Goal: Use online tool/utility: Utilize a website feature to perform a specific function

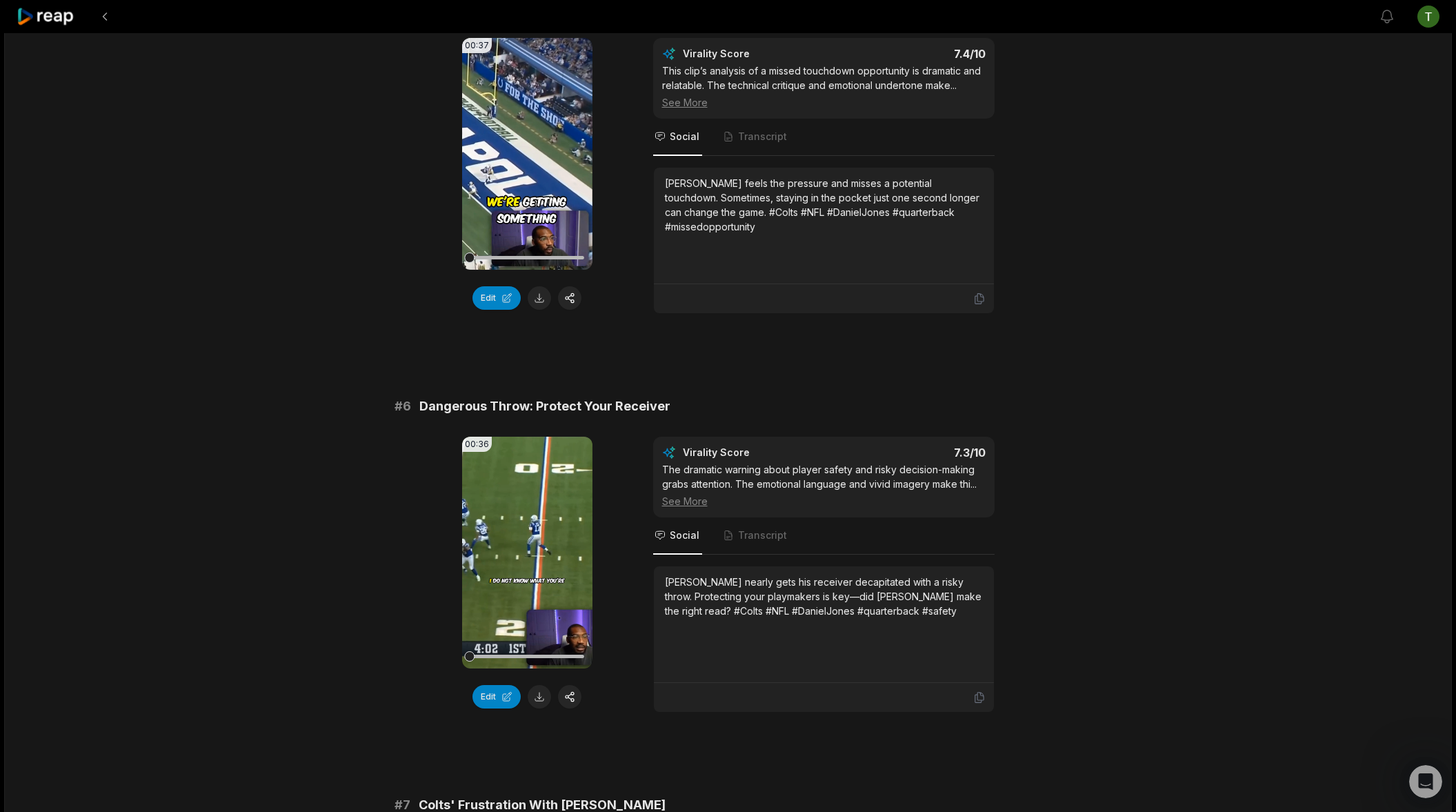
scroll to position [418, 0]
click at [535, 546] on video "Your browser does not support mp4 format." at bounding box center [526, 552] width 130 height 232
click at [540, 685] on button at bounding box center [539, 697] width 24 height 24
click at [1274, 34] on div "20:36 Why Daniel Jones Is BARELY An Upgrade Over What The Colts Already Had 9 d…" at bounding box center [728, 345] width 1447 height 4245
click at [511, 685] on button "Edit" at bounding box center [497, 697] width 49 height 24
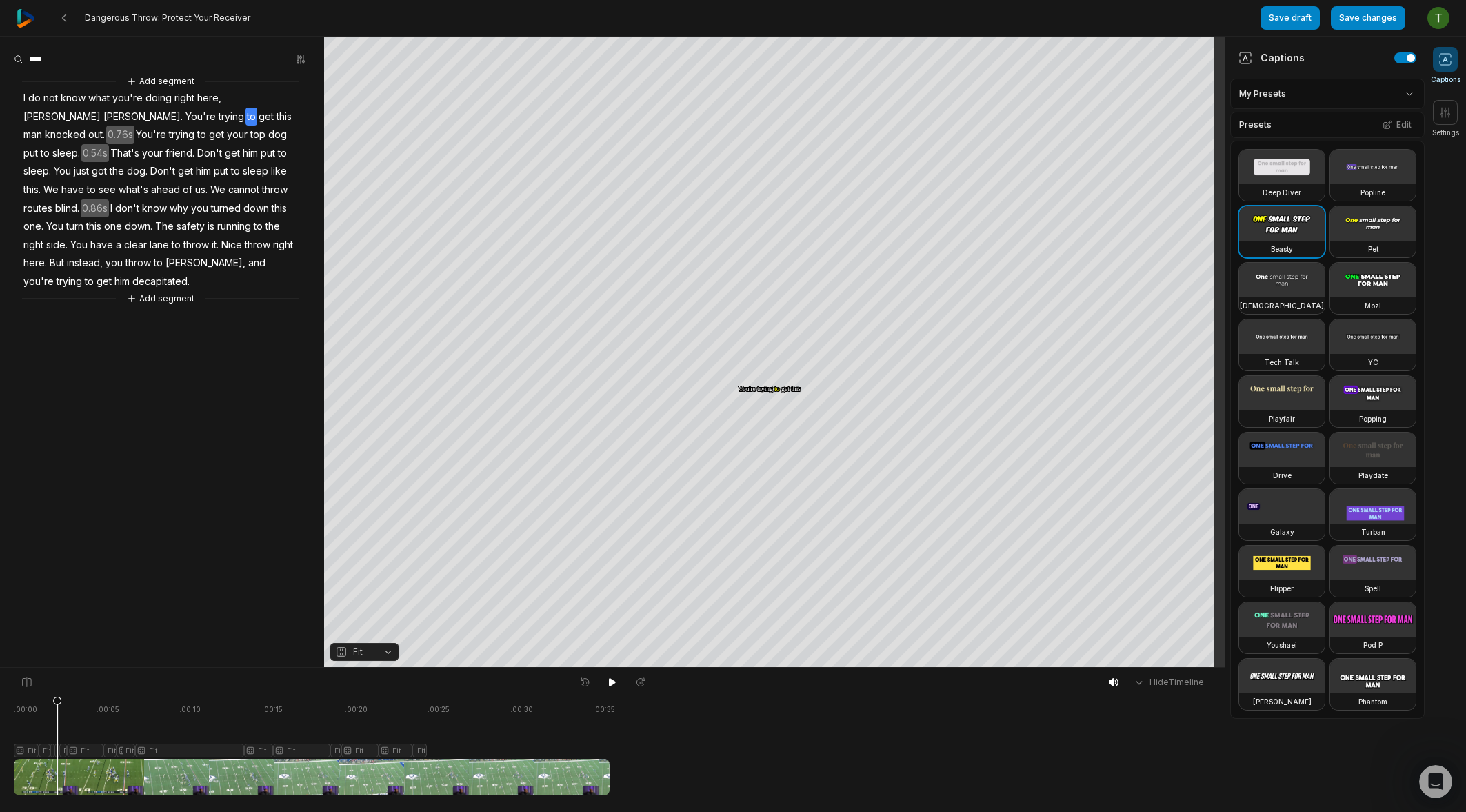
scroll to position [418, 0]
click at [58, 696] on icon at bounding box center [58, 745] width 10 height 100
click at [57, 753] on icon at bounding box center [58, 745] width 10 height 100
click at [58, 708] on icon at bounding box center [57, 748] width 8 height 104
click at [791, 178] on button "Crop" at bounding box center [773, 179] width 55 height 22
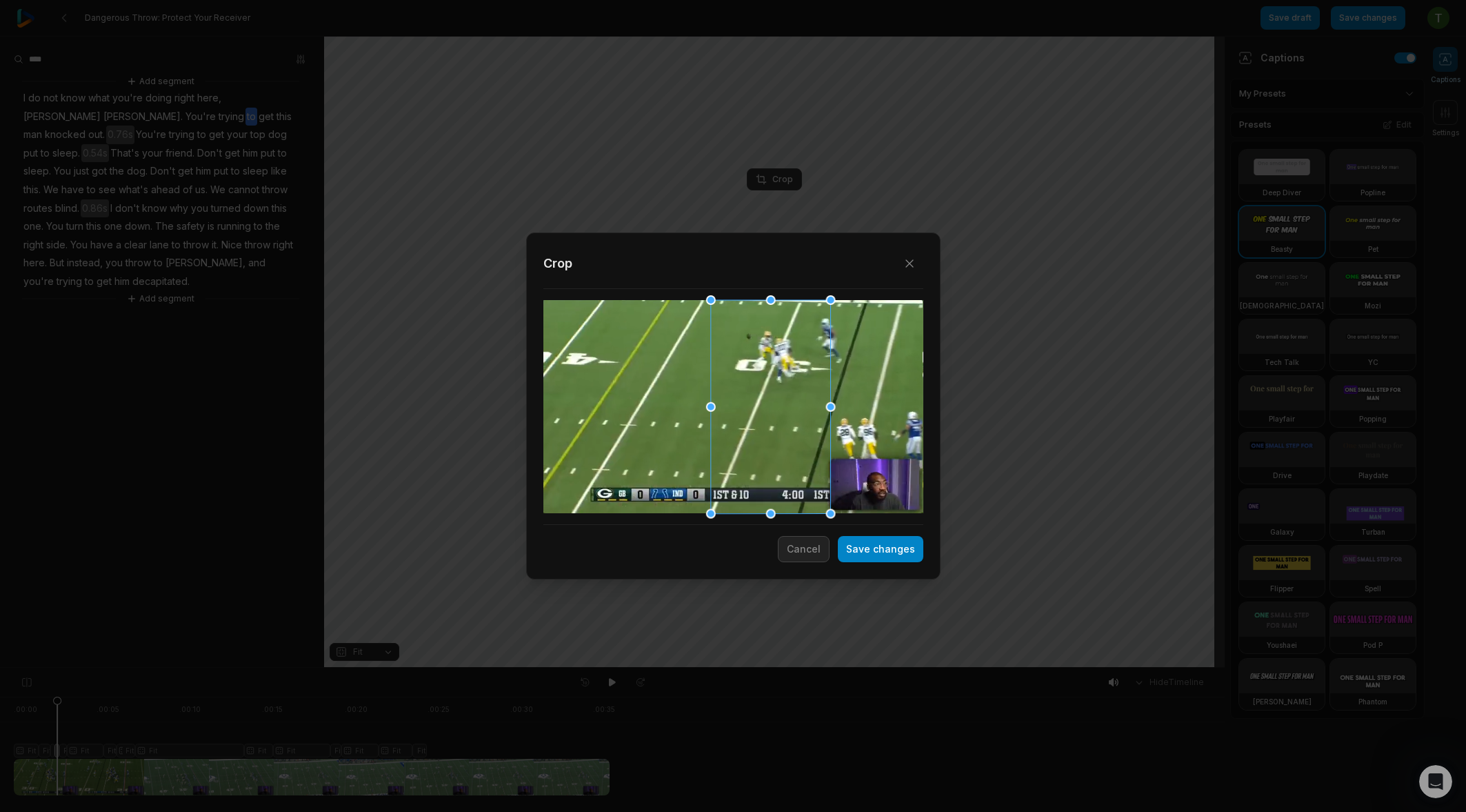
drag, startPoint x: 746, startPoint y: 446, endPoint x: 777, endPoint y: 441, distance: 31.4
click at [777, 441] on div at bounding box center [770, 406] width 120 height 214
click at [888, 552] on button "Save changes" at bounding box center [881, 548] width 86 height 26
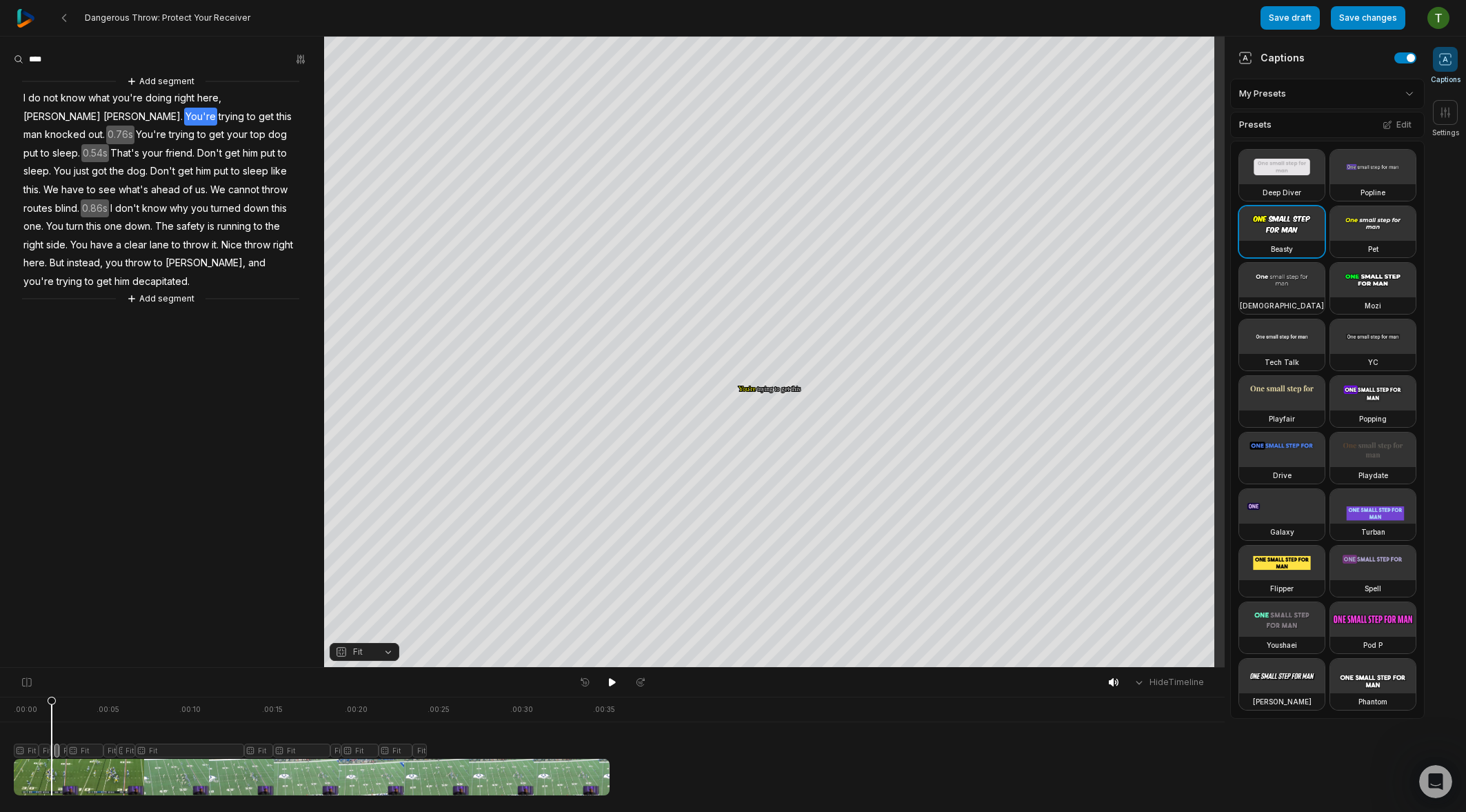
click at [51, 701] on icon at bounding box center [52, 748] width 8 height 104
drag, startPoint x: 68, startPoint y: 701, endPoint x: 33, endPoint y: 702, distance: 35.0
click at [33, 702] on icon at bounding box center [31, 748] width 8 height 104
drag, startPoint x: 31, startPoint y: 702, endPoint x: 51, endPoint y: 699, distance: 20.2
click at [51, 699] on icon at bounding box center [50, 748] width 8 height 104
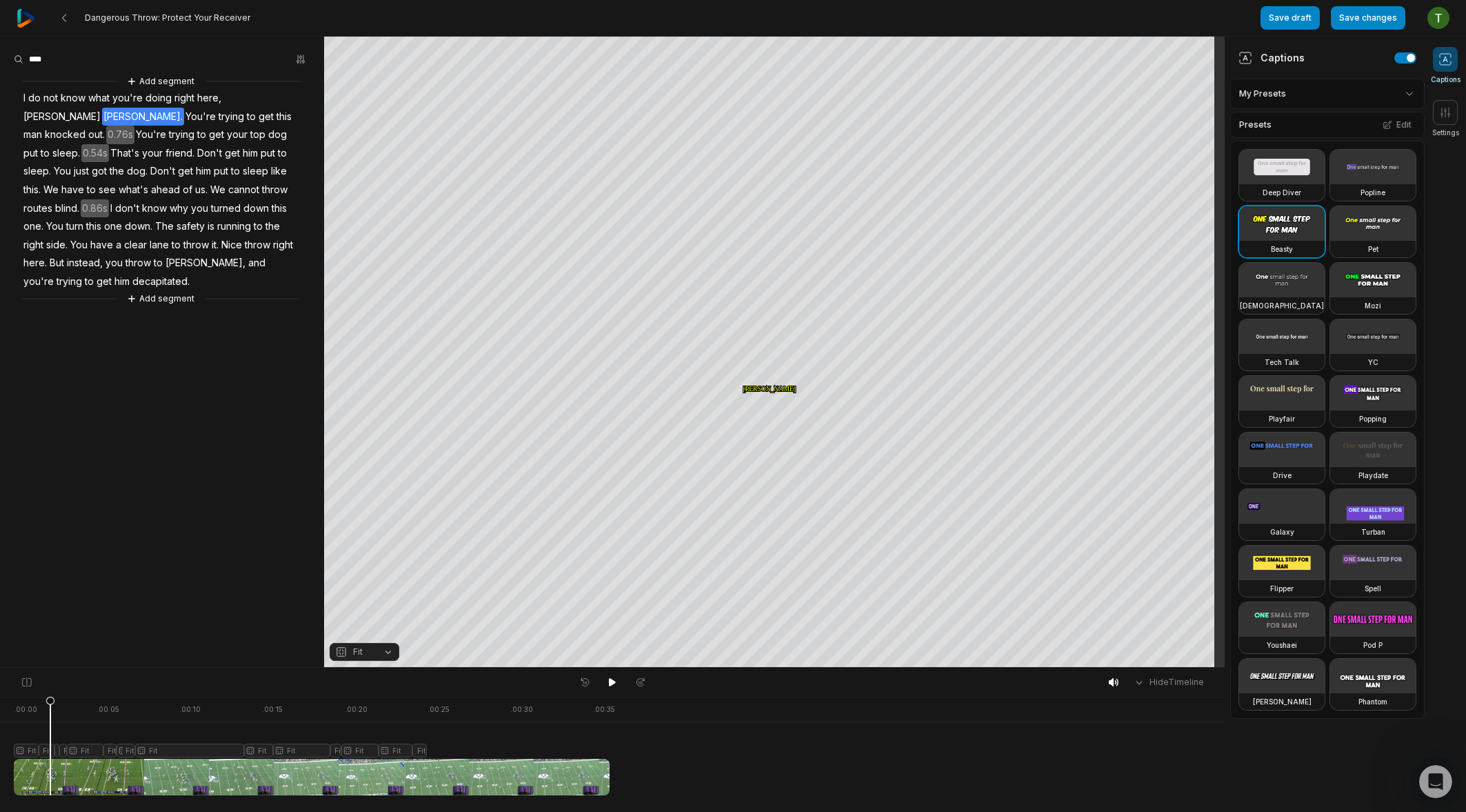
click at [46, 748] on icon at bounding box center [50, 748] width 8 height 104
click at [49, 705] on icon at bounding box center [49, 745] width 10 height 100
click at [28, 682] on icon at bounding box center [27, 682] width 12 height 11
click at [781, 177] on div "Crop" at bounding box center [773, 179] width 37 height 12
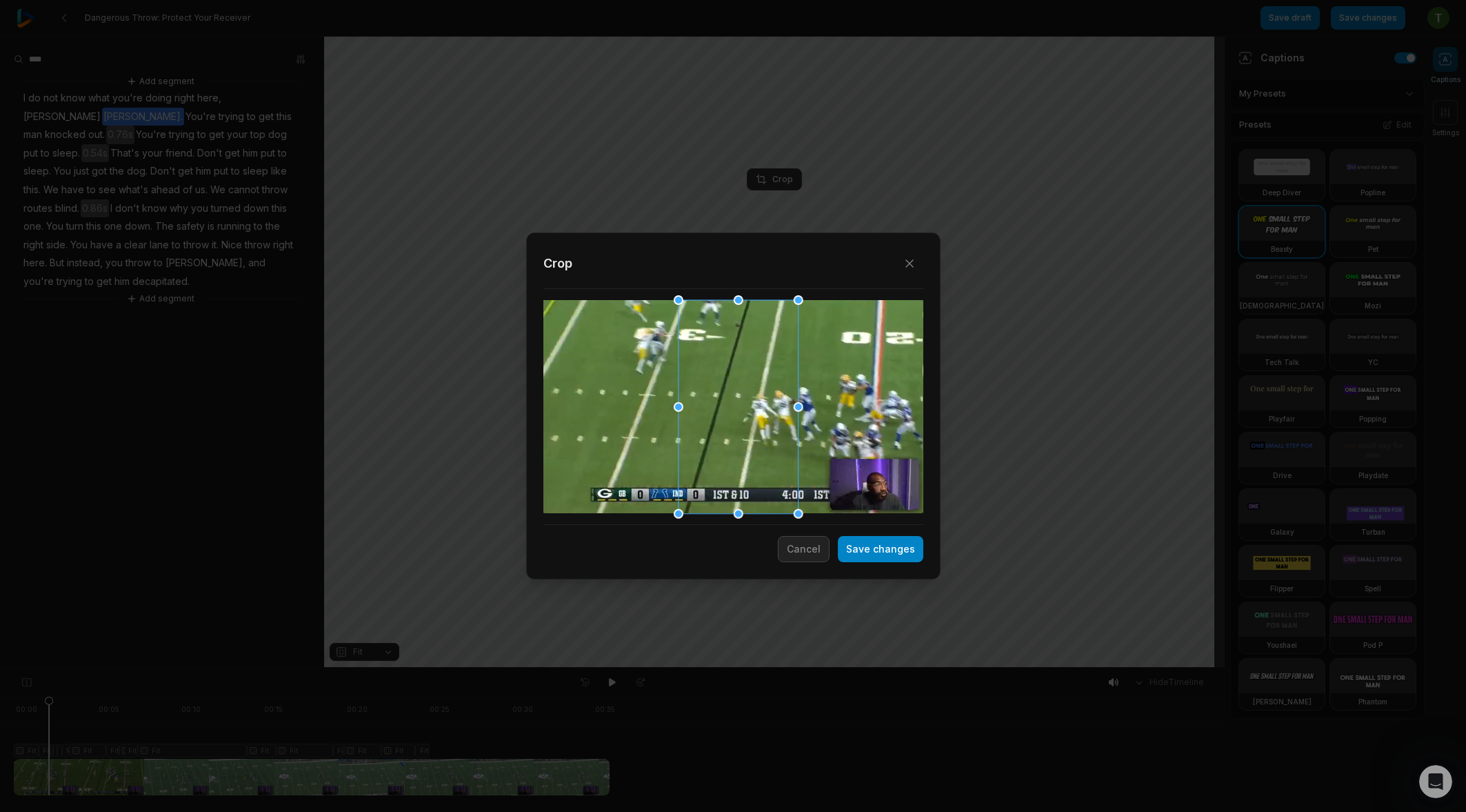
drag, startPoint x: 780, startPoint y: 450, endPoint x: 721, endPoint y: 448, distance: 59.0
click at [721, 448] on div at bounding box center [737, 406] width 120 height 214
click at [874, 554] on button "Save changes" at bounding box center [881, 548] width 86 height 26
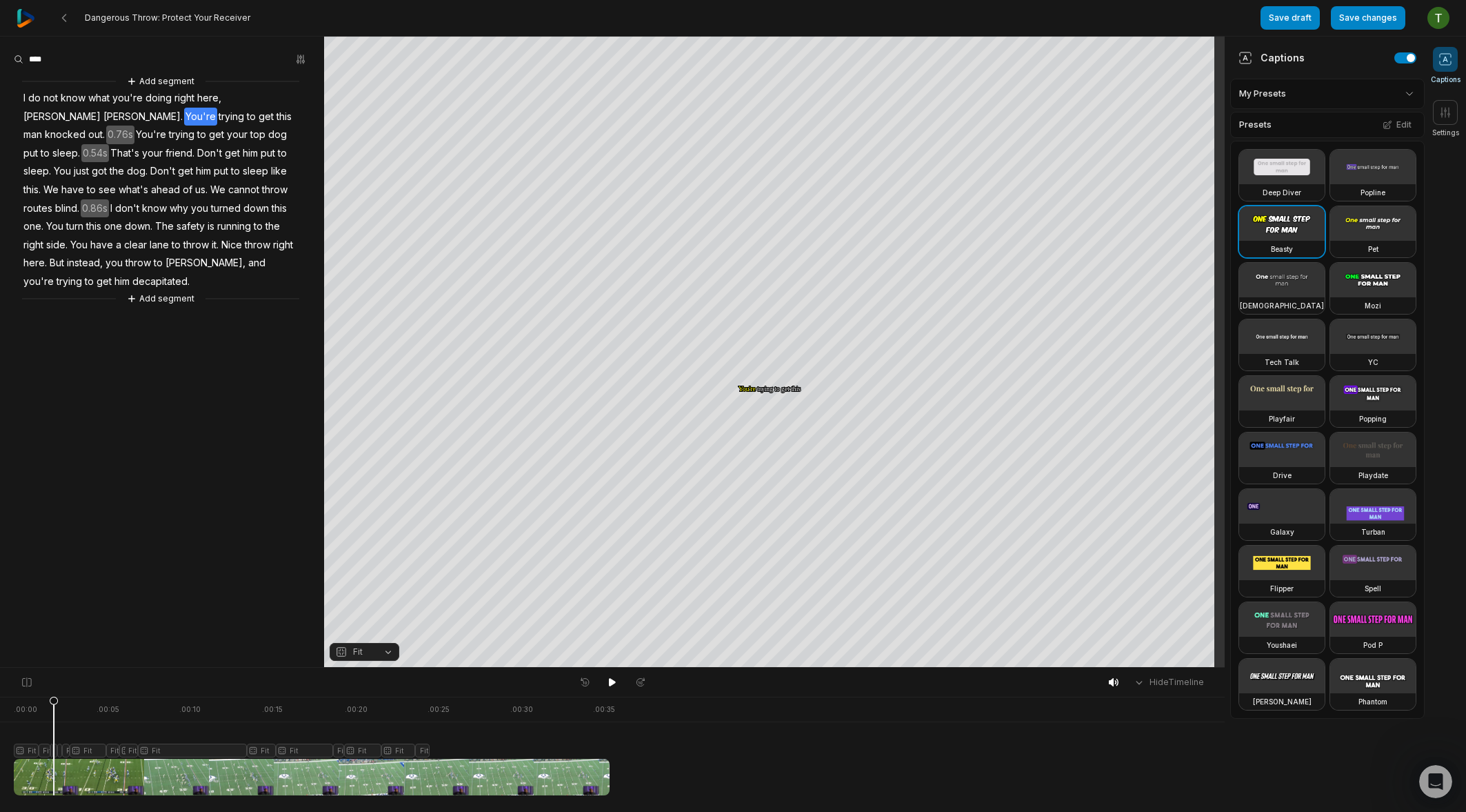
click at [54, 699] on icon at bounding box center [54, 748] width 8 height 104
click at [54, 750] on icon at bounding box center [54, 745] width 10 height 100
click at [56, 752] on icon at bounding box center [54, 748] width 8 height 104
click at [56, 707] on icon at bounding box center [56, 748] width 8 height 104
drag, startPoint x: 56, startPoint y: 707, endPoint x: 62, endPoint y: 714, distance: 9.2
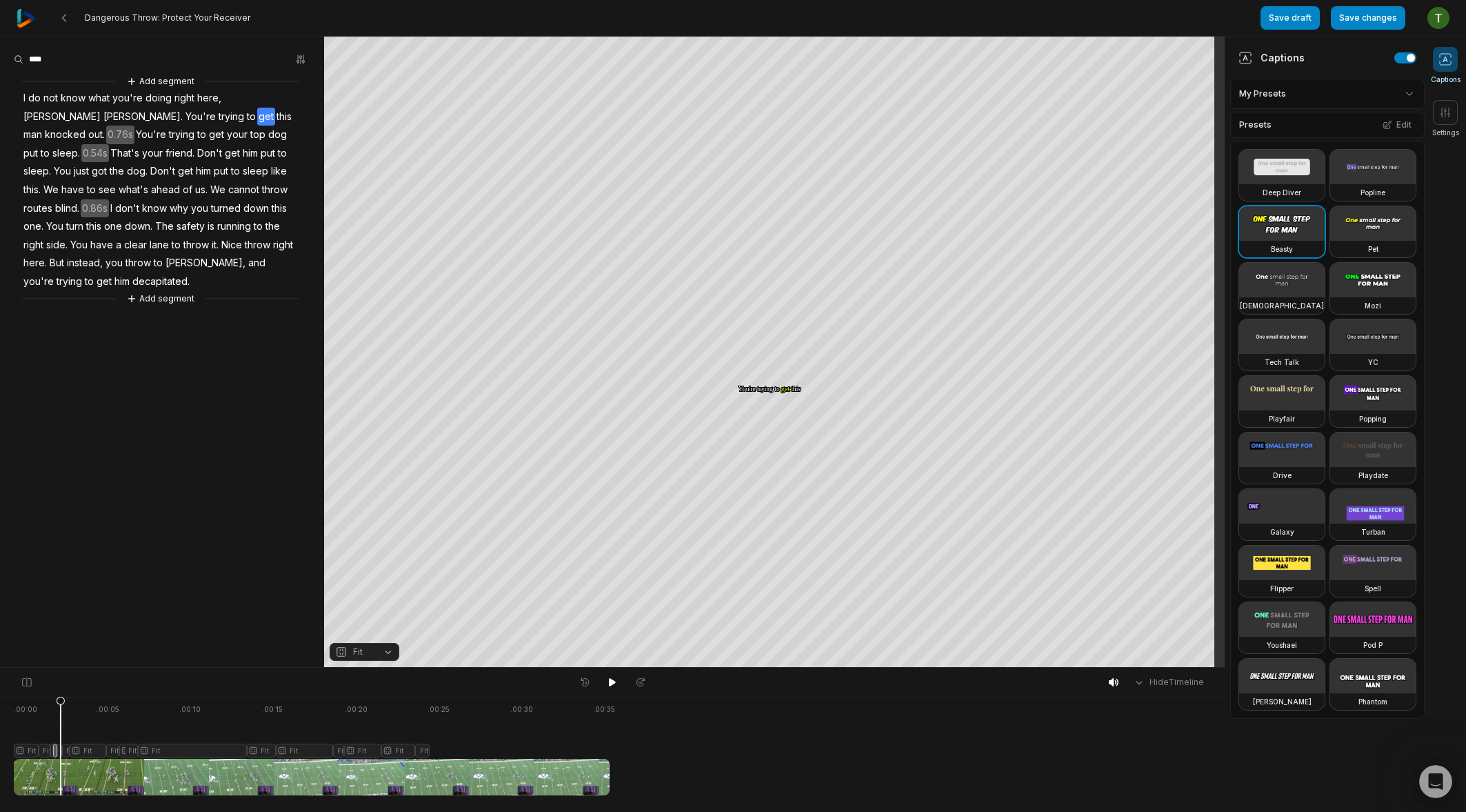
click at [60, 707] on icon at bounding box center [61, 745] width 10 height 100
click at [62, 755] on icon at bounding box center [60, 748] width 8 height 104
click at [62, 704] on icon at bounding box center [62, 745] width 10 height 100
click at [782, 177] on div "Crop" at bounding box center [773, 179] width 37 height 12
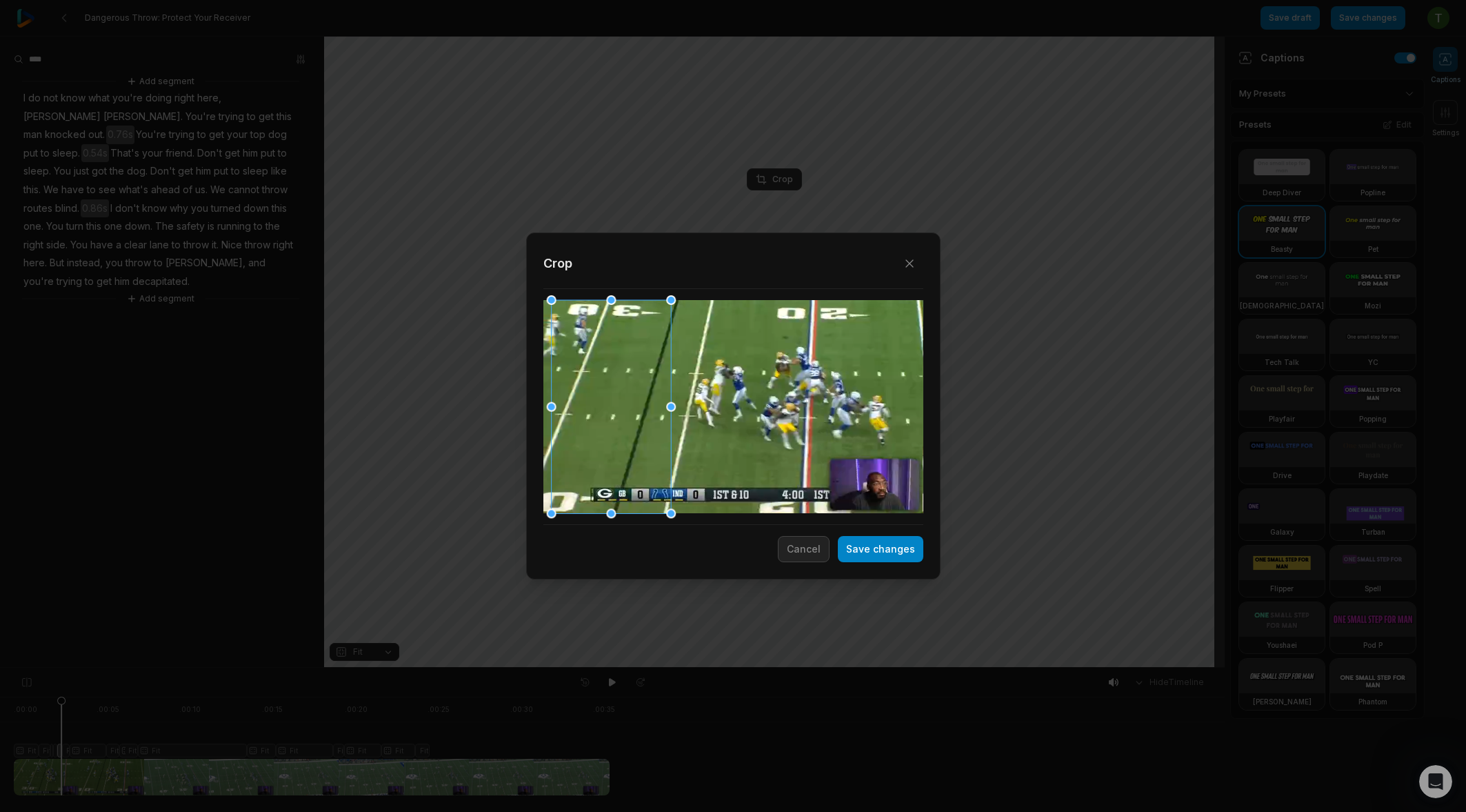
drag, startPoint x: 786, startPoint y: 424, endPoint x: 656, endPoint y: 413, distance: 130.5
click at [656, 413] on div at bounding box center [611, 406] width 120 height 213
drag, startPoint x: 656, startPoint y: 458, endPoint x: 663, endPoint y: 455, distance: 7.6
click at [663, 455] on div at bounding box center [618, 406] width 120 height 213
click at [785, 450] on div at bounding box center [733, 406] width 380 height 214
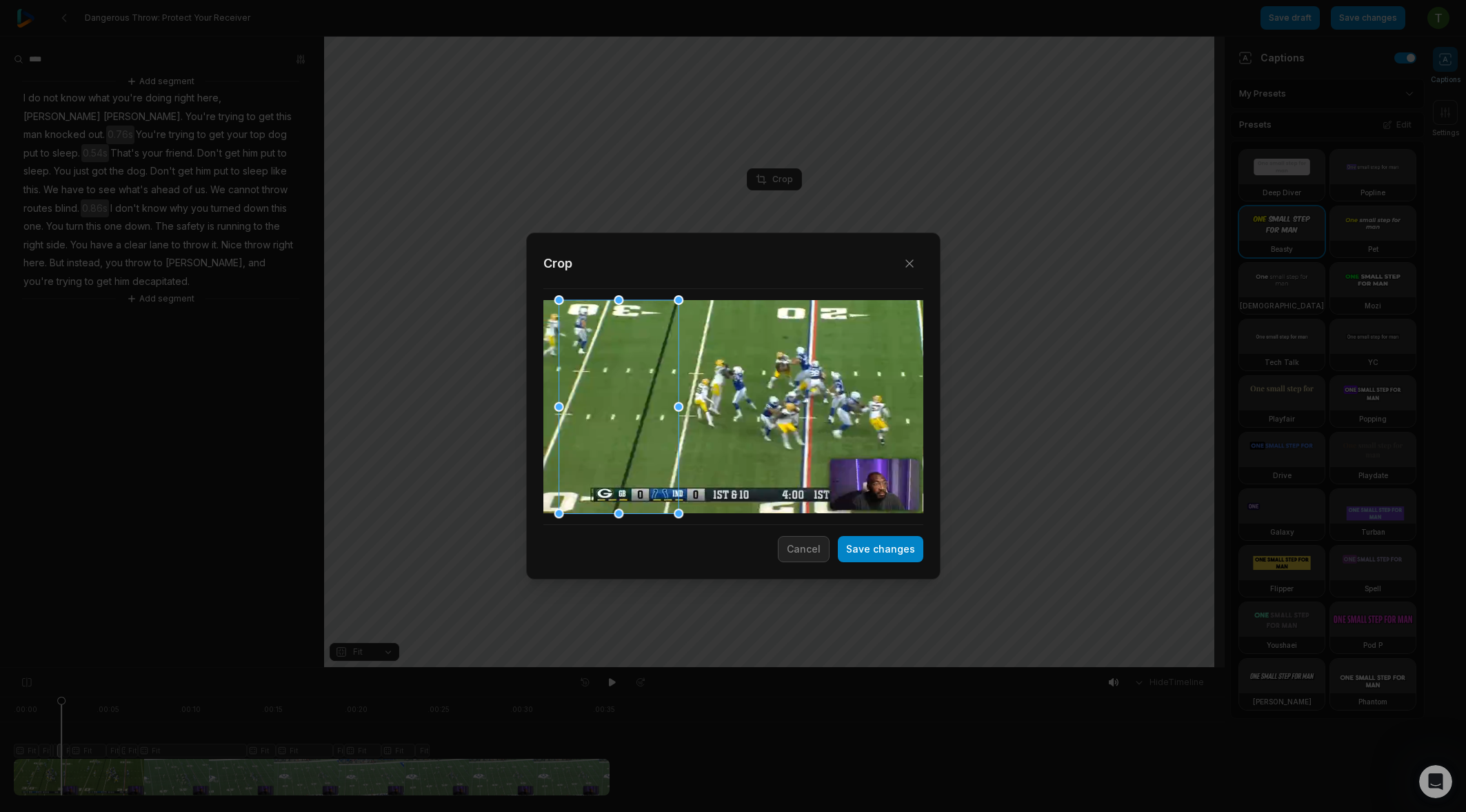
click at [784, 448] on div at bounding box center [733, 406] width 380 height 214
click at [884, 554] on button "Save changes" at bounding box center [881, 548] width 86 height 26
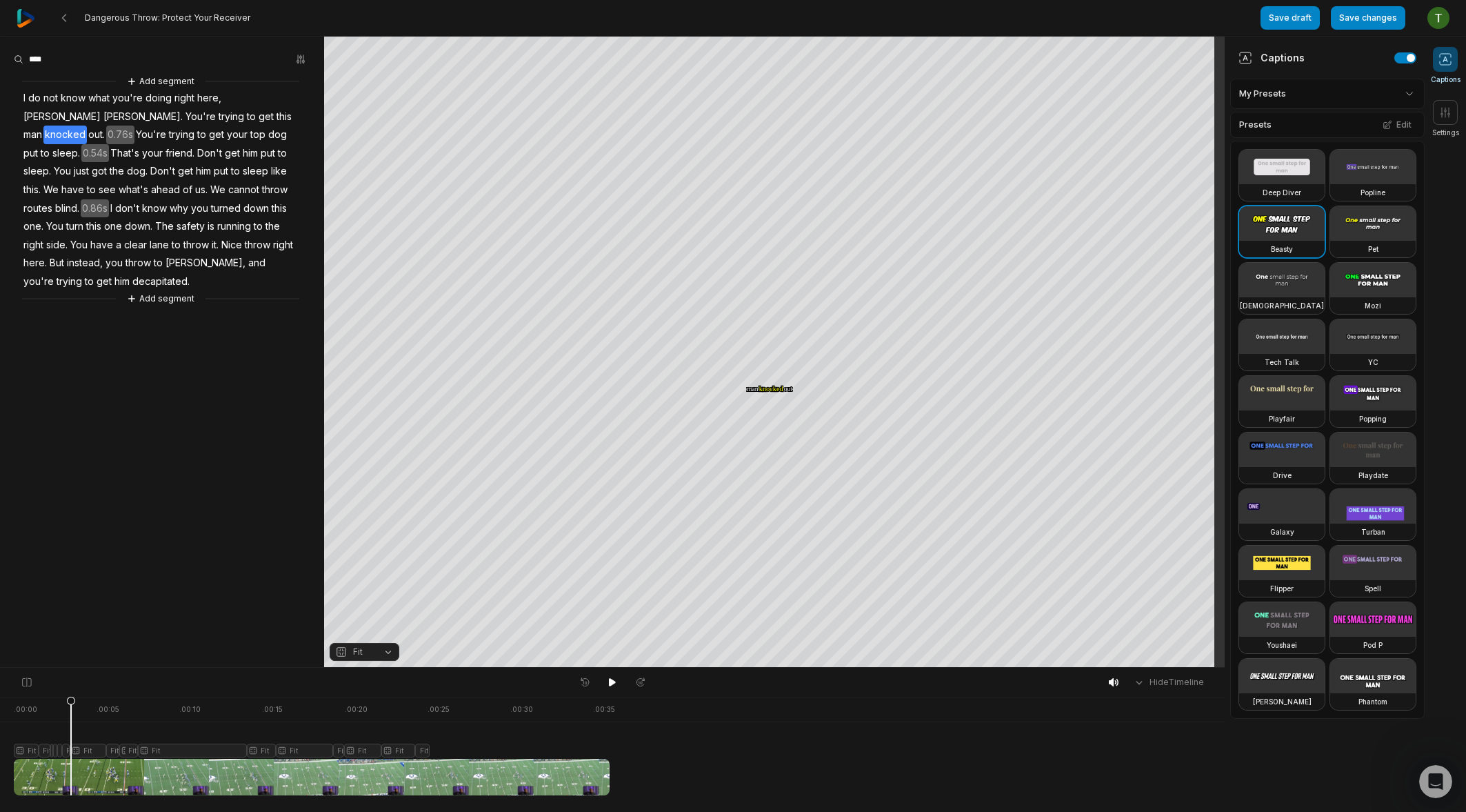
drag, startPoint x: 74, startPoint y: 703, endPoint x: 56, endPoint y: 704, distance: 18.0
click at [67, 705] on icon at bounding box center [71, 748] width 8 height 104
drag, startPoint x: 105, startPoint y: 699, endPoint x: 114, endPoint y: 694, distance: 10.3
click at [115, 694] on div "Hide Timeline . 00:00 . 00:05 . 00:10 . 00:15 . 00:20 . 00:25 . 00:30 . 00:35 F…" at bounding box center [612, 739] width 1225 height 145
click at [34, 744] on div at bounding box center [312, 745] width 596 height 99
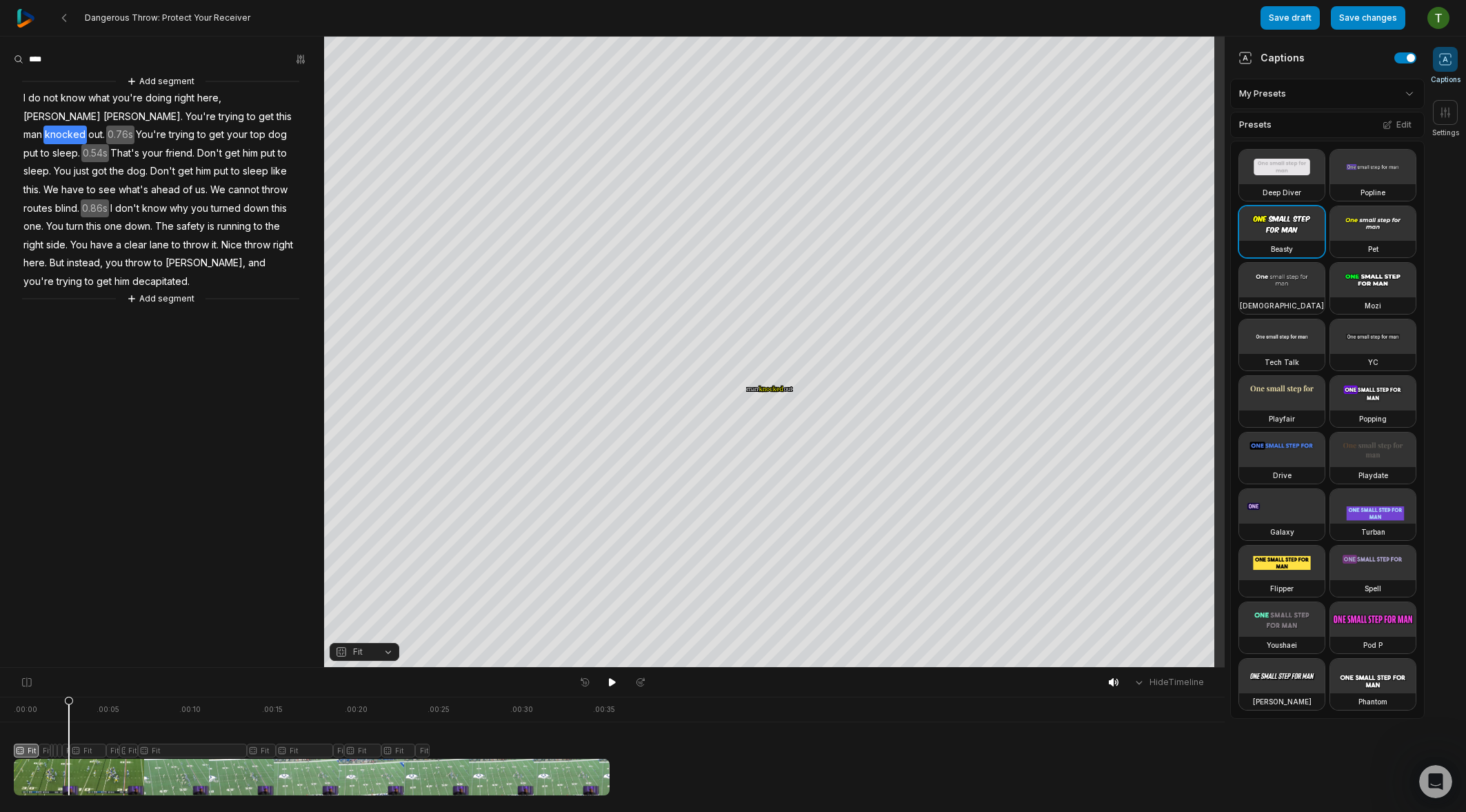
drag, startPoint x: 38, startPoint y: 704, endPoint x: 69, endPoint y: 706, distance: 31.1
click at [69, 706] on div at bounding box center [312, 745] width 596 height 99
click at [53, 710] on div at bounding box center [312, 745] width 596 height 99
click at [53, 709] on div at bounding box center [312, 745] width 596 height 99
click at [357, 651] on span "Fit" at bounding box center [358, 652] width 10 height 12
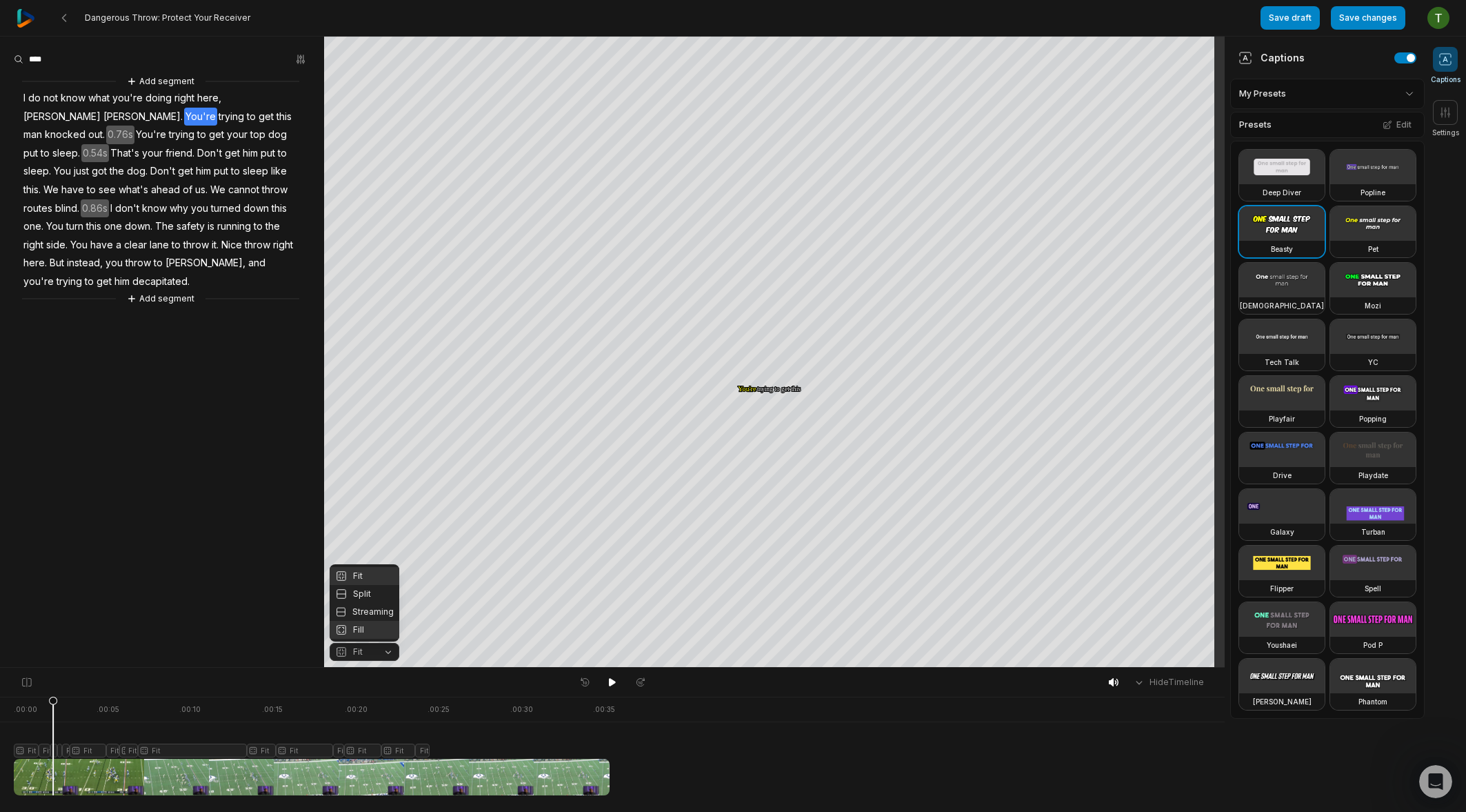
click at [356, 634] on div "Fill" at bounding box center [364, 630] width 70 height 18
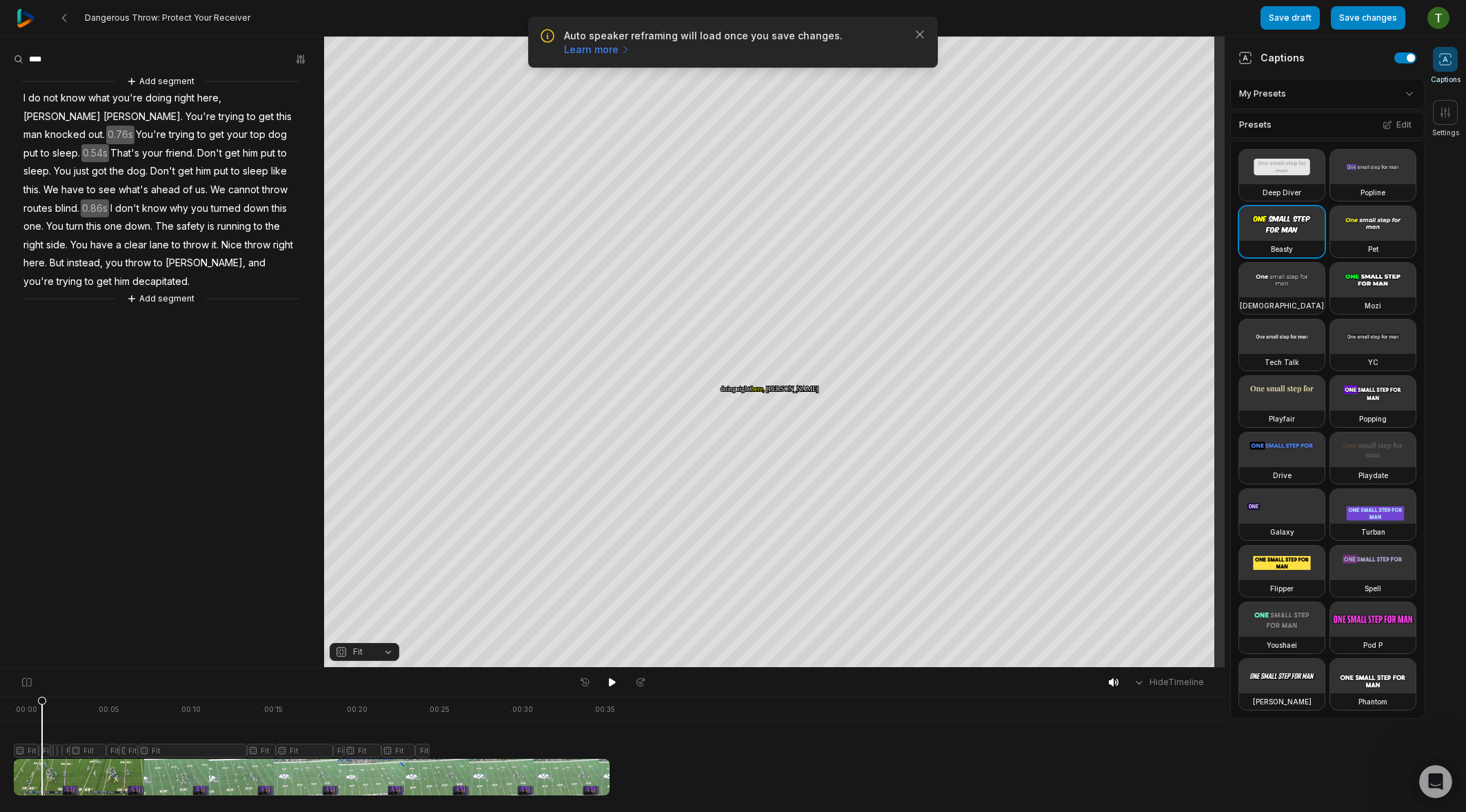
drag, startPoint x: 84, startPoint y: 702, endPoint x: 35, endPoint y: 702, distance: 49.0
click at [38, 702] on icon at bounding box center [42, 748] width 8 height 104
drag, startPoint x: 104, startPoint y: 704, endPoint x: 85, endPoint y: 708, distance: 19.4
click at [85, 708] on icon at bounding box center [81, 748] width 8 height 104
click at [96, 752] on div at bounding box center [312, 745] width 596 height 99
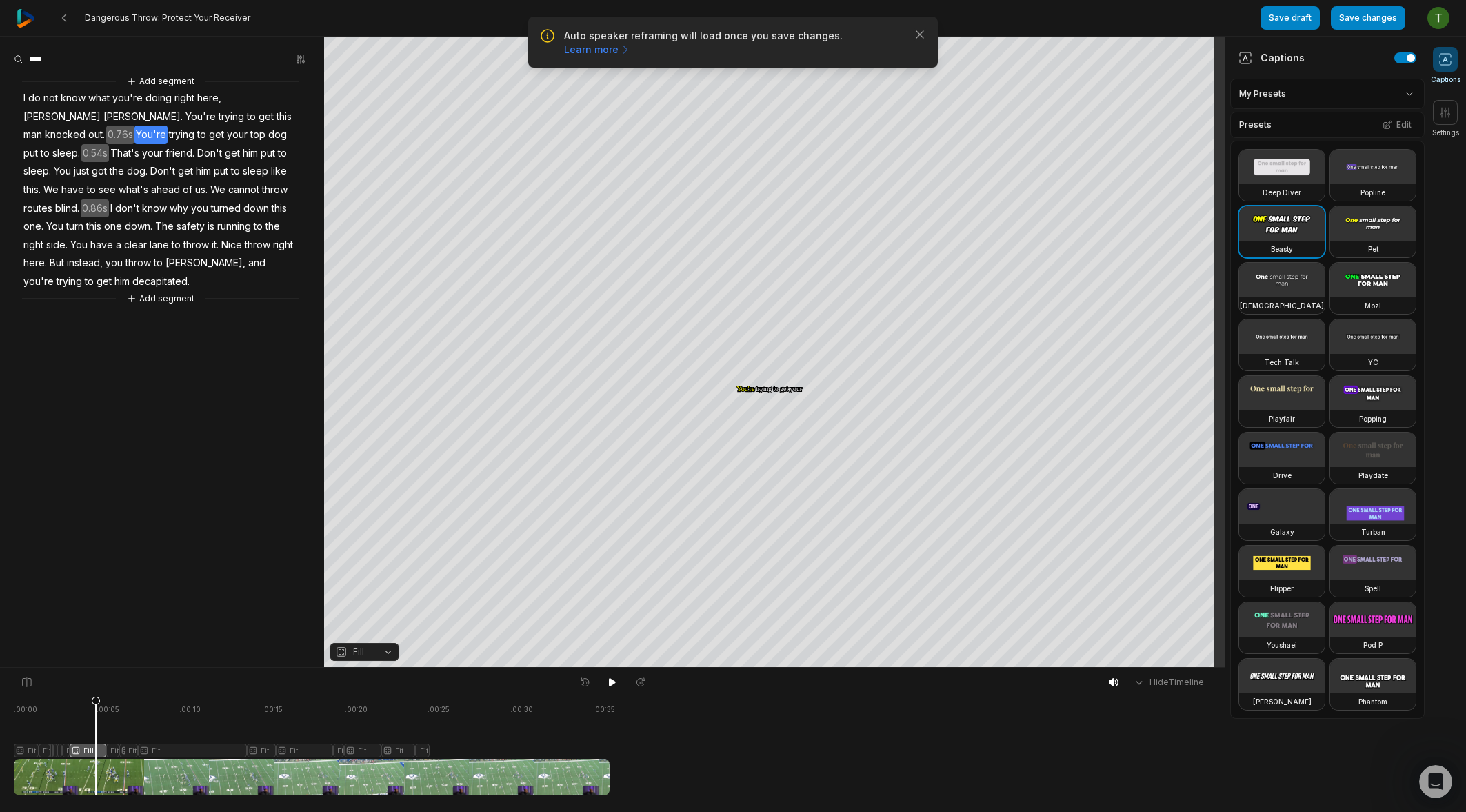
click at [371, 657] on button "Fill" at bounding box center [364, 652] width 70 height 18
click at [368, 578] on div "Fit" at bounding box center [364, 576] width 70 height 18
click at [774, 179] on div "Crop" at bounding box center [773, 179] width 37 height 12
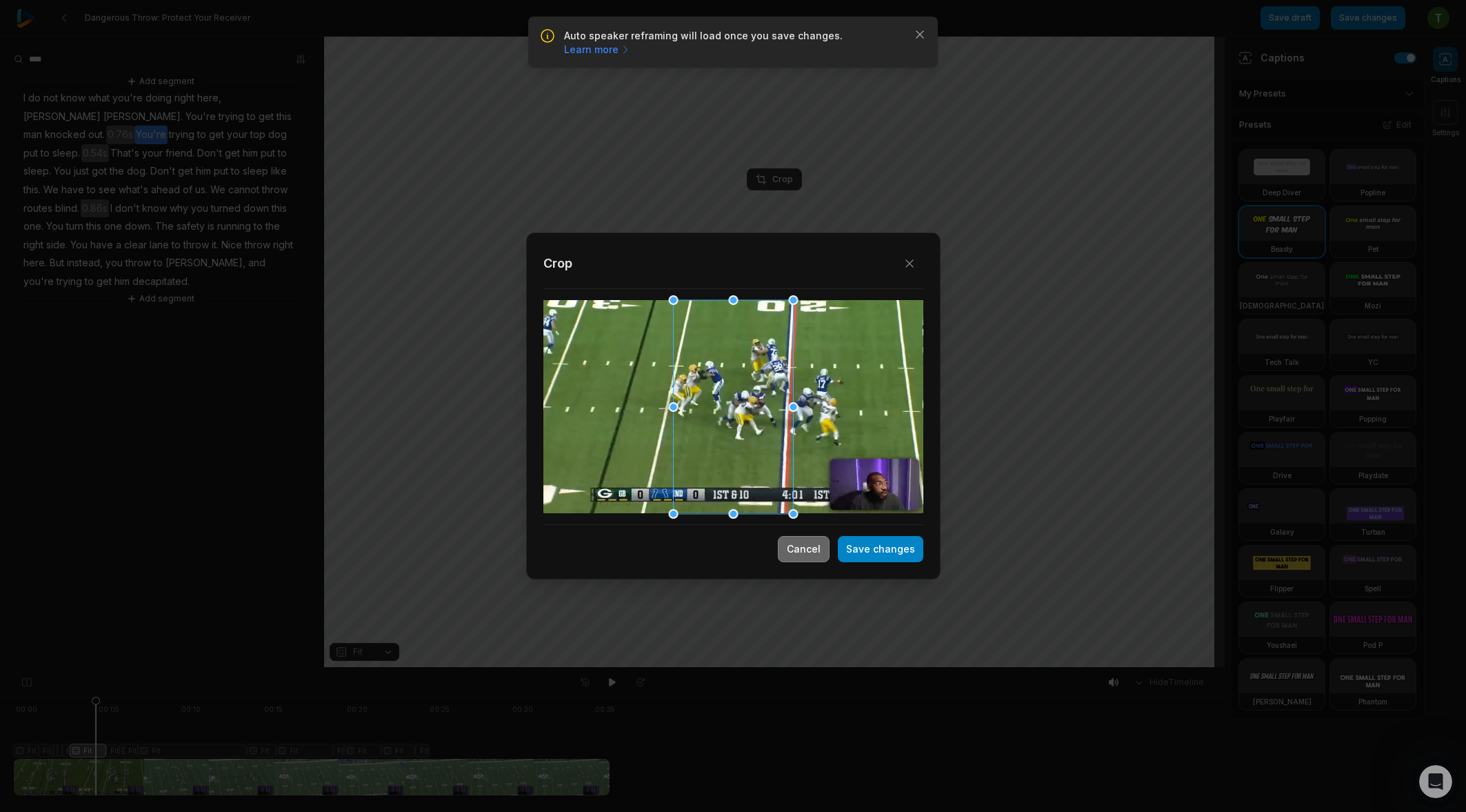
click at [823, 554] on button "Cancel" at bounding box center [804, 548] width 52 height 26
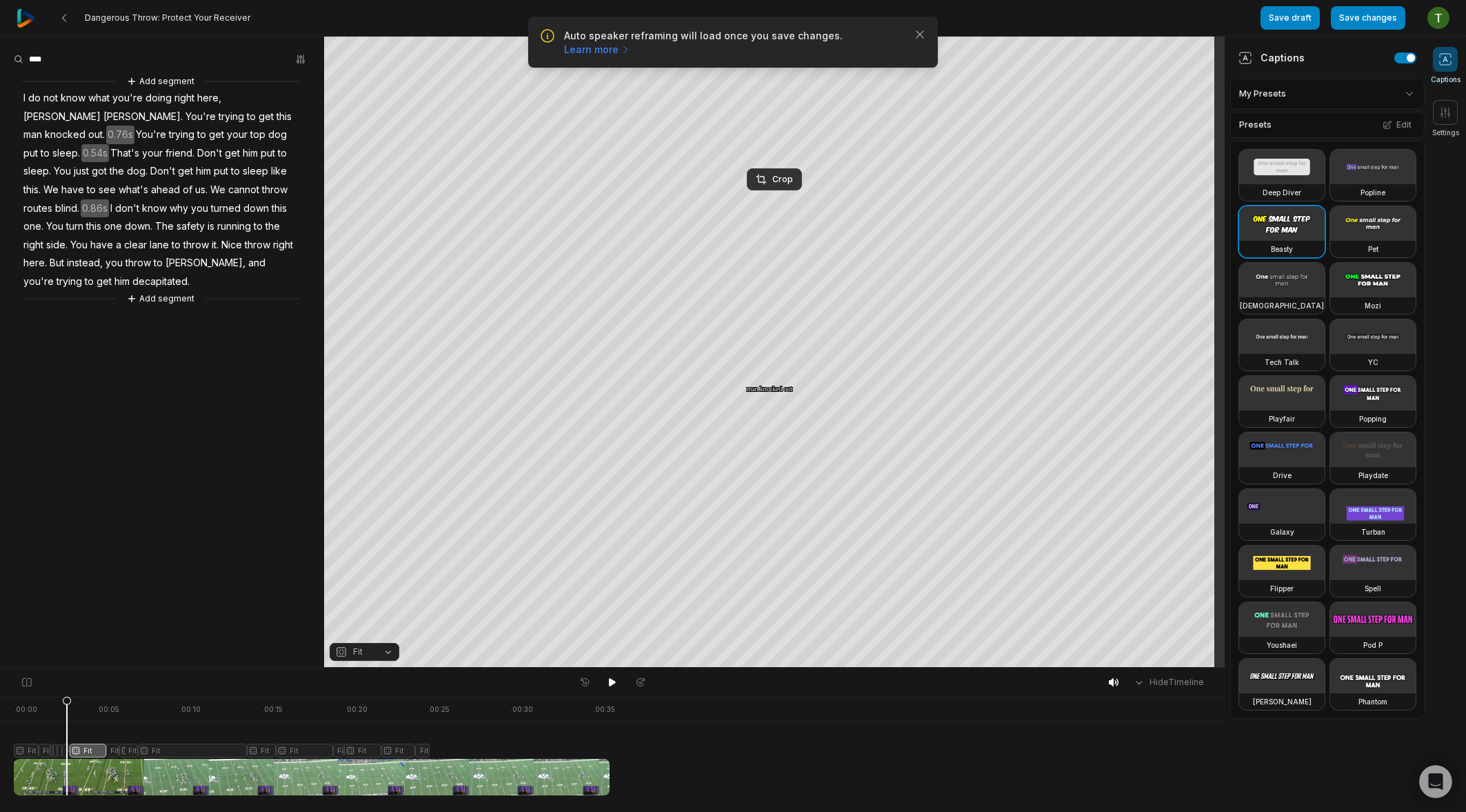
drag, startPoint x: 98, startPoint y: 703, endPoint x: 67, endPoint y: 700, distance: 31.1
click at [67, 700] on icon at bounding box center [67, 748] width 8 height 104
click at [775, 180] on div "Crop" at bounding box center [773, 179] width 37 height 12
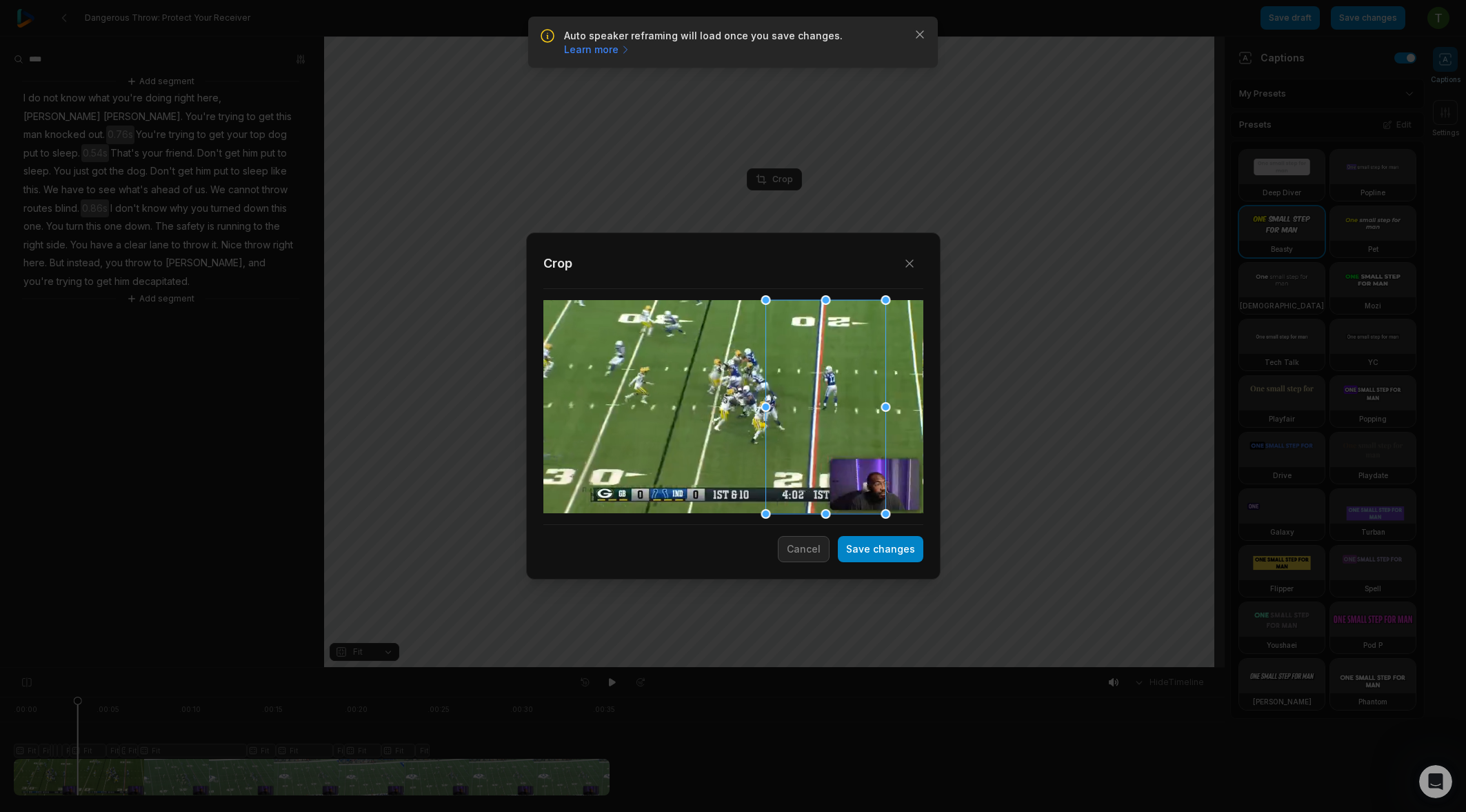
drag, startPoint x: 725, startPoint y: 428, endPoint x: 816, endPoint y: 423, distance: 91.1
click at [816, 423] on div at bounding box center [825, 406] width 120 height 214
click at [882, 553] on button "Save changes" at bounding box center [881, 548] width 86 height 26
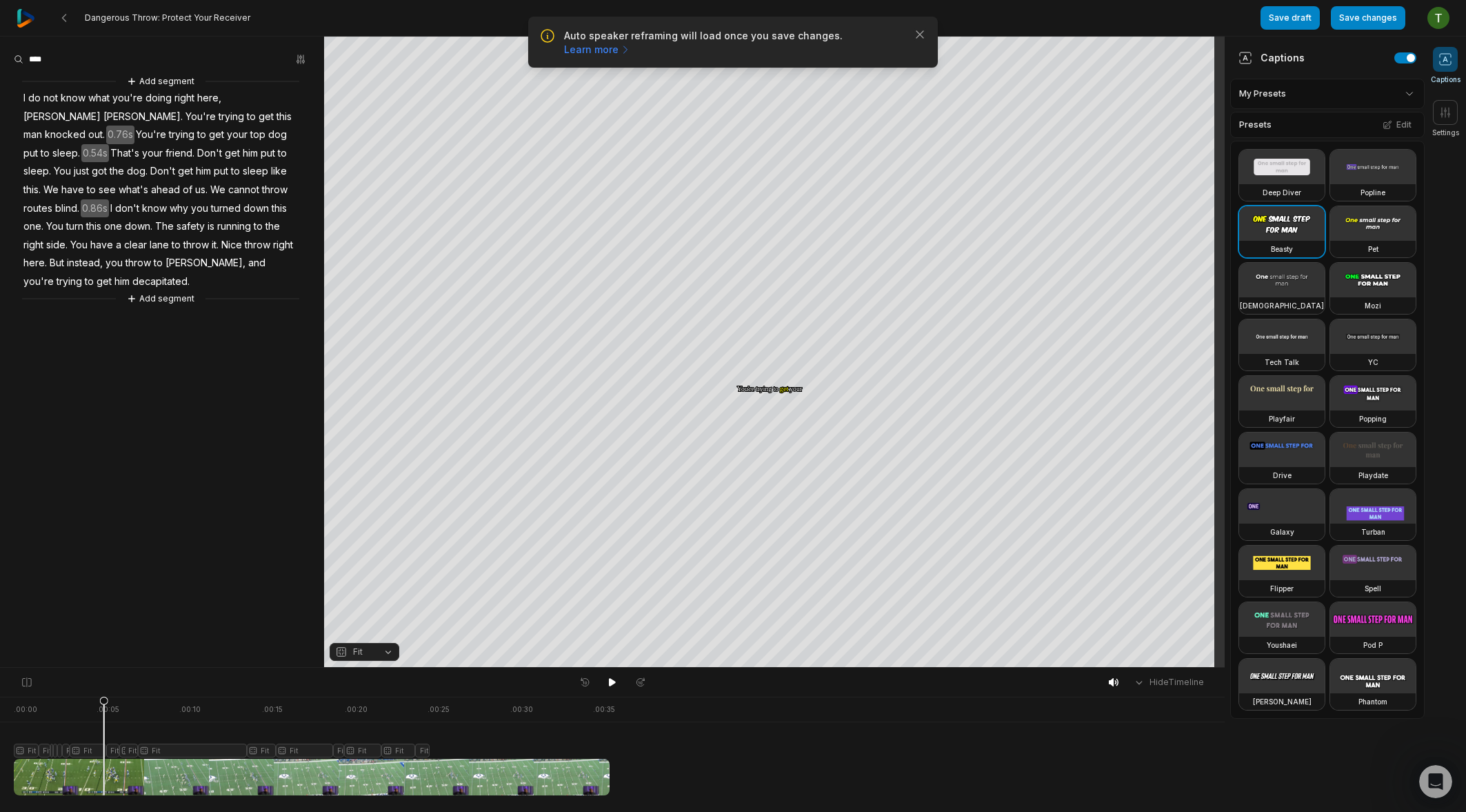
click at [103, 751] on icon at bounding box center [105, 745] width 10 height 100
click at [108, 705] on icon at bounding box center [108, 748] width 8 height 104
click at [113, 757] on div at bounding box center [312, 745] width 596 height 99
click at [113, 754] on icon at bounding box center [113, 745] width 10 height 100
click at [350, 655] on span "Fit" at bounding box center [353, 652] width 37 height 12
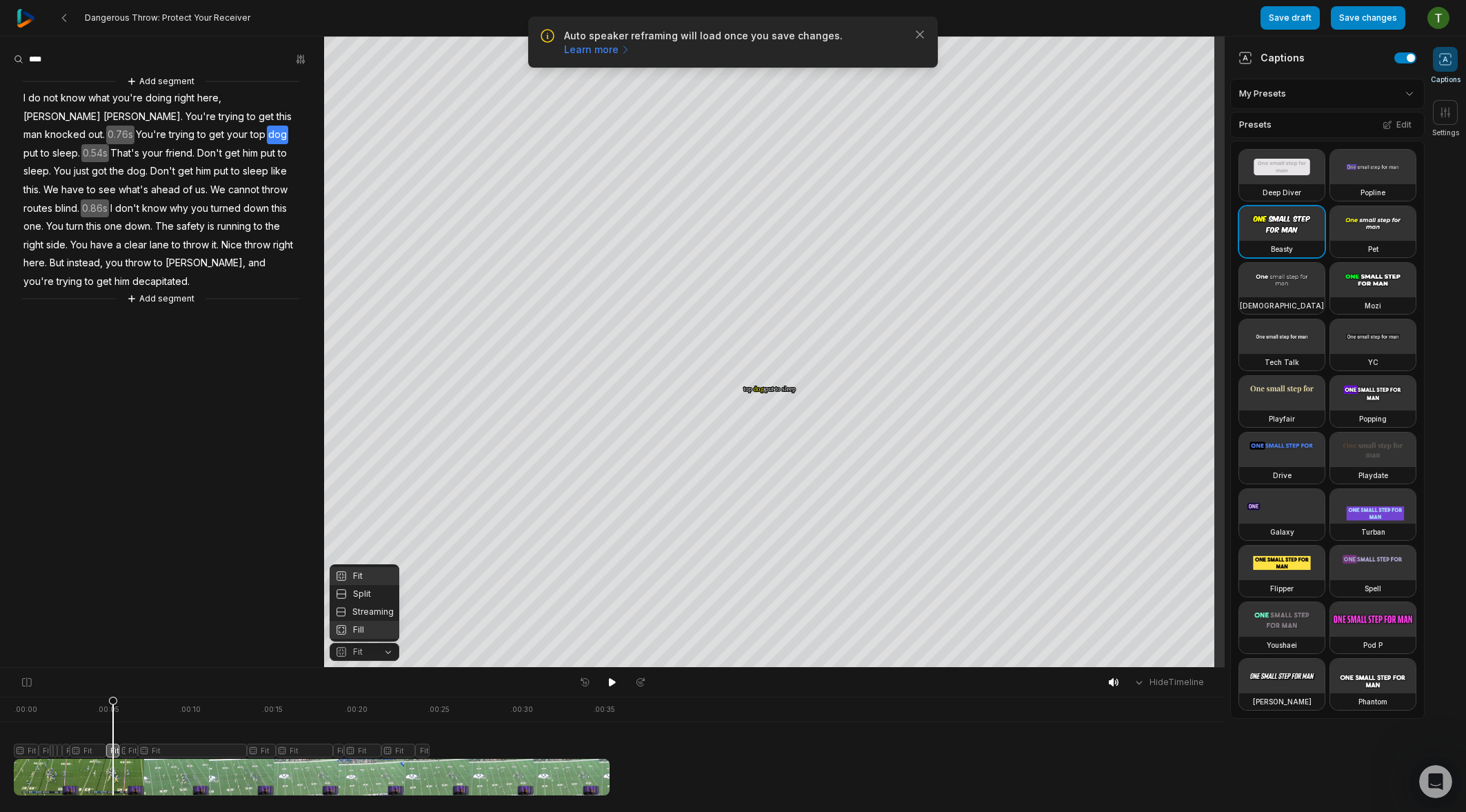
click at [367, 630] on div "Fill" at bounding box center [364, 630] width 70 height 18
click at [224, 594] on div "Your browser does not support mp4 format. Your browser does not support mp4 for…" at bounding box center [612, 352] width 1225 height 631
drag, startPoint x: 368, startPoint y: 706, endPoint x: 329, endPoint y: 706, distance: 39.0
click at [328, 706] on body "Auto speaker reframing will load once you save changes. Learn more Close Danger…" at bounding box center [733, 406] width 1466 height 812
click at [376, 704] on div at bounding box center [312, 745] width 596 height 99
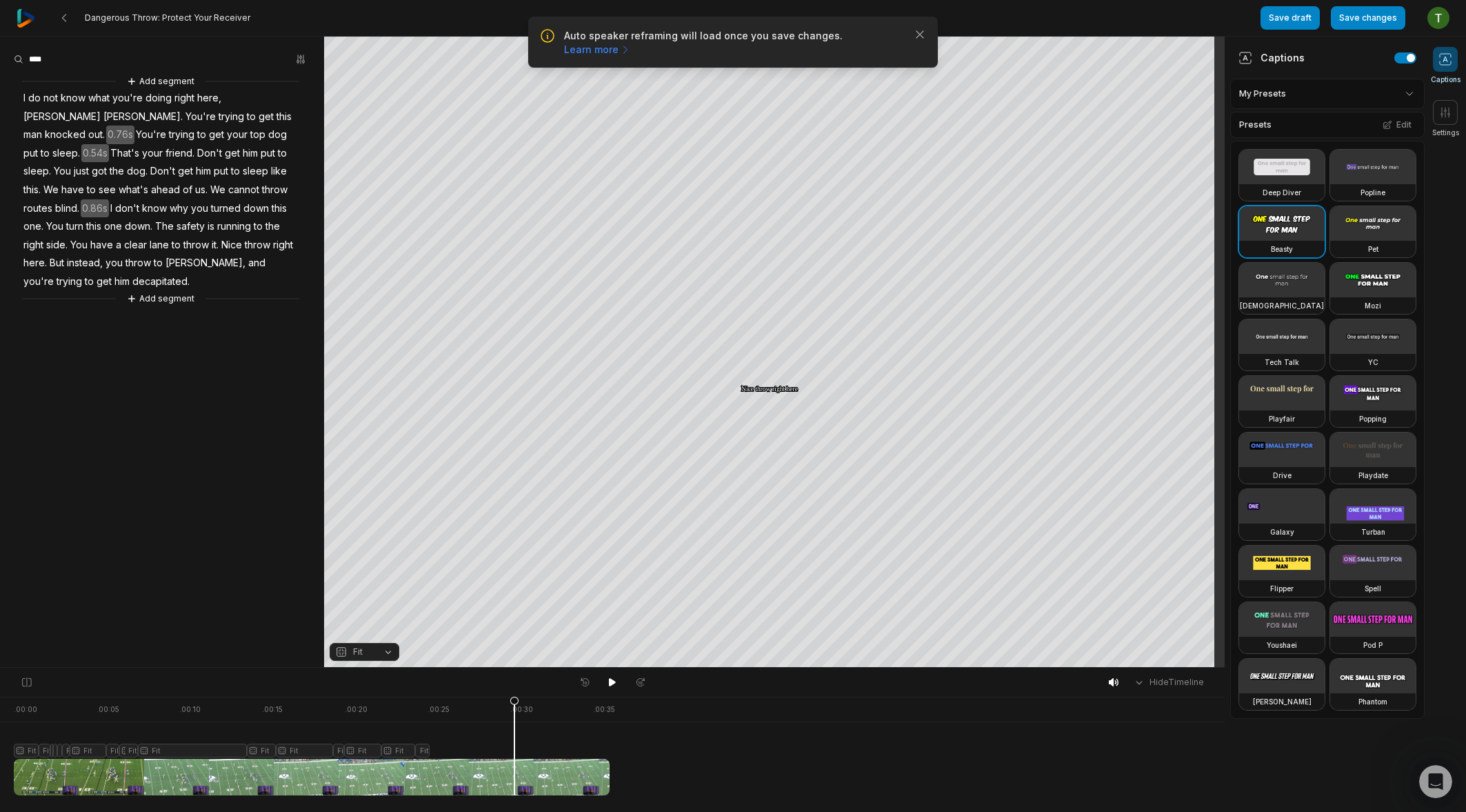
drag, startPoint x: 374, startPoint y: 708, endPoint x: 524, endPoint y: 698, distance: 150.3
click at [524, 698] on div at bounding box center [312, 745] width 596 height 99
drag, startPoint x: 608, startPoint y: 704, endPoint x: 266, endPoint y: 710, distance: 342.1
click at [266, 710] on icon at bounding box center [266, 748] width 8 height 104
click at [422, 746] on div at bounding box center [312, 745] width 596 height 99
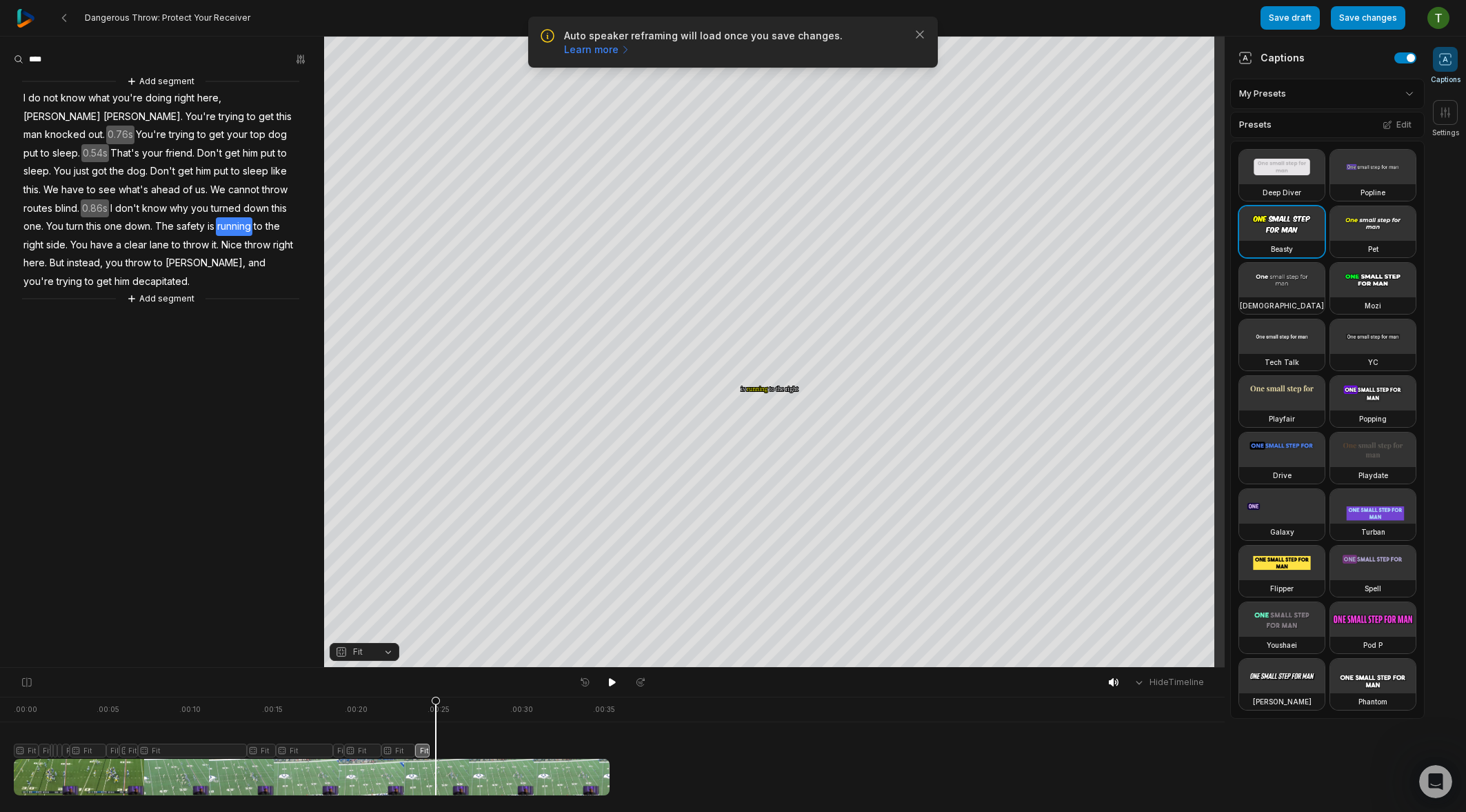
drag, startPoint x: 423, startPoint y: 702, endPoint x: 436, endPoint y: 705, distance: 13.3
click at [436, 705] on icon at bounding box center [436, 748] width 8 height 104
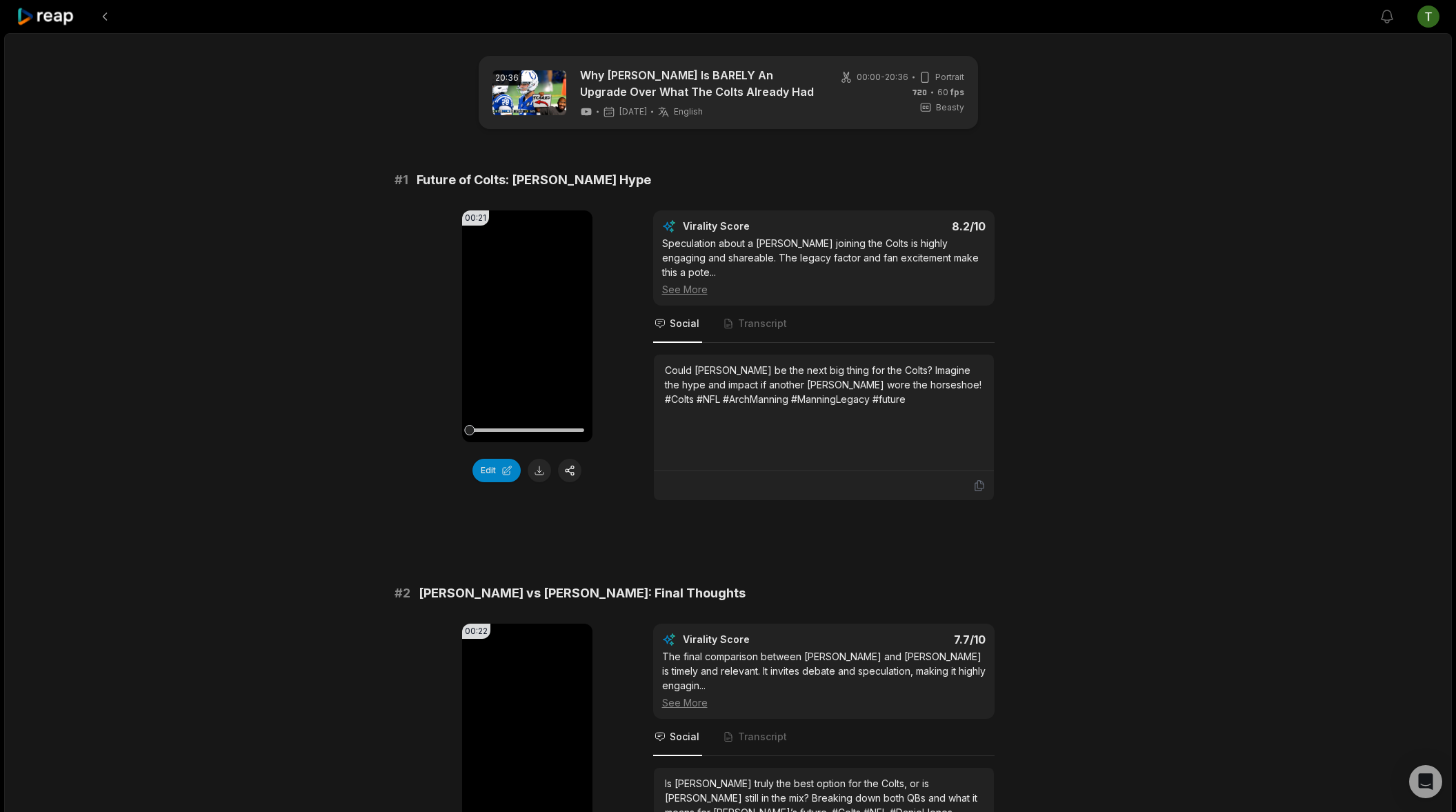
scroll to position [710, 0]
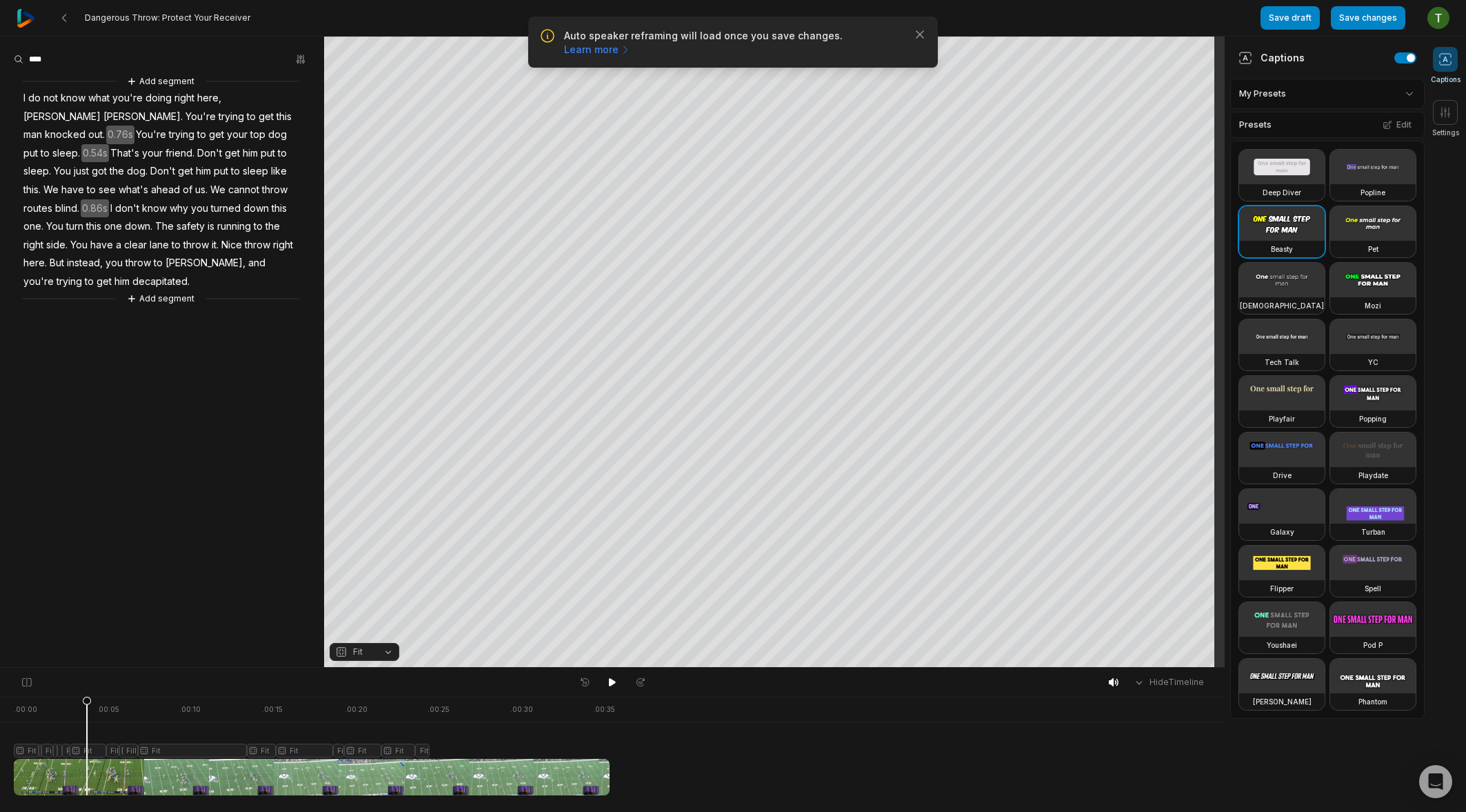
click at [88, 708] on div at bounding box center [312, 745] width 596 height 99
click at [375, 702] on div at bounding box center [312, 745] width 596 height 99
drag, startPoint x: 374, startPoint y: 703, endPoint x: -25, endPoint y: 724, distance: 399.6
click at [0, 724] on html "Auto speaker reframing will load once you save changes. Learn more Close Danger…" at bounding box center [733, 406] width 1466 height 812
click at [64, 705] on icon at bounding box center [64, 748] width 8 height 104
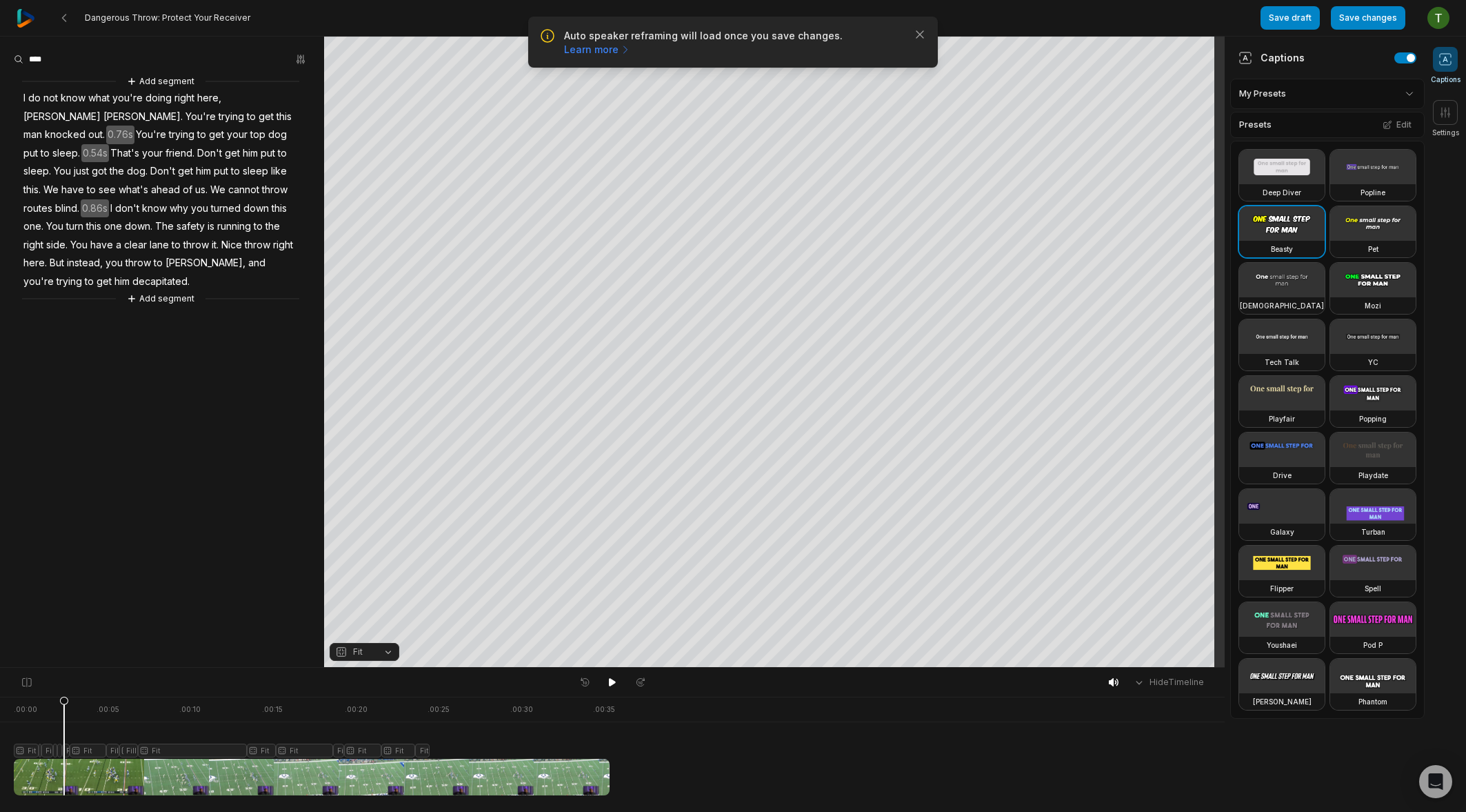
click at [65, 755] on icon at bounding box center [65, 745] width 10 height 100
drag, startPoint x: 64, startPoint y: 710, endPoint x: 67, endPoint y: 704, distance: 6.7
click at [67, 704] on icon at bounding box center [67, 745] width 10 height 100
drag, startPoint x: 67, startPoint y: 699, endPoint x: 69, endPoint y: 691, distance: 8.2
click at [69, 691] on div "Hide Timeline . 00:00 . 00:05 . 00:10 . 00:15 . 00:20 . 00:25 . 00:30 . 00:35 F…" at bounding box center [612, 739] width 1225 height 145
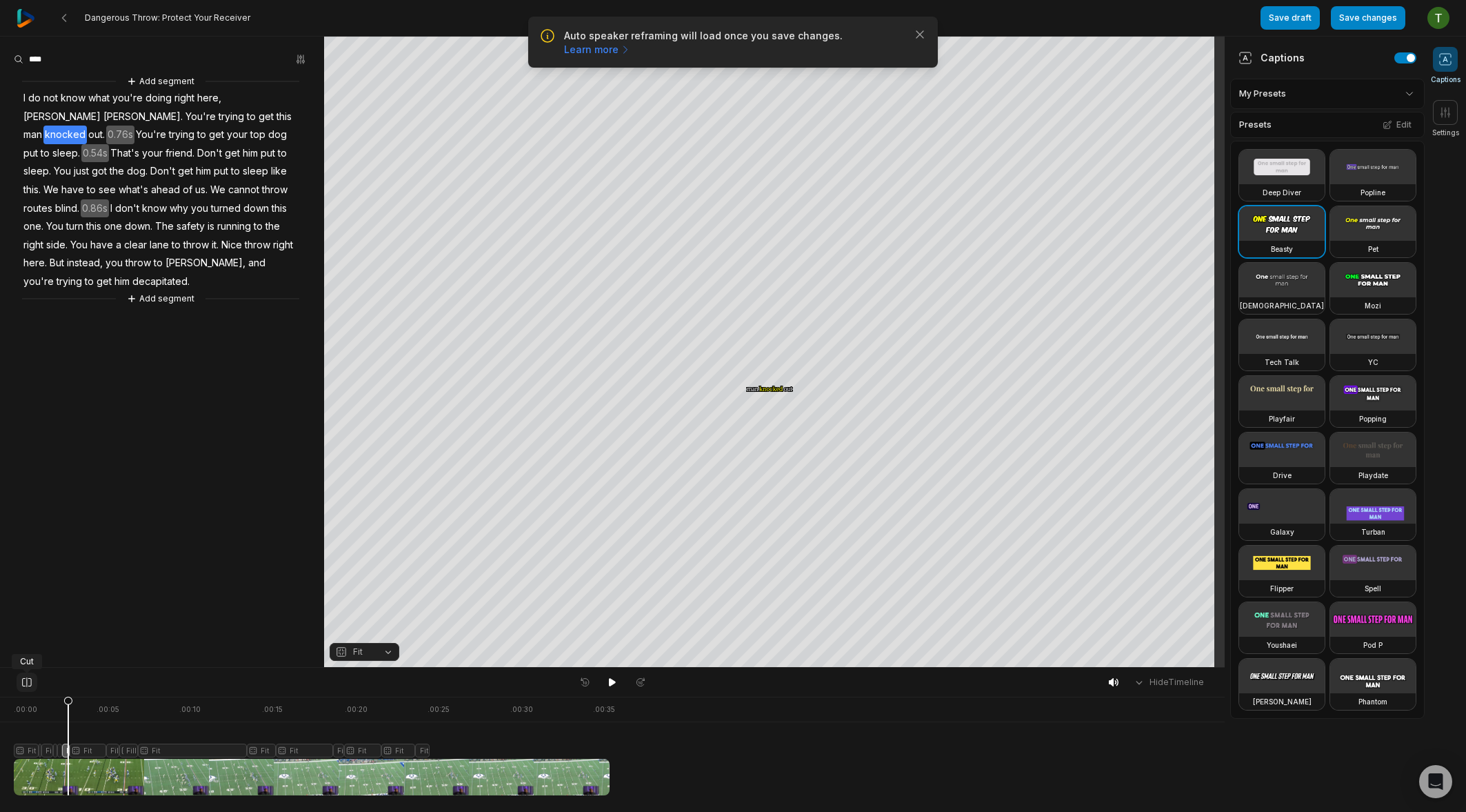
click at [27, 682] on icon at bounding box center [27, 682] width 12 height 11
click at [65, 702] on icon at bounding box center [65, 748] width 8 height 104
click at [65, 758] on icon at bounding box center [65, 745] width 10 height 100
click at [67, 753] on icon at bounding box center [65, 748] width 8 height 104
click at [65, 702] on icon at bounding box center [65, 748] width 8 height 104
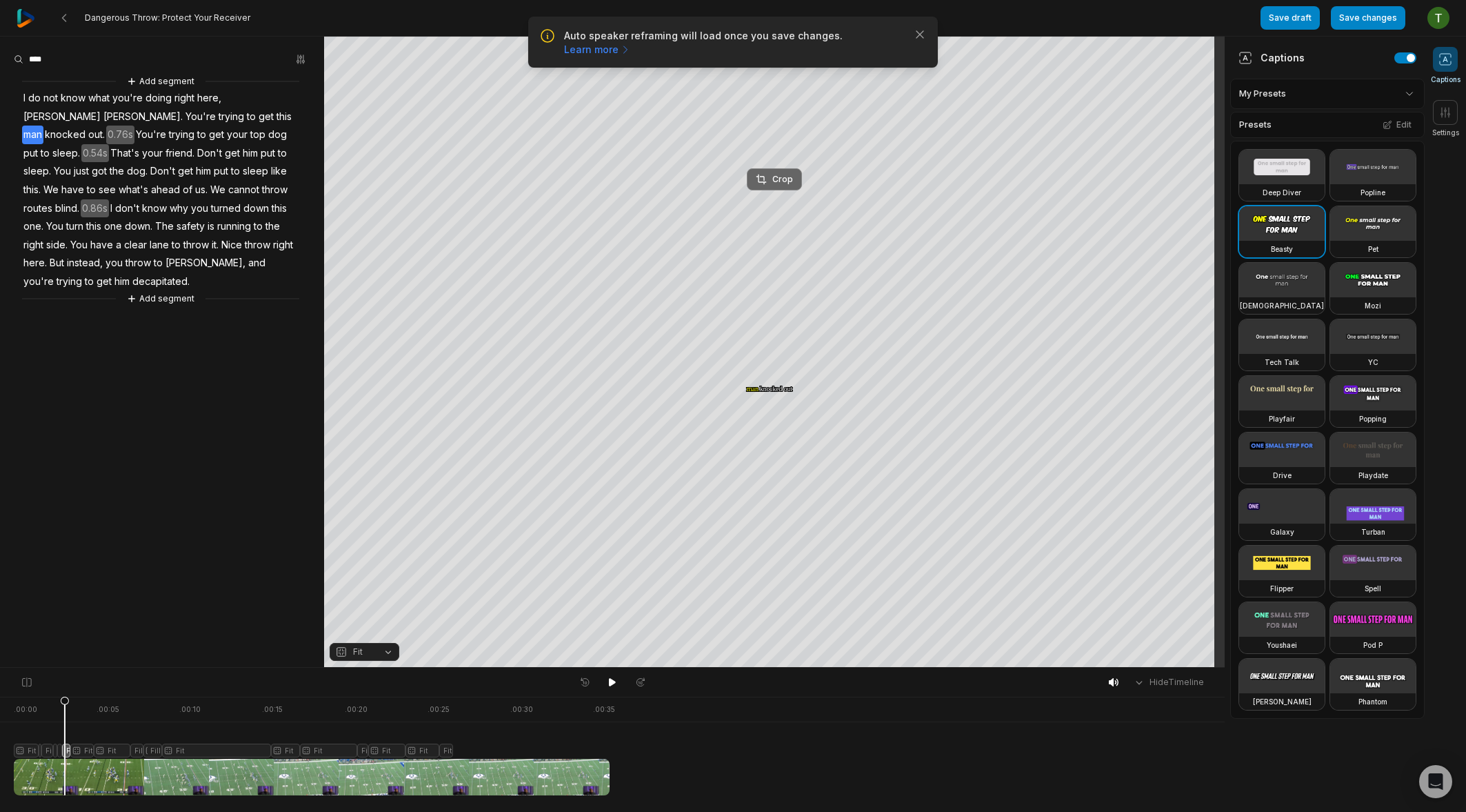
click at [780, 170] on button "Crop" at bounding box center [773, 179] width 55 height 22
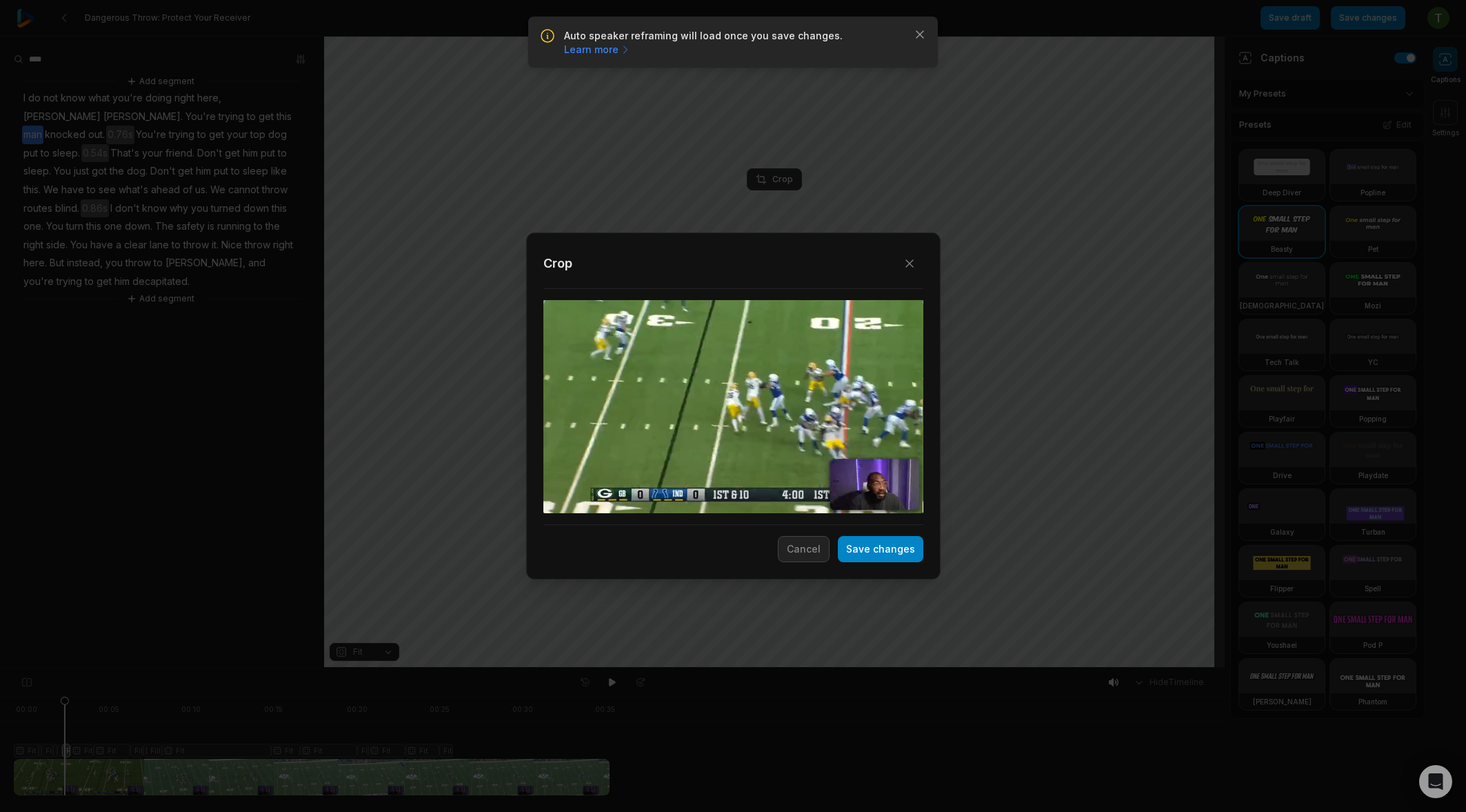
click at [780, 176] on div "Close Crop Save changes Cancel" at bounding box center [733, 406] width 1466 height 812
drag, startPoint x: 755, startPoint y: 441, endPoint x: 856, endPoint y: 441, distance: 101.0
click at [856, 441] on div at bounding box center [842, 406] width 120 height 213
click at [904, 553] on button "Save changes" at bounding box center [881, 548] width 86 height 26
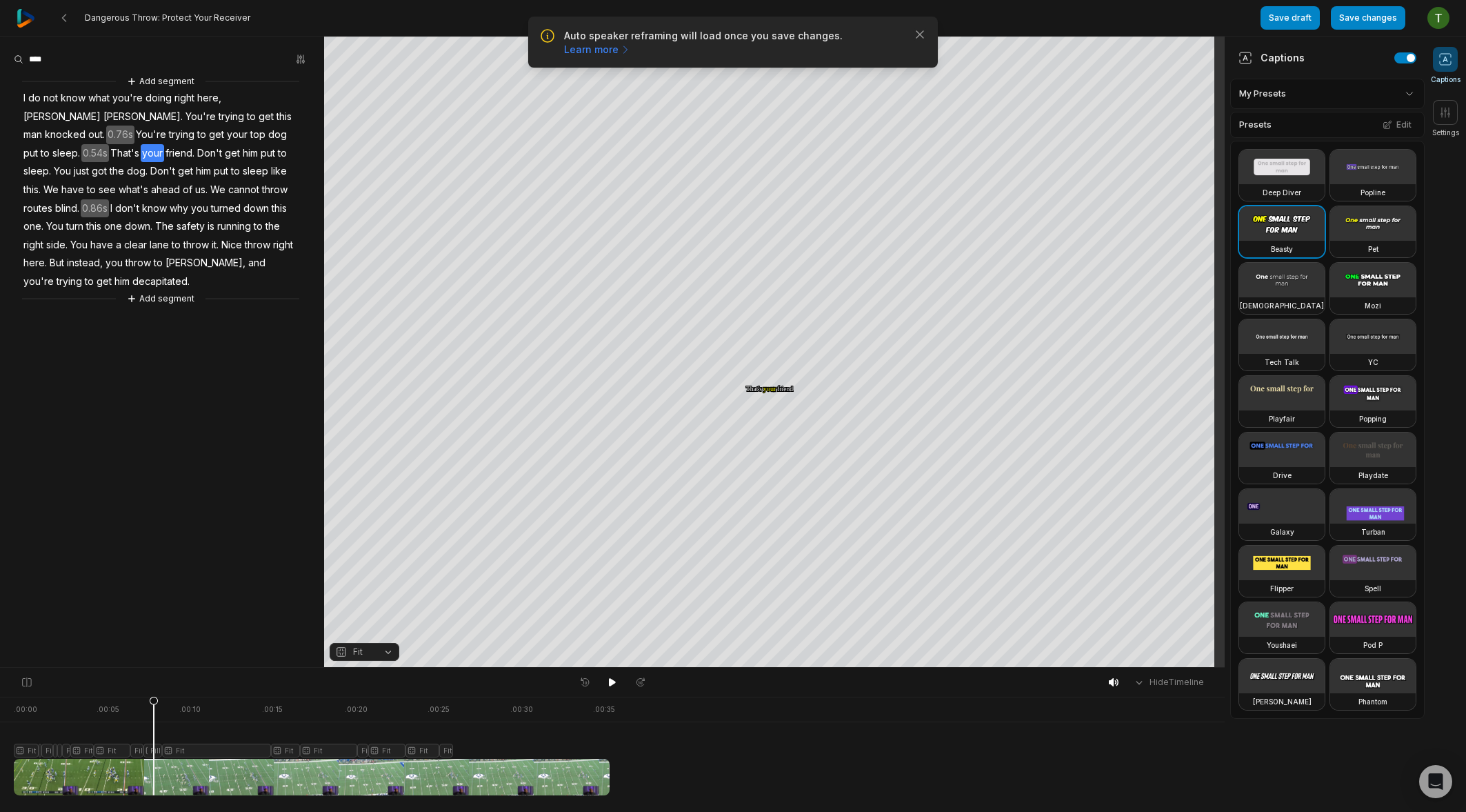
drag, startPoint x: 193, startPoint y: 707, endPoint x: 163, endPoint y: 709, distance: 30.1
click at [158, 710] on icon at bounding box center [153, 748] width 8 height 104
drag, startPoint x: 199, startPoint y: 703, endPoint x: 166, endPoint y: 713, distance: 34.5
click at [166, 713] on icon at bounding box center [167, 748] width 8 height 104
drag, startPoint x: 201, startPoint y: 703, endPoint x: 181, endPoint y: 706, distance: 20.2
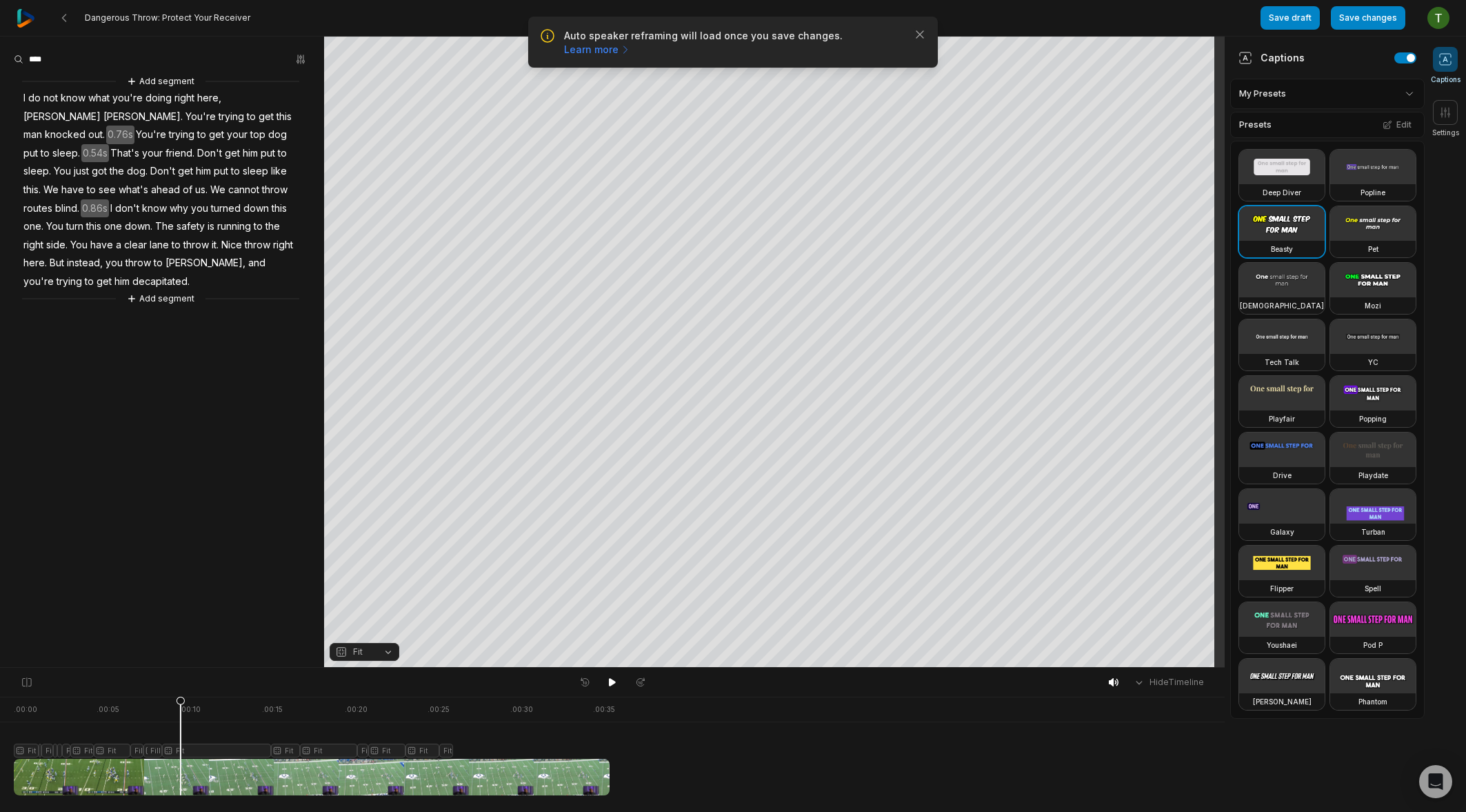
click at [181, 706] on icon at bounding box center [180, 748] width 8 height 104
click at [209, 751] on div at bounding box center [312, 745] width 596 height 99
click at [358, 648] on span "Fit" at bounding box center [358, 652] width 10 height 12
click at [366, 609] on div "Streaming" at bounding box center [364, 612] width 70 height 18
click at [778, 171] on button "Crop" at bounding box center [773, 178] width 55 height 22
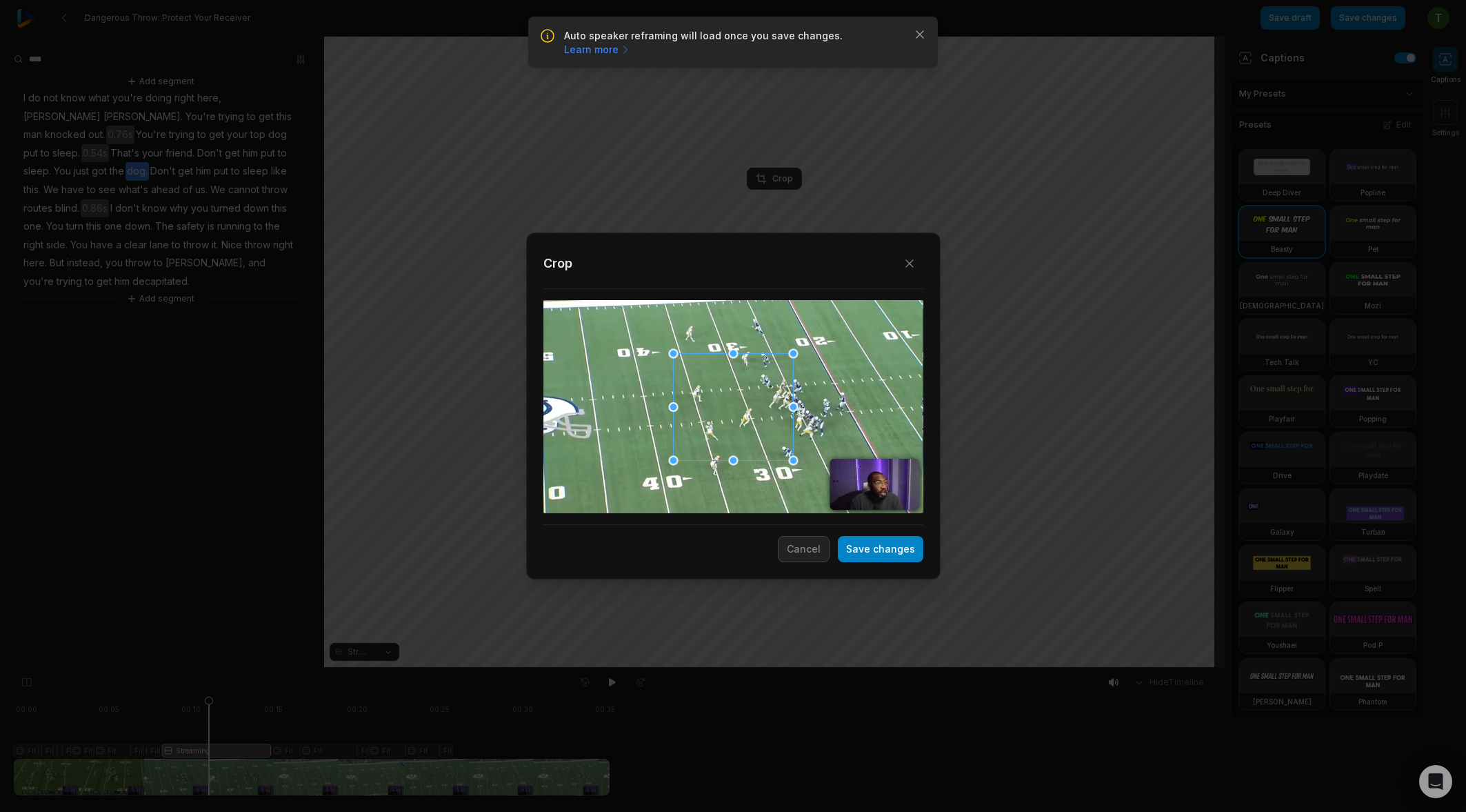
click at [893, 484] on div at bounding box center [733, 406] width 380 height 214
drag, startPoint x: 782, startPoint y: 425, endPoint x: 942, endPoint y: 548, distance: 201.8
click at [942, 548] on div "Close Crop Save changes Cancel" at bounding box center [733, 406] width 1466 height 812
drag, startPoint x: 801, startPoint y: 402, endPoint x: 856, endPoint y: 519, distance: 129.3
click at [856, 668] on div "Close Crop Save changes Cancel" at bounding box center [733, 668] width 1466 height 0
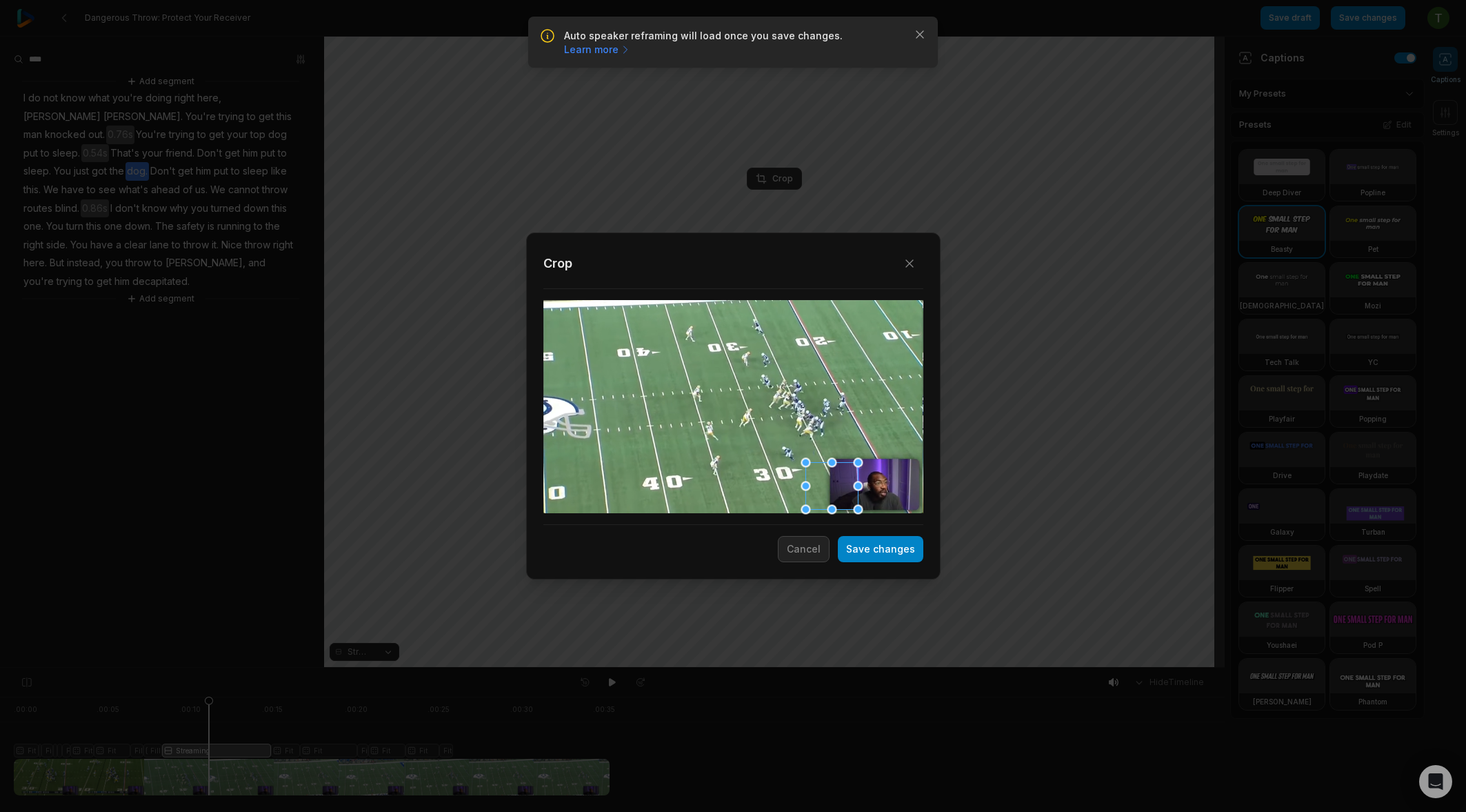
drag, startPoint x: 921, startPoint y: 401, endPoint x: 859, endPoint y: 488, distance: 106.8
click at [859, 668] on div "Close Crop Save changes Cancel" at bounding box center [733, 668] width 1466 height 0
drag, startPoint x: 835, startPoint y: 477, endPoint x: 872, endPoint y: 471, distance: 37.5
click at [881, 477] on div at bounding box center [875, 488] width 46 height 44
drag, startPoint x: 857, startPoint y: 462, endPoint x: 849, endPoint y: 462, distance: 8.0
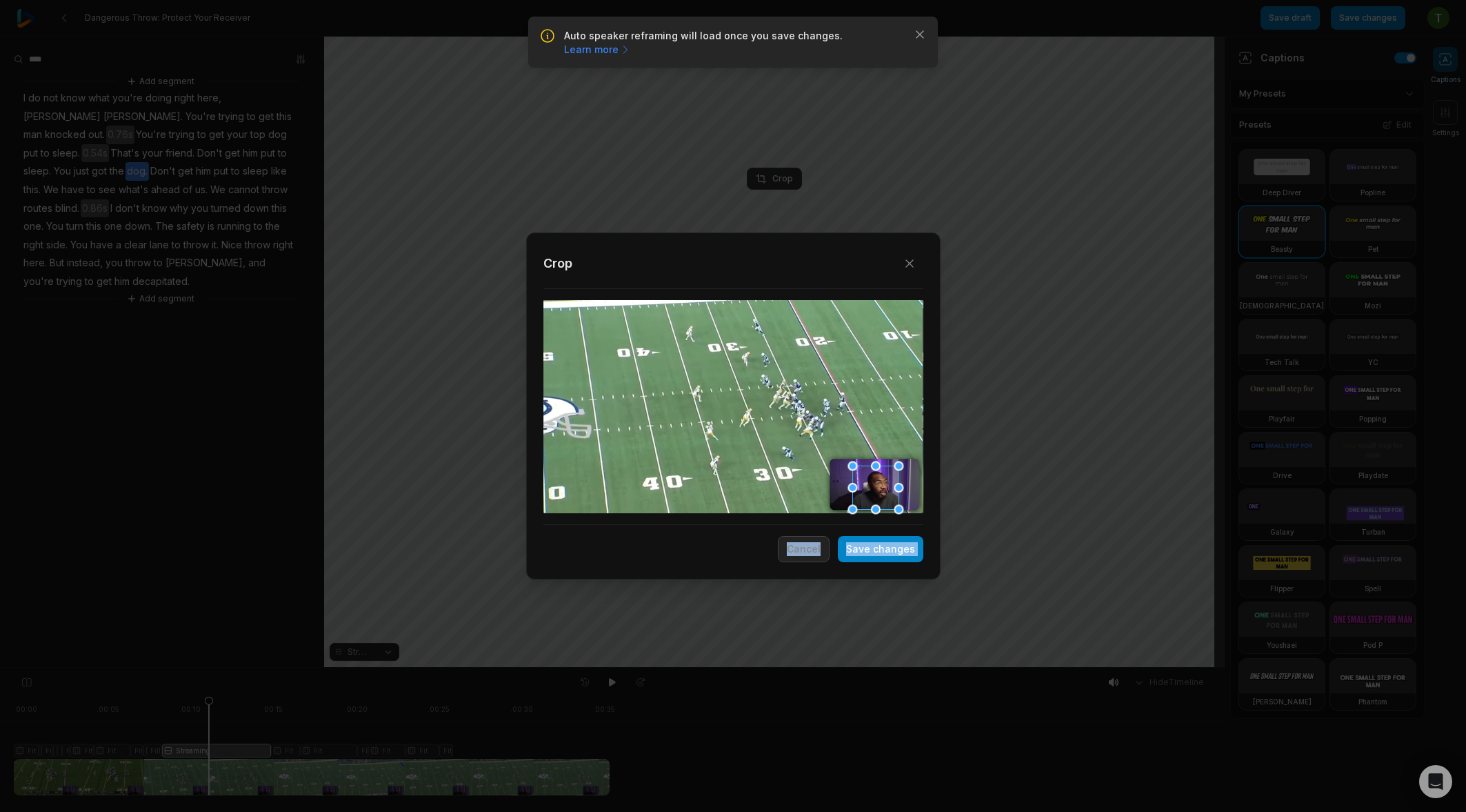
click at [852, 668] on div "Close Crop Save changes Cancel" at bounding box center [733, 668] width 1466 height 0
drag, startPoint x: 849, startPoint y: 466, endPoint x: 839, endPoint y: 459, distance: 12.2
click at [839, 459] on div at bounding box center [843, 460] width 10 height 10
click at [892, 476] on div at bounding box center [878, 484] width 56 height 50
click at [897, 533] on div "Crop" at bounding box center [733, 393] width 380 height 287
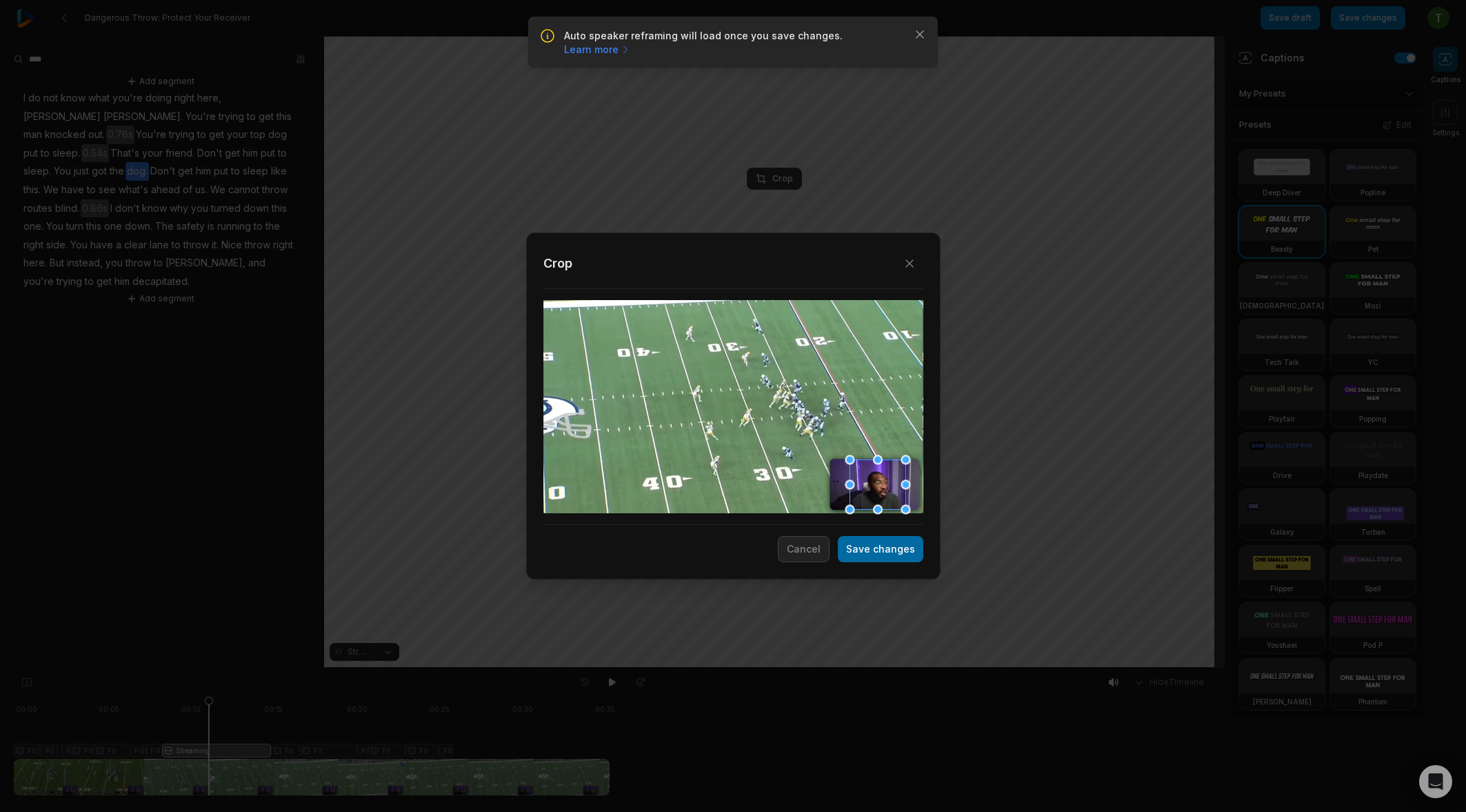
click at [898, 540] on button "Save changes" at bounding box center [881, 548] width 86 height 26
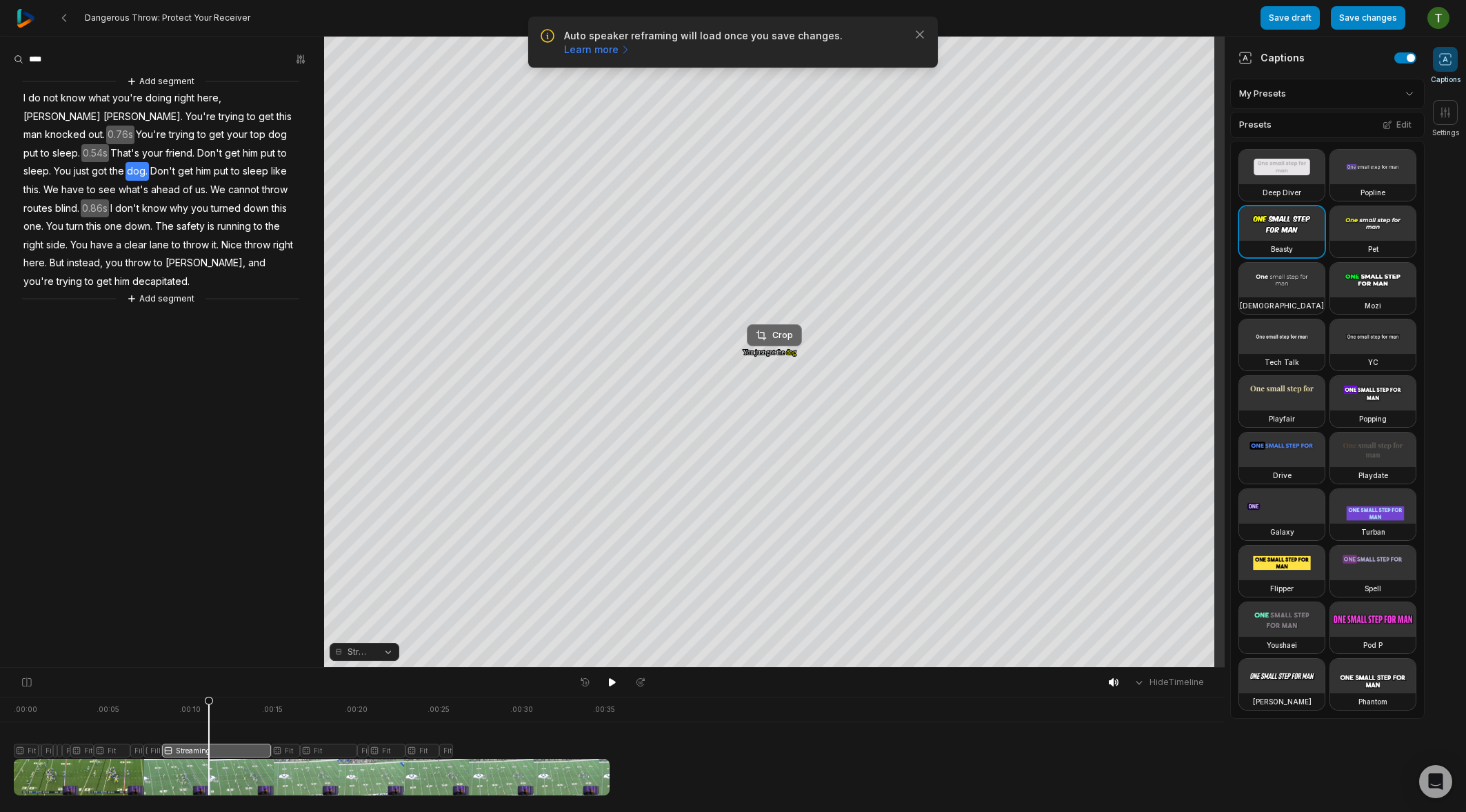
click at [770, 337] on div "Crop" at bounding box center [773, 334] width 37 height 12
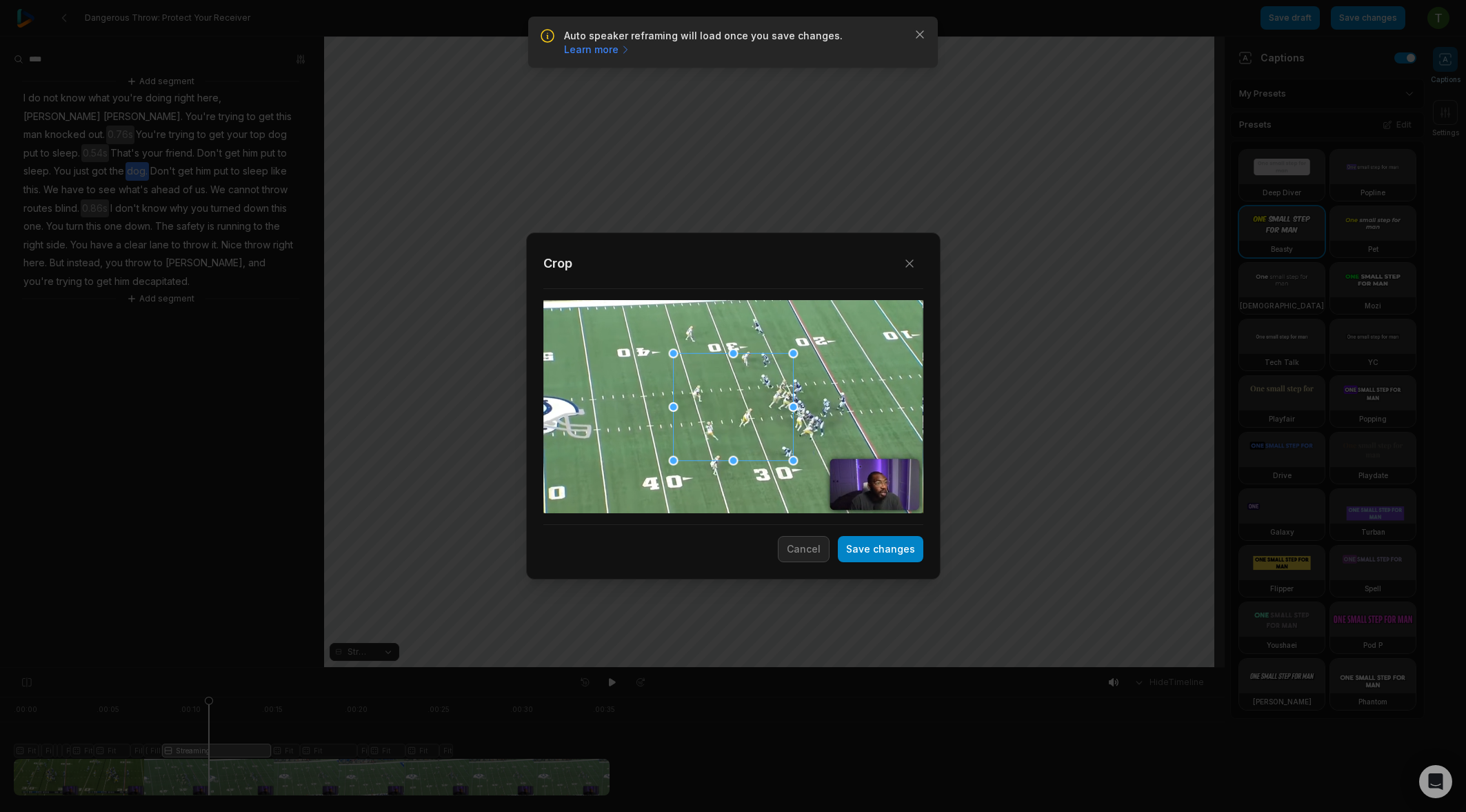
drag, startPoint x: 792, startPoint y: 466, endPoint x: 695, endPoint y: 383, distance: 127.7
click at [917, 517] on div "Crop" at bounding box center [733, 393] width 380 height 287
drag, startPoint x: 673, startPoint y: 354, endPoint x: 569, endPoint y: 329, distance: 107.0
click at [587, 329] on div at bounding box center [592, 332] width 10 height 10
drag, startPoint x: 751, startPoint y: 401, endPoint x: 842, endPoint y: 379, distance: 93.6
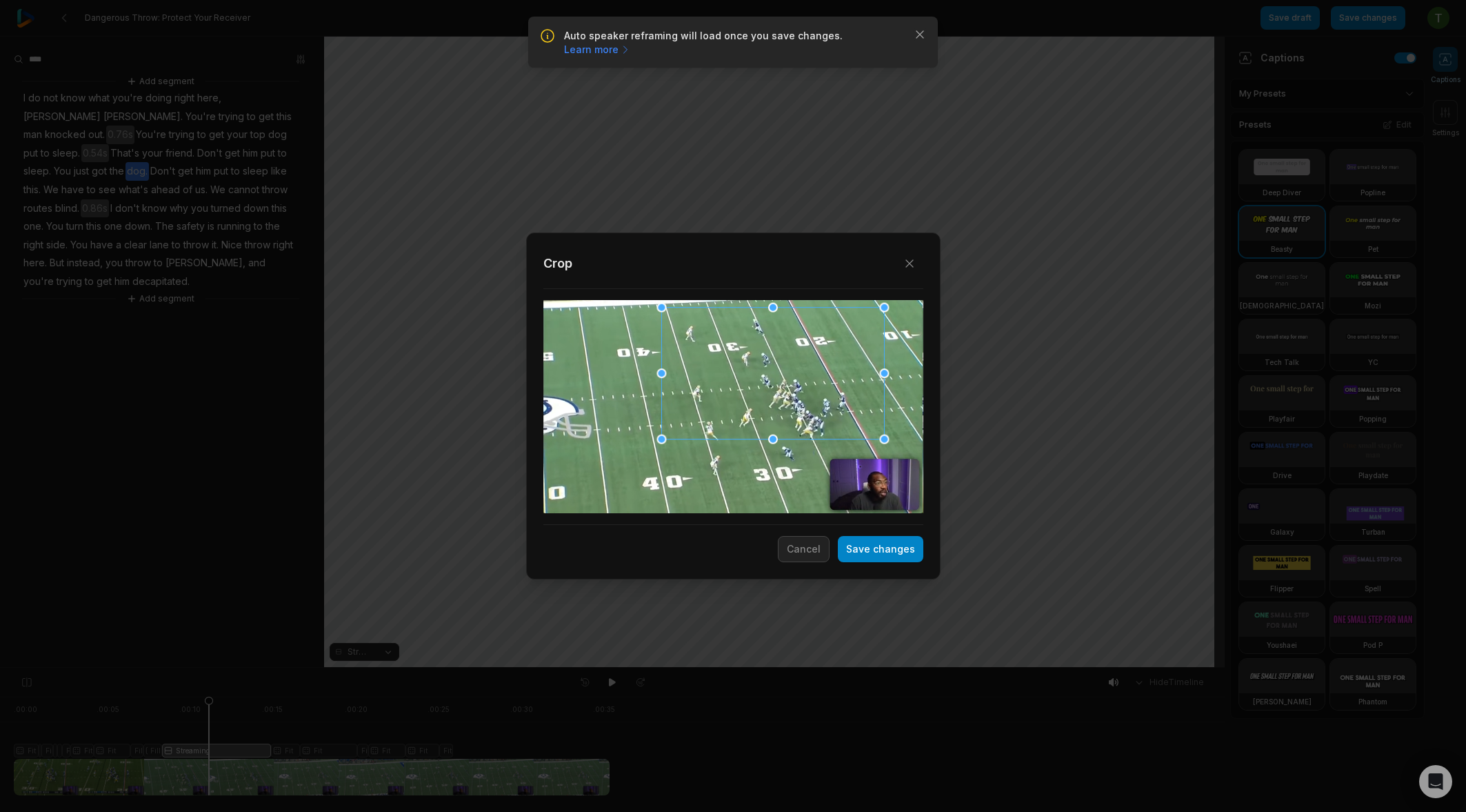
click at [842, 379] on div at bounding box center [772, 372] width 223 height 131
click at [610, 668] on div "Close Crop Save changes Cancel" at bounding box center [733, 668] width 1466 height 0
click at [885, 543] on button "Save changes" at bounding box center [881, 548] width 86 height 26
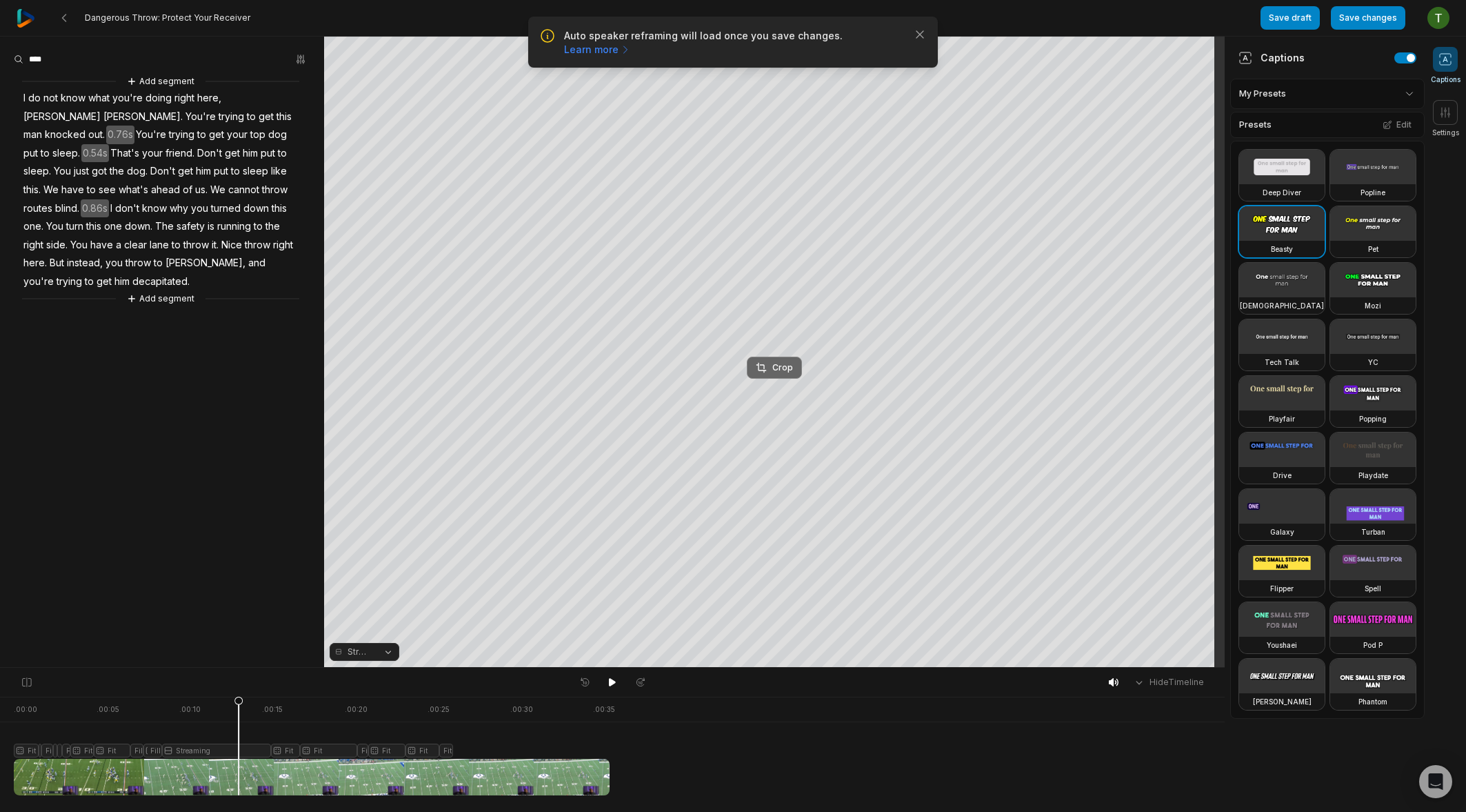
click at [777, 367] on div "Crop" at bounding box center [773, 367] width 37 height 12
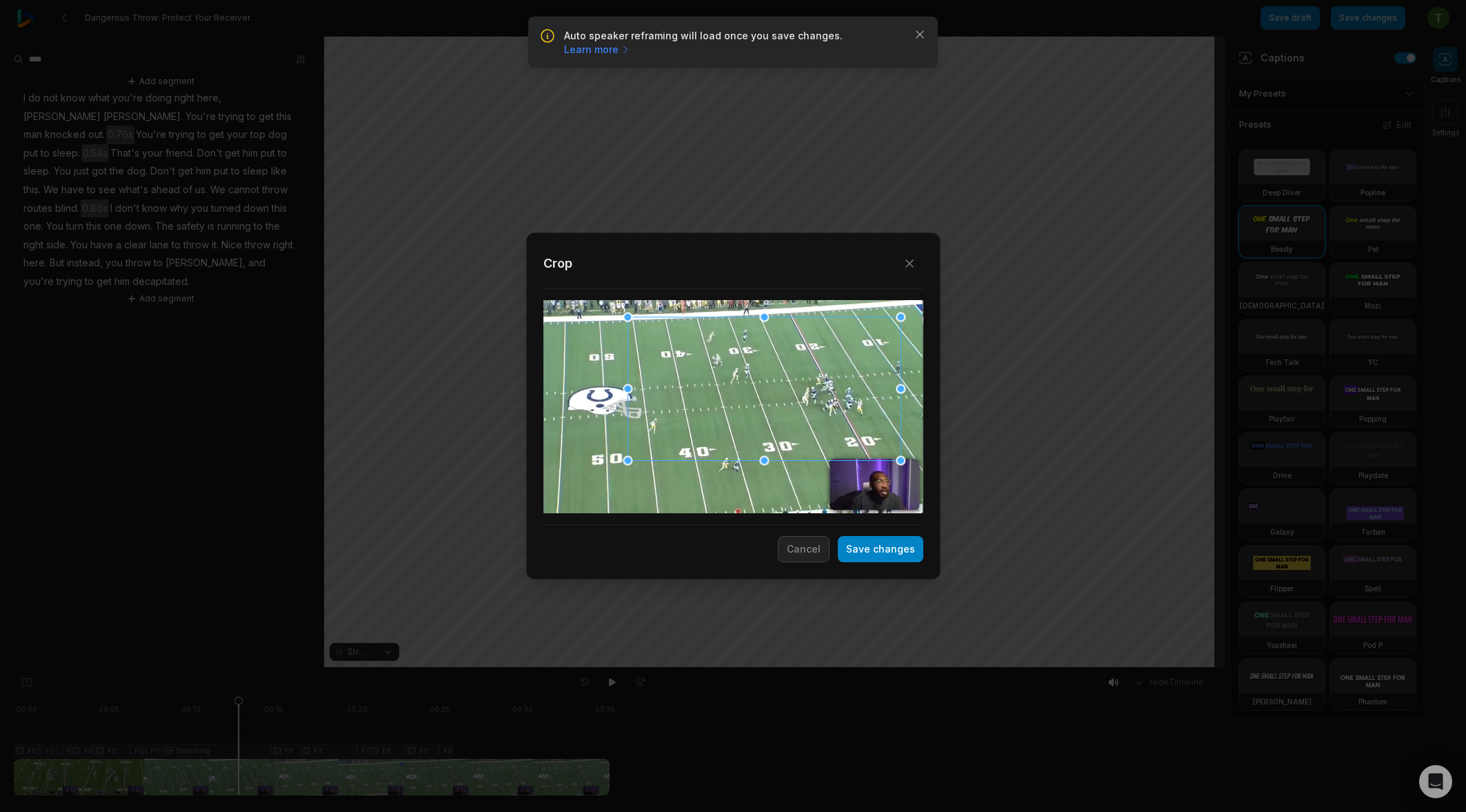
drag, startPoint x: 812, startPoint y: 409, endPoint x: 828, endPoint y: 419, distance: 18.9
click at [828, 419] on div at bounding box center [764, 388] width 273 height 143
drag, startPoint x: 628, startPoint y: 462, endPoint x: 653, endPoint y: 439, distance: 34.0
click at [653, 439] on div at bounding box center [653, 438] width 10 height 10
click at [885, 553] on button "Save changes" at bounding box center [881, 548] width 86 height 26
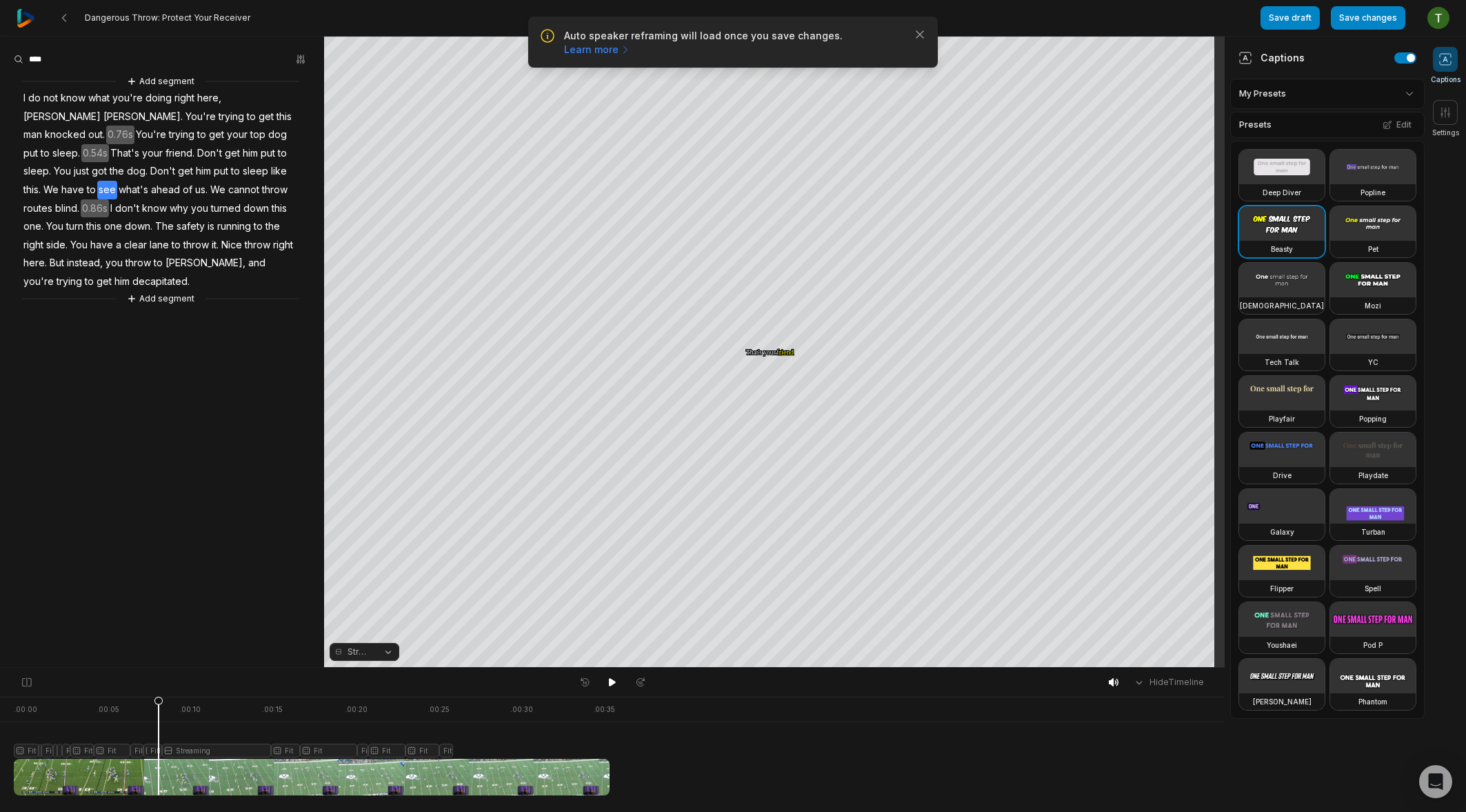
click at [158, 705] on div at bounding box center [312, 745] width 596 height 99
click at [787, 209] on div "Crop" at bounding box center [773, 214] width 37 height 12
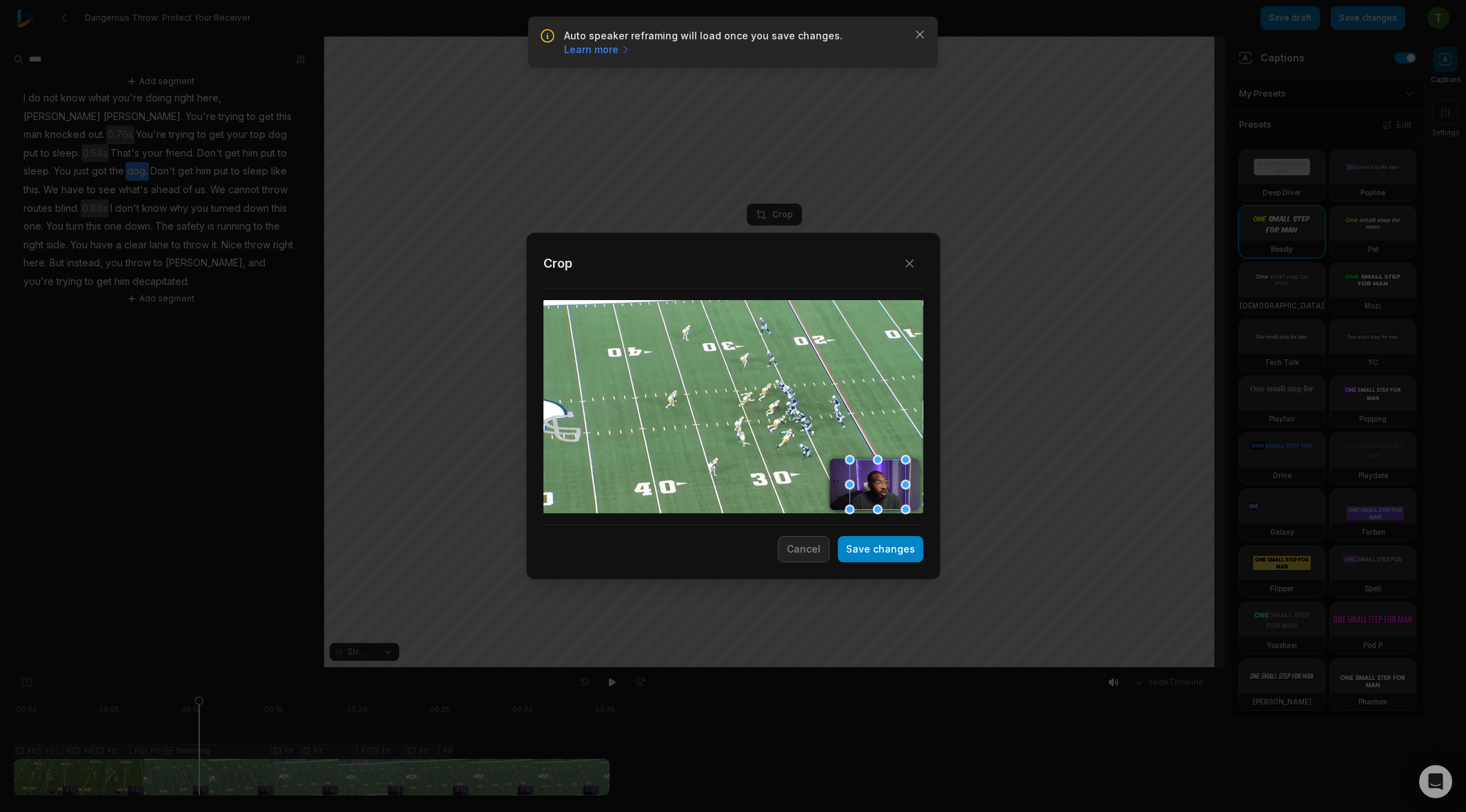
drag, startPoint x: 847, startPoint y: 459, endPoint x: 853, endPoint y: 466, distance: 9.2
click at [853, 668] on div "Close Crop Save changes Cancel" at bounding box center [733, 668] width 1466 height 0
click at [899, 668] on div "Close Crop Save changes Cancel" at bounding box center [733, 668] width 1466 height 0
drag, startPoint x: 853, startPoint y: 466, endPoint x: 859, endPoint y: 472, distance: 8.5
click at [858, 668] on div "Close Crop Save changes Cancel" at bounding box center [733, 668] width 1466 height 0
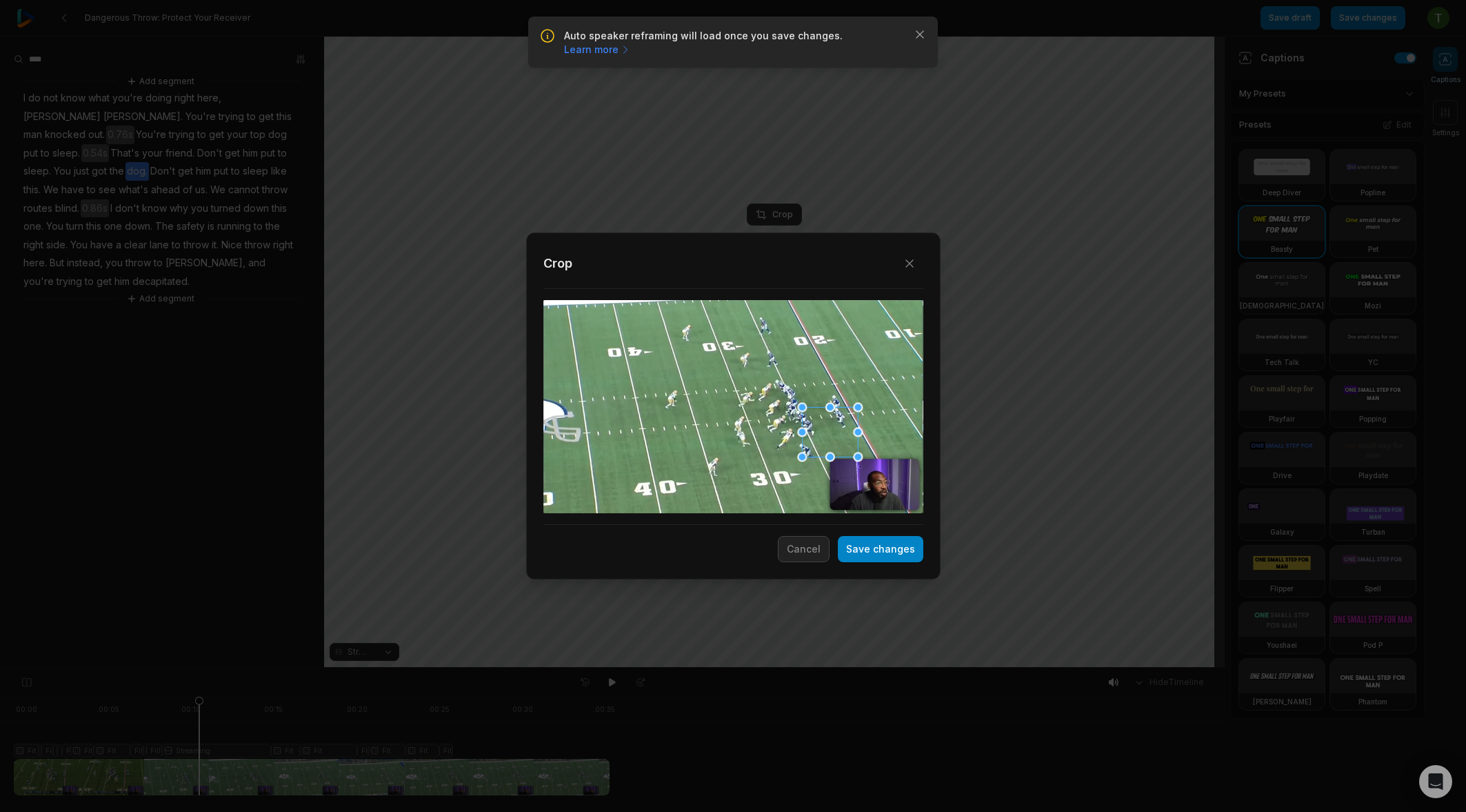
drag, startPoint x: 872, startPoint y: 476, endPoint x: 812, endPoint y: 409, distance: 89.9
click at [816, 410] on div at bounding box center [830, 432] width 56 height 50
drag, startPoint x: 795, startPoint y: 395, endPoint x: 810, endPoint y: 409, distance: 20.5
click at [810, 668] on div "Close Crop Save changes Cancel" at bounding box center [733, 668] width 1466 height 0
drag, startPoint x: 881, startPoint y: 455, endPoint x: 872, endPoint y: 474, distance: 21.0
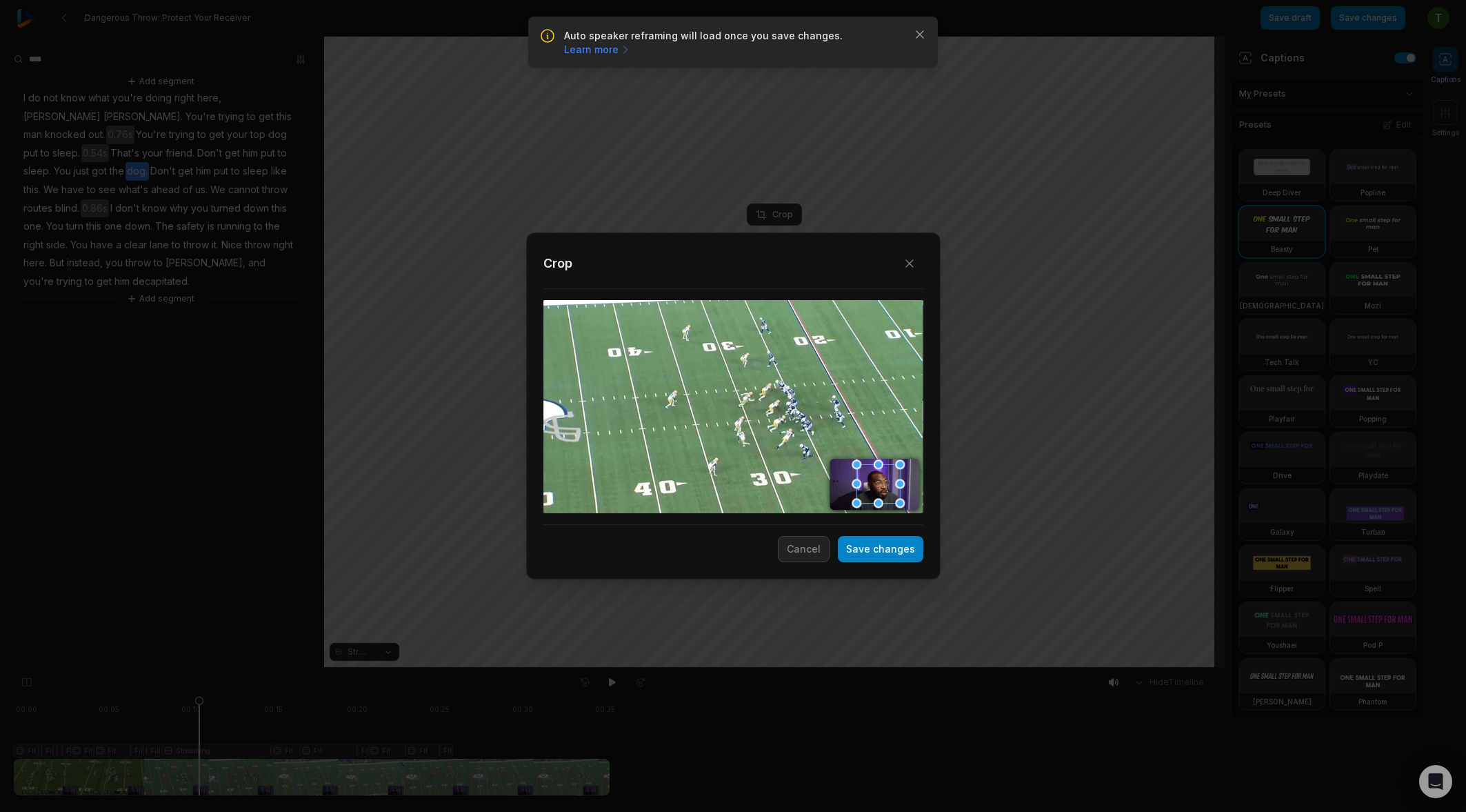
click at [872, 474] on div at bounding box center [879, 483] width 44 height 39
drag, startPoint x: 860, startPoint y: 466, endPoint x: 851, endPoint y: 461, distance: 10.3
click at [851, 461] on div at bounding box center [855, 460] width 10 height 10
click at [875, 484] on div at bounding box center [878, 487] width 45 height 44
click at [879, 540] on button "Save changes" at bounding box center [881, 548] width 86 height 26
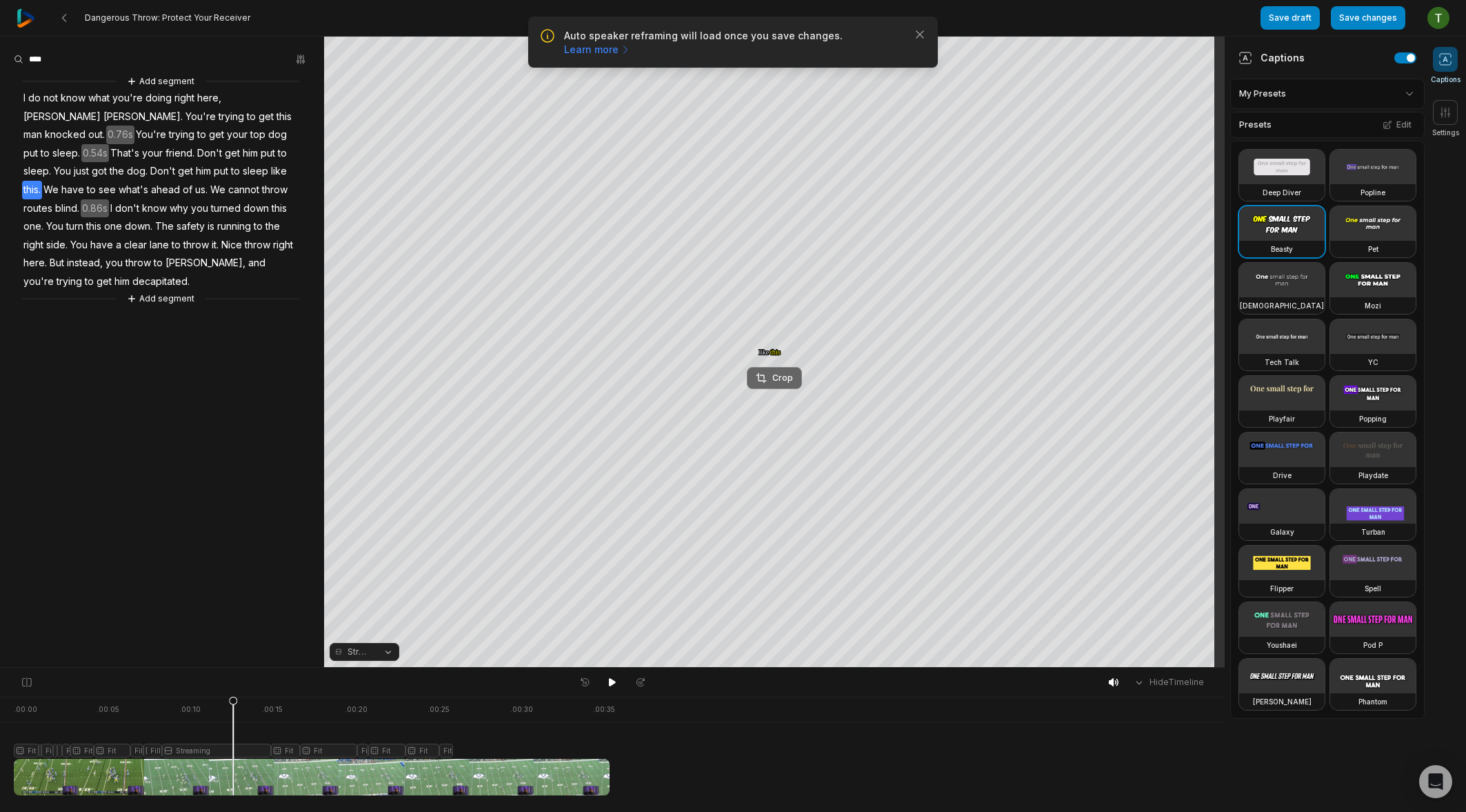
click at [780, 381] on div "Crop" at bounding box center [773, 377] width 37 height 12
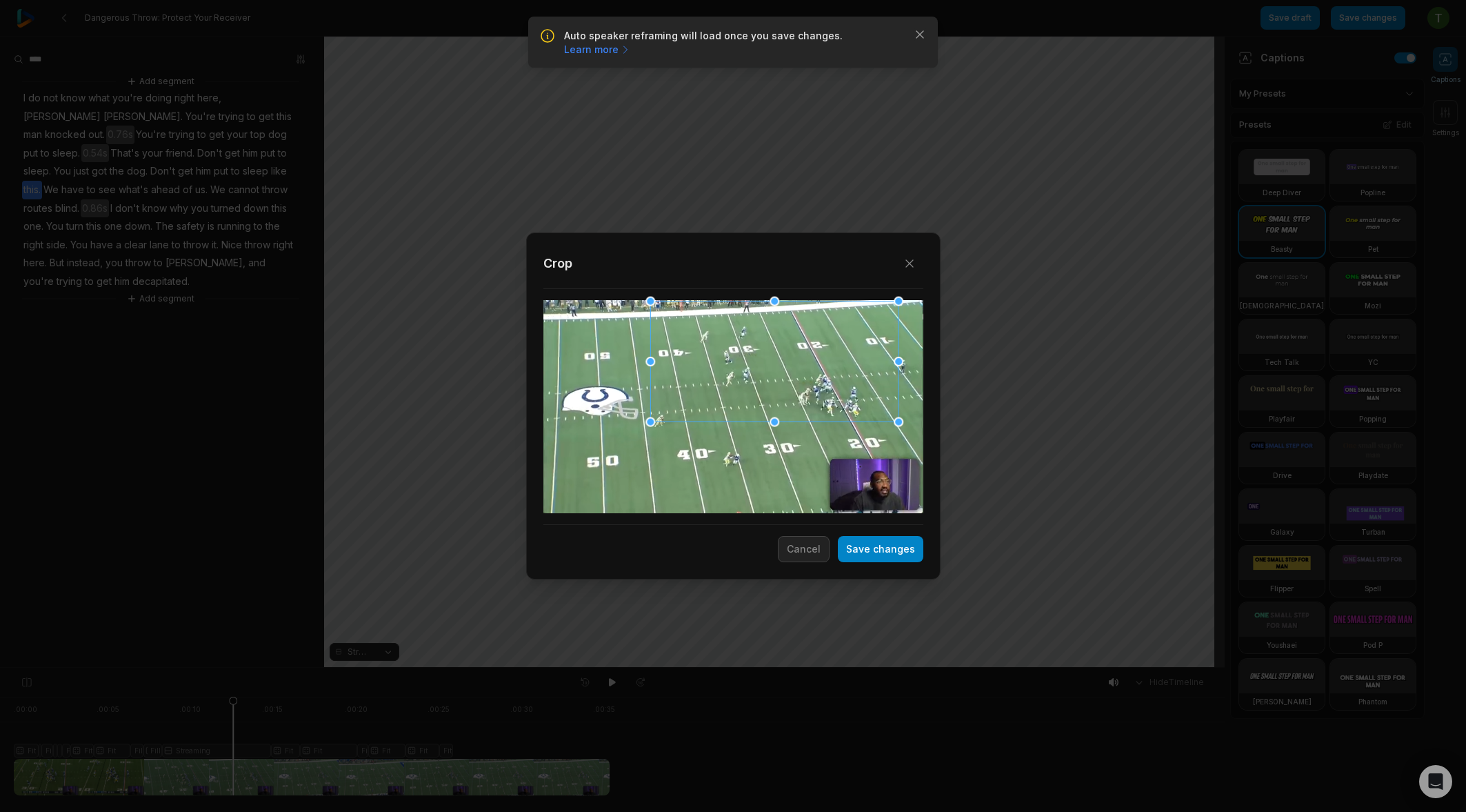
drag, startPoint x: 825, startPoint y: 391, endPoint x: 823, endPoint y: 376, distance: 15.1
click at [823, 376] on div at bounding box center [773, 360] width 248 height 120
click at [898, 541] on button "Save changes" at bounding box center [881, 548] width 86 height 26
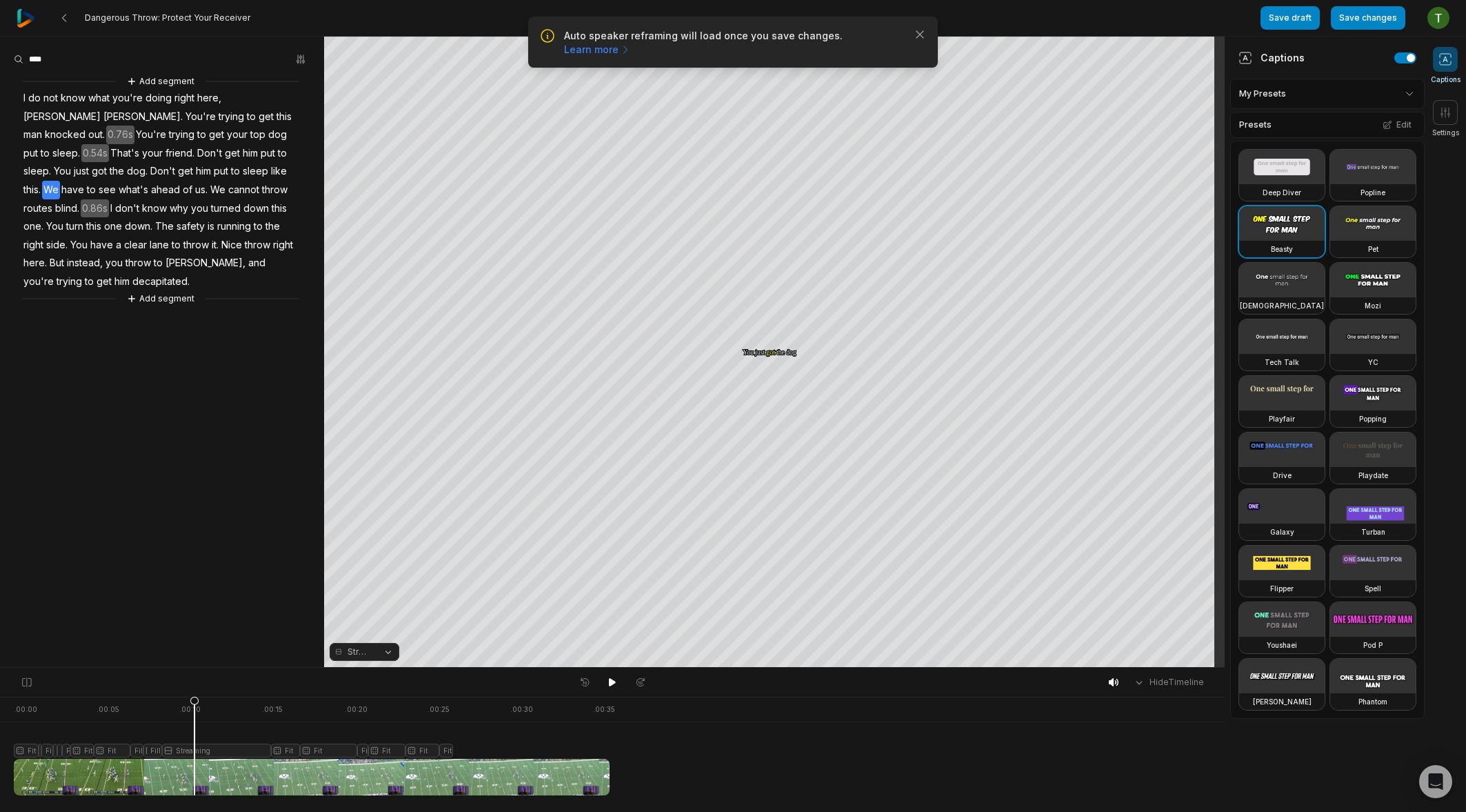
drag, startPoint x: 246, startPoint y: 698, endPoint x: 192, endPoint y: 693, distance: 54.2
click at [192, 693] on div "Hide Timeline . 00:00 . 00:05 . 00:10 . 00:15 . 00:20 . 00:25 . 00:30 . 00:35 F…" at bounding box center [612, 739] width 1225 height 145
click at [246, 744] on div at bounding box center [312, 745] width 596 height 99
drag, startPoint x: 248, startPoint y: 707, endPoint x: 230, endPoint y: 718, distance: 21.1
click at [230, 719] on icon at bounding box center [230, 748] width 8 height 104
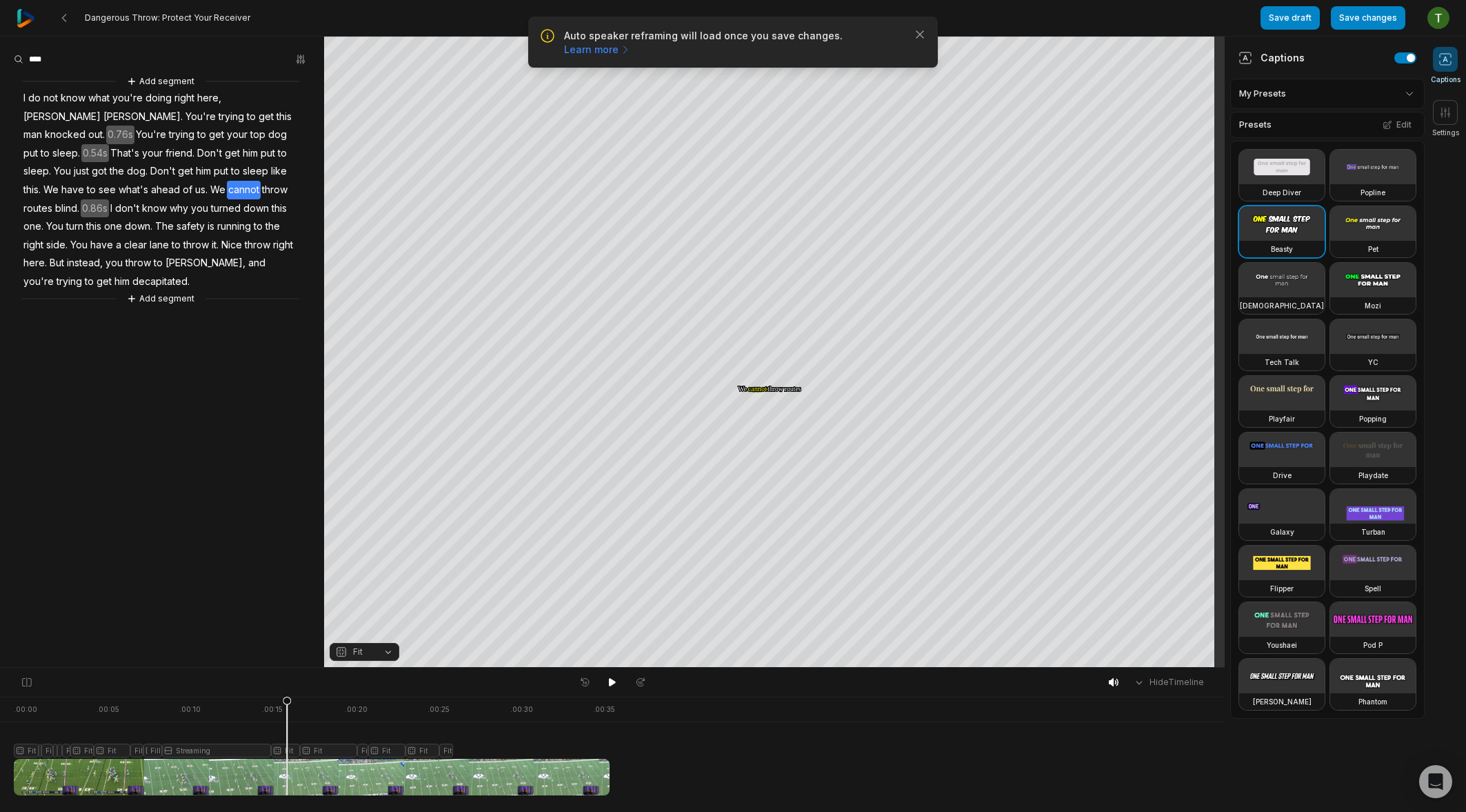
click at [199, 714] on div at bounding box center [312, 745] width 596 height 99
drag, startPoint x: 199, startPoint y: 706, endPoint x: 181, endPoint y: 706, distance: 18.0
click at [181, 706] on icon at bounding box center [181, 745] width 10 height 100
click at [210, 745] on div at bounding box center [312, 745] width 596 height 99
click at [797, 201] on button "Crop" at bounding box center [773, 207] width 55 height 22
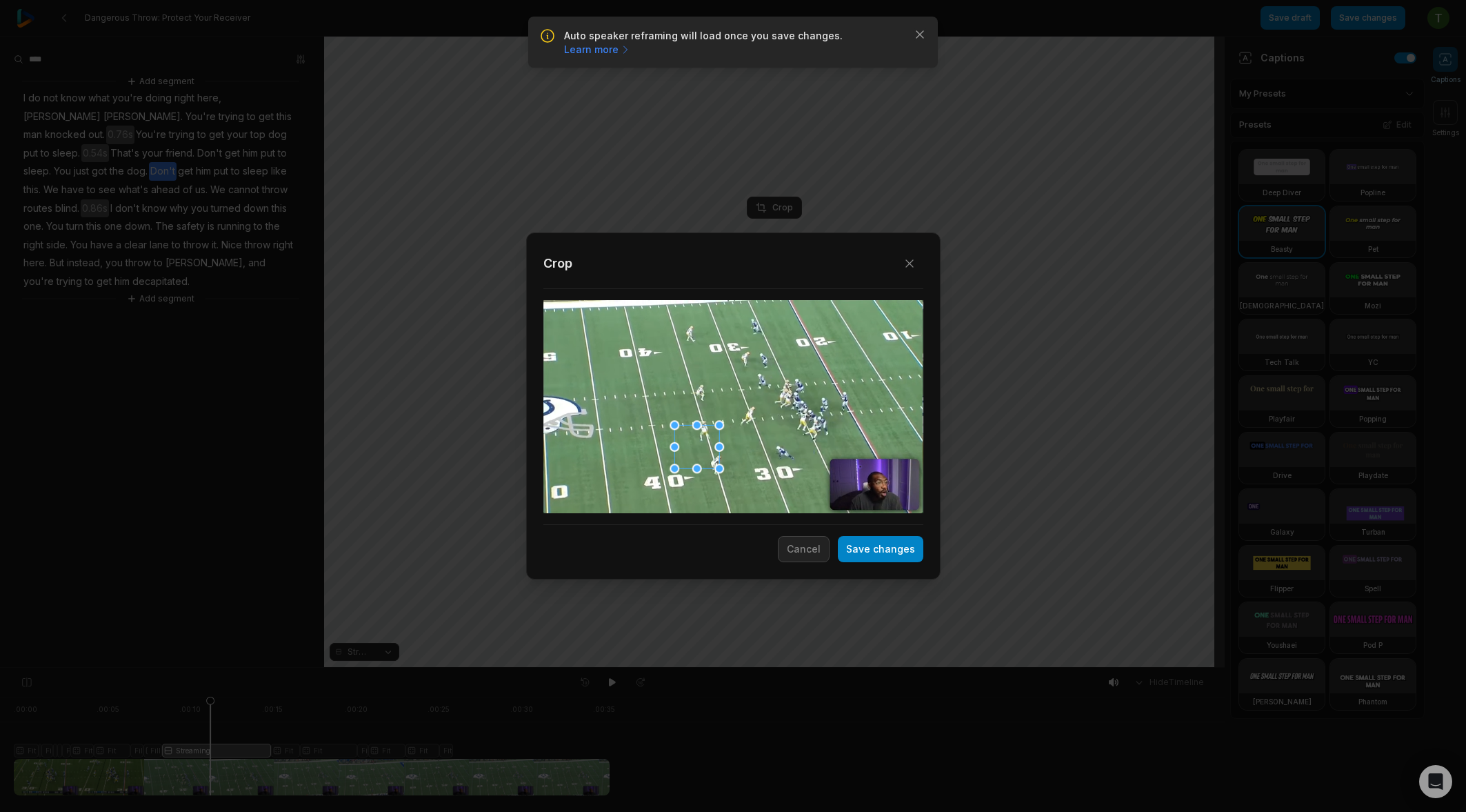
drag, startPoint x: 880, startPoint y: 483, endPoint x: 674, endPoint y: 436, distance: 211.3
click at [675, 437] on div at bounding box center [697, 447] width 45 height 44
drag, startPoint x: 692, startPoint y: 462, endPoint x: 659, endPoint y: 455, distance: 33.7
click at [865, 668] on div "Close Crop Save changes Cancel" at bounding box center [733, 668] width 1466 height 0
drag, startPoint x: 649, startPoint y: 441, endPoint x: 597, endPoint y: 438, distance: 52.1
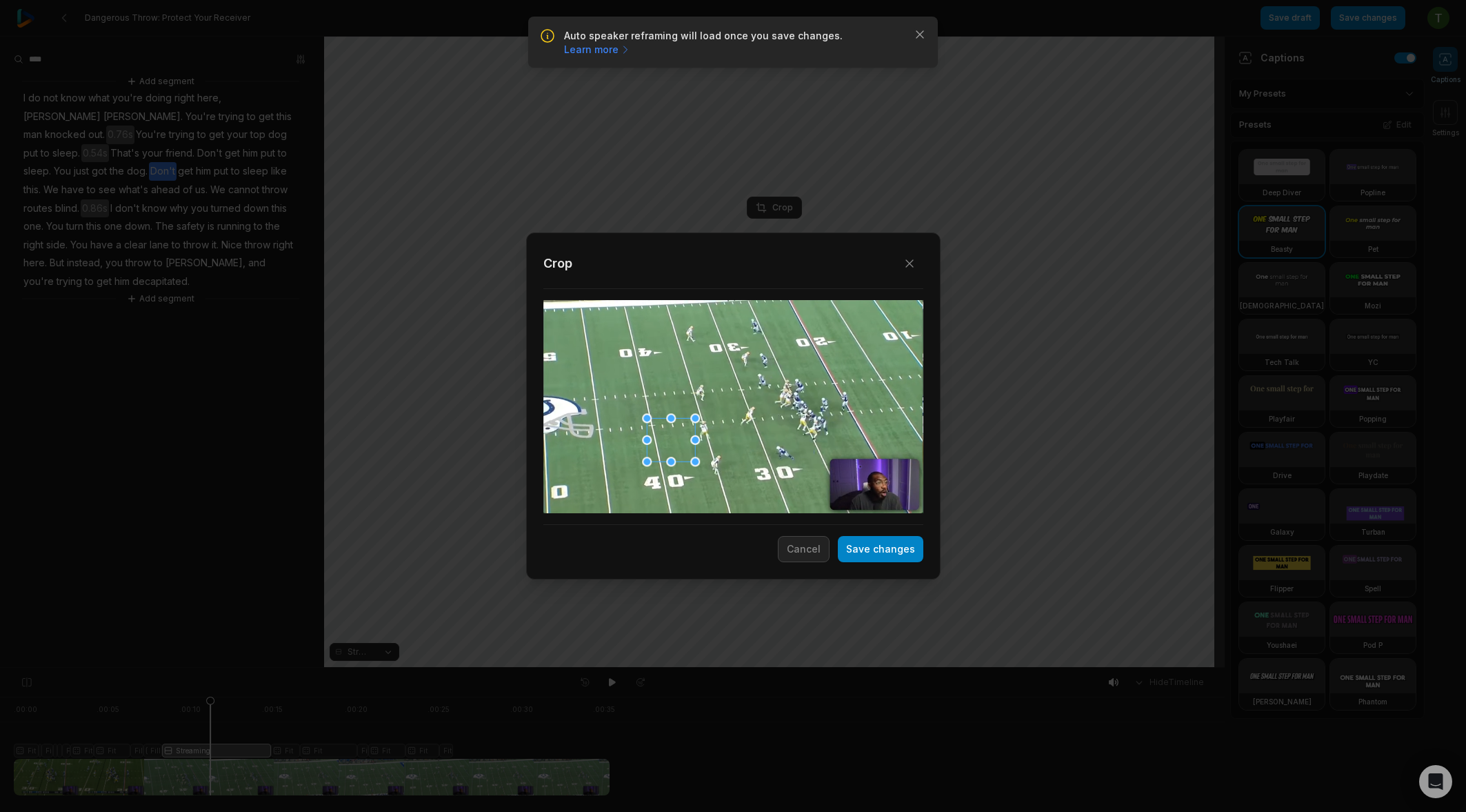
click at [597, 668] on div "Close Crop Save changes Cancel" at bounding box center [733, 668] width 1466 height 0
drag, startPoint x: 697, startPoint y: 416, endPoint x: 1161, endPoint y: 426, distance: 464.1
click at [1161, 668] on div "Close Crop Save changes Cancel" at bounding box center [733, 668] width 1466 height 0
drag, startPoint x: 753, startPoint y: 412, endPoint x: 860, endPoint y: 414, distance: 107.0
click at [980, 668] on div "Close Crop Save changes Cancel" at bounding box center [733, 668] width 1466 height 0
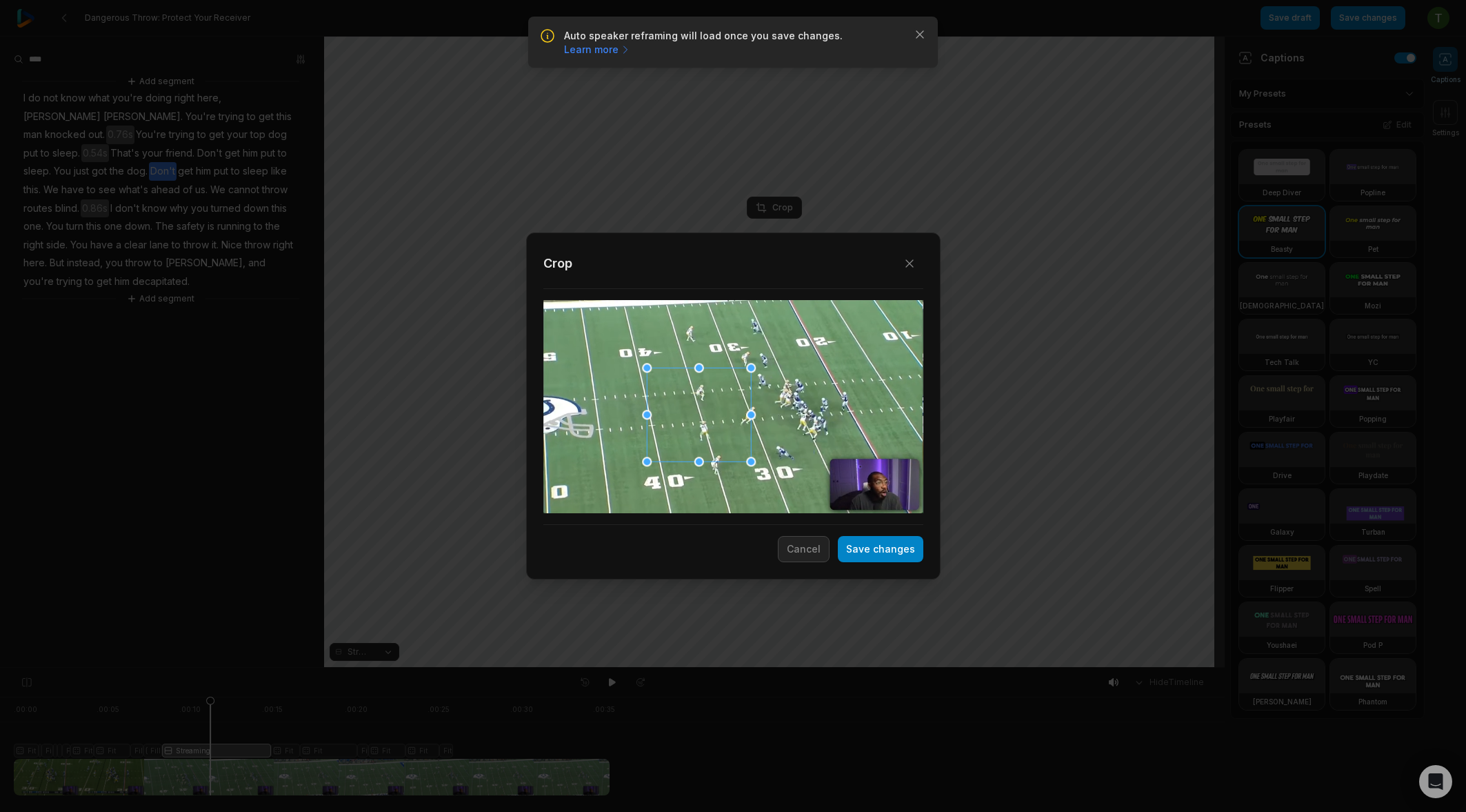
drag, startPoint x: 751, startPoint y: 416, endPoint x: 677, endPoint y: 423, distance: 74.3
click at [790, 668] on div "Close Crop Save changes Cancel" at bounding box center [733, 668] width 1466 height 0
drag, startPoint x: 647, startPoint y: 416, endPoint x: 695, endPoint y: 380, distance: 60.0
click at [541, 668] on div "Close Crop Save changes Cancel" at bounding box center [733, 668] width 1466 height 0
drag, startPoint x: 697, startPoint y: 367, endPoint x: 704, endPoint y: 432, distance: 65.4
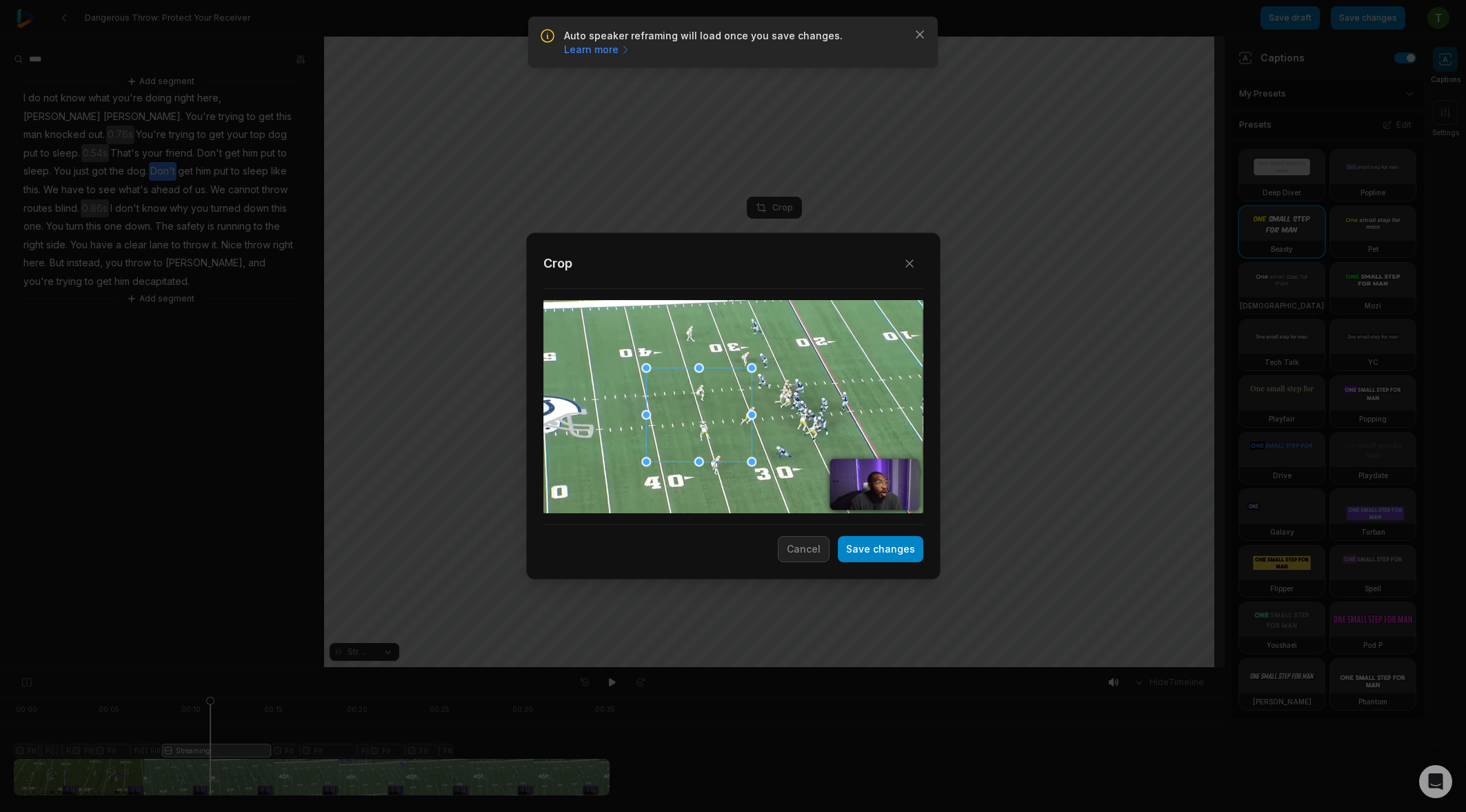
click at [704, 668] on div "Close Crop Save changes Cancel" at bounding box center [733, 668] width 1466 height 0
drag, startPoint x: 697, startPoint y: 459, endPoint x: 704, endPoint y: 405, distance: 54.5
click at [704, 668] on div "Close Crop Save changes Cancel" at bounding box center [733, 668] width 1466 height 0
drag, startPoint x: 748, startPoint y: 459, endPoint x: 684, endPoint y: 396, distance: 89.8
click at [695, 668] on div "Close Crop Save changes Cancel" at bounding box center [733, 668] width 1466 height 0
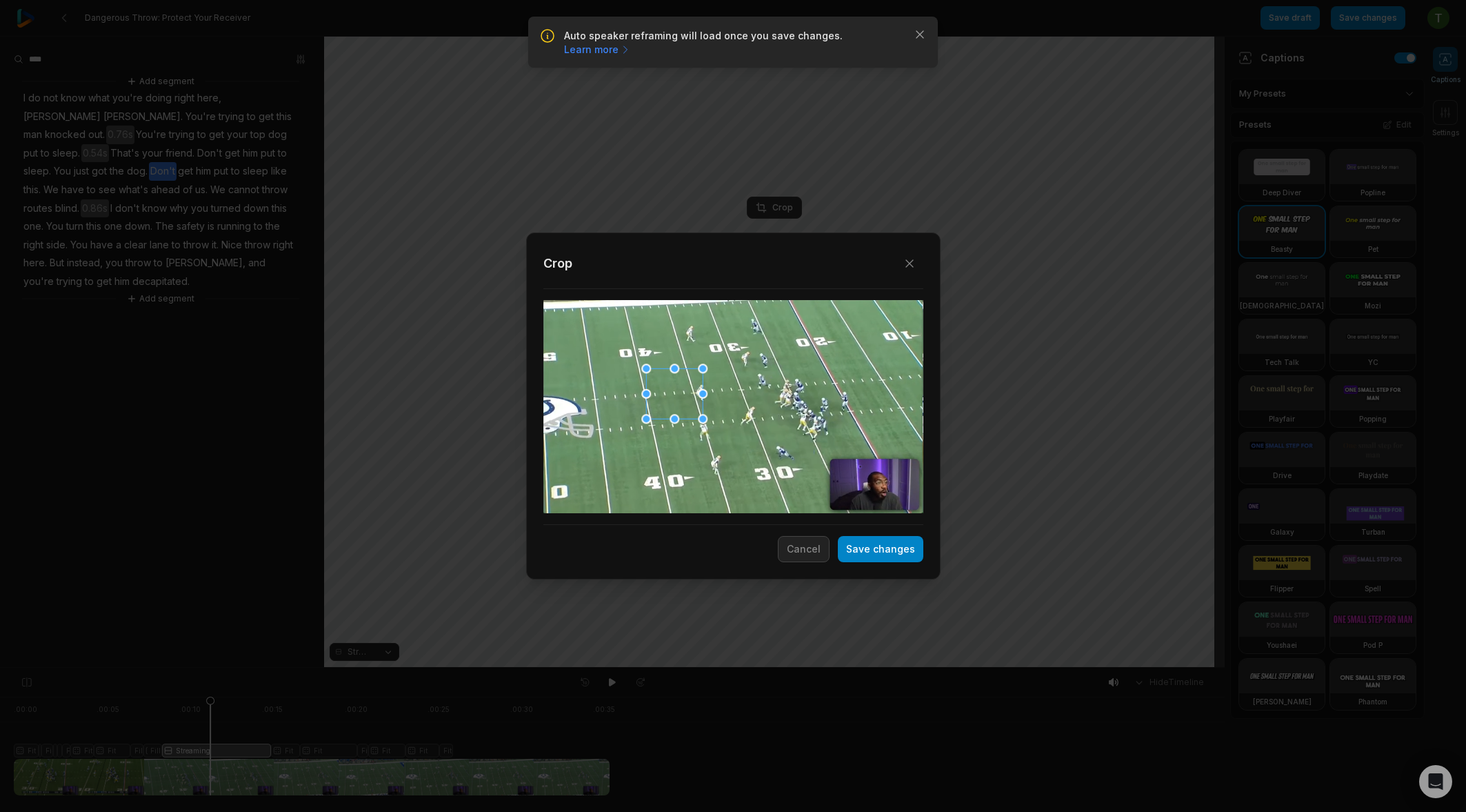
drag, startPoint x: 676, startPoint y: 366, endPoint x: 676, endPoint y: 397, distance: 31.0
click at [678, 668] on div "Close Crop Save changes Cancel" at bounding box center [733, 668] width 1466 height 0
drag, startPoint x: 872, startPoint y: 407, endPoint x: 877, endPoint y: 507, distance: 100.1
click at [877, 668] on div "Close Crop Save changes Cancel" at bounding box center [733, 668] width 1466 height 0
click at [883, 567] on div "Close Crop Save changes Cancel" at bounding box center [733, 405] width 414 height 347
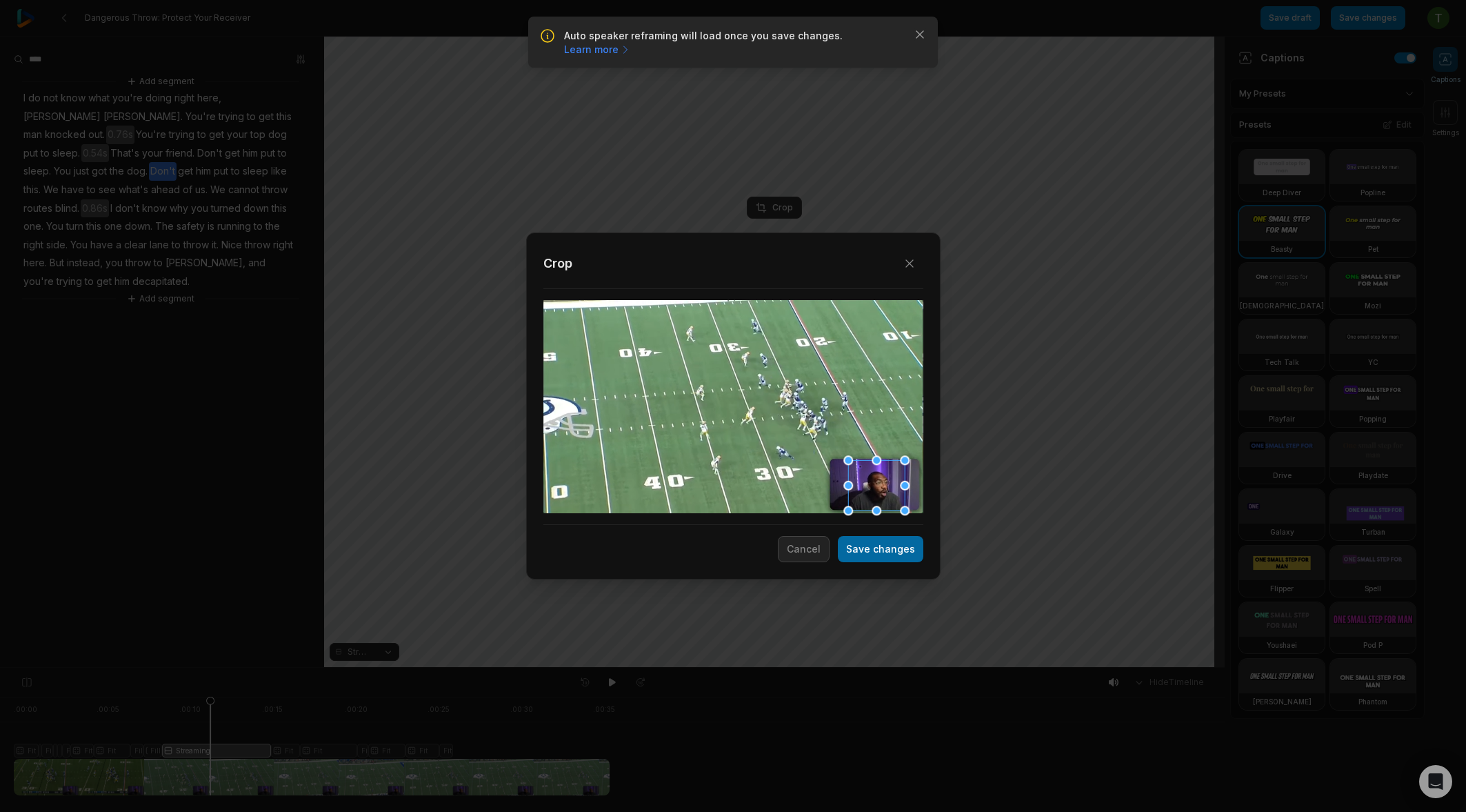
click at [884, 558] on button "Save changes" at bounding box center [881, 548] width 86 height 26
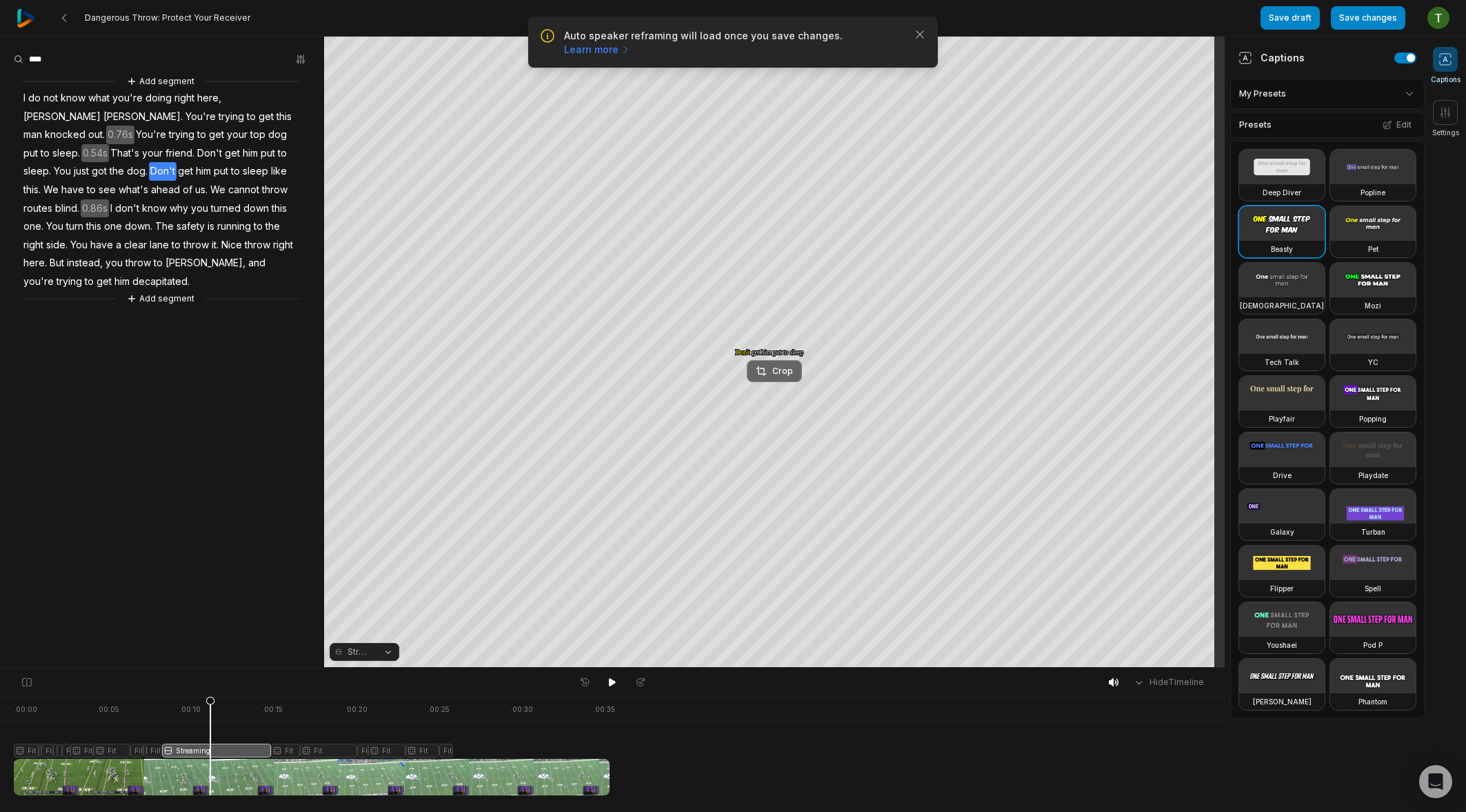
click at [778, 370] on div "Crop" at bounding box center [773, 371] width 37 height 12
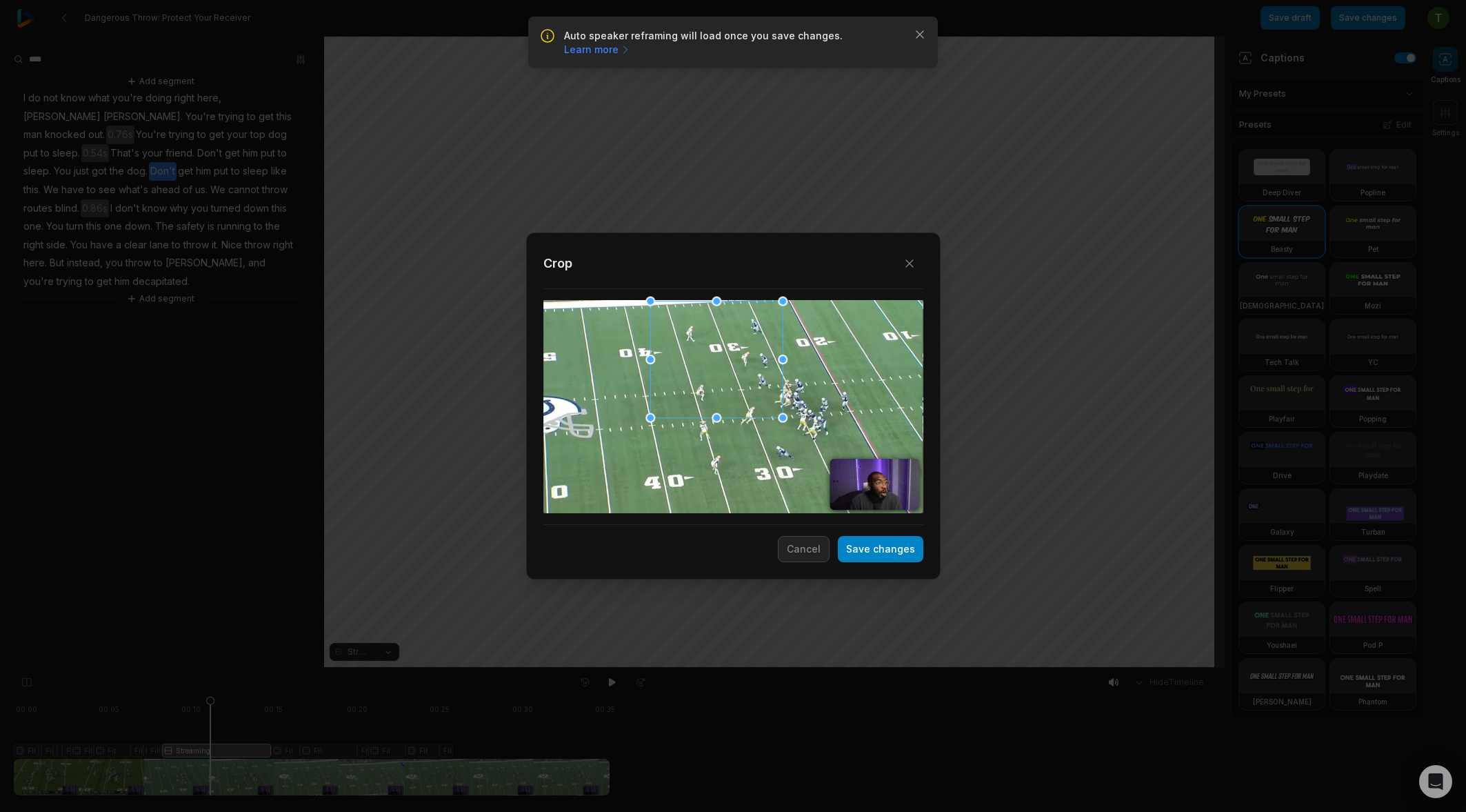
drag, startPoint x: 897, startPoint y: 421, endPoint x: 741, endPoint y: 480, distance: 166.8
click at [742, 668] on div "Close Crop Save changes Cancel" at bounding box center [733, 668] width 1466 height 0
drag, startPoint x: 734, startPoint y: 368, endPoint x: 806, endPoint y: 399, distance: 78.4
click at [806, 399] on div at bounding box center [800, 396] width 132 height 116
click at [886, 554] on button "Save changes" at bounding box center [881, 548] width 86 height 26
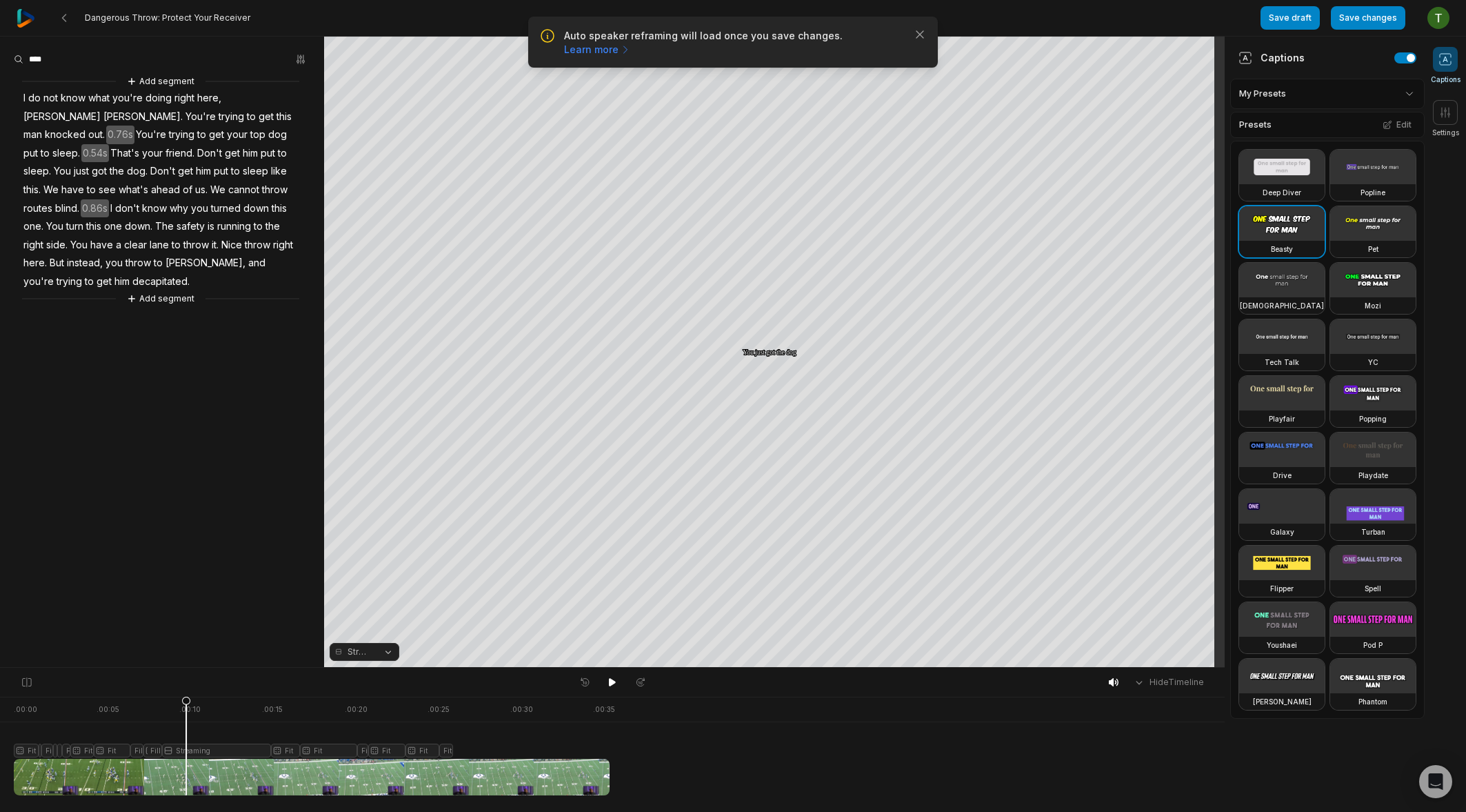
drag, startPoint x: 261, startPoint y: 705, endPoint x: 186, endPoint y: 703, distance: 75.0
click at [186, 703] on icon at bounding box center [186, 748] width 8 height 104
click at [781, 335] on div "Crop" at bounding box center [773, 336] width 37 height 12
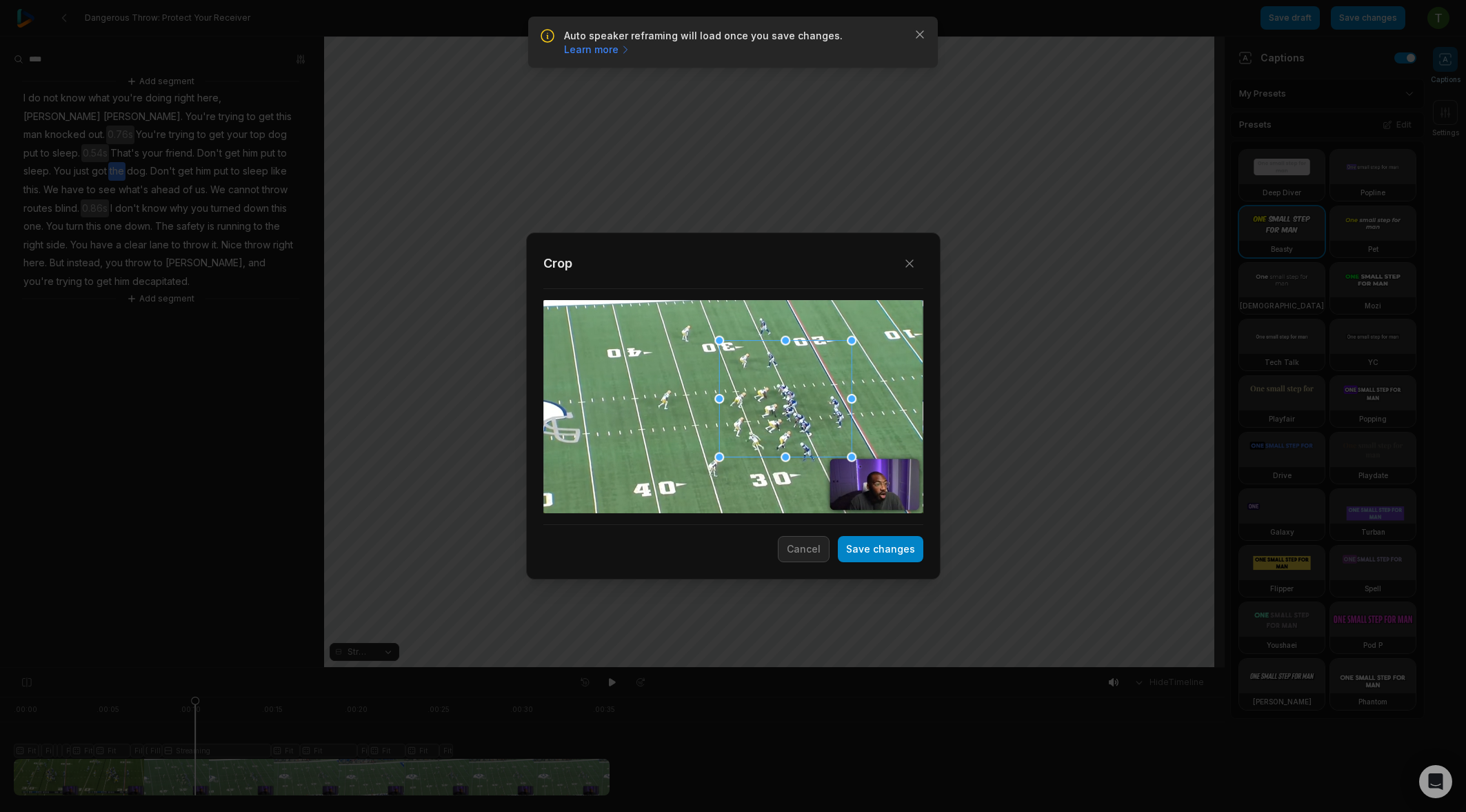
drag, startPoint x: 831, startPoint y: 414, endPoint x: 816, endPoint y: 416, distance: 15.1
click at [816, 416] on div at bounding box center [785, 398] width 132 height 116
click at [898, 551] on button "Save changes" at bounding box center [881, 548] width 86 height 26
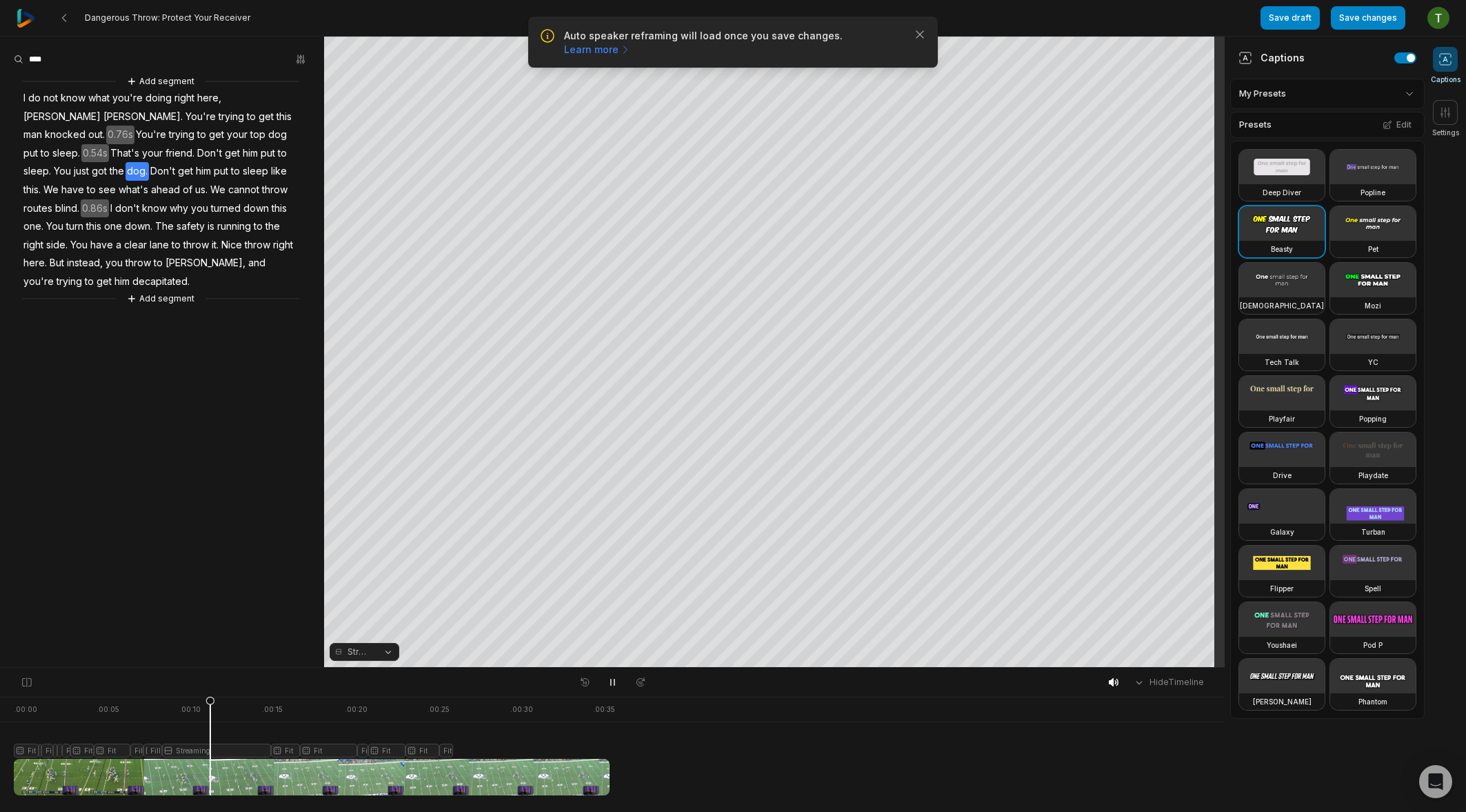
click at [275, 649] on aside "Add segment I do not know what you're doing right here, Daniel Jones. You're tr…" at bounding box center [162, 351] width 324 height 630
click at [205, 709] on div at bounding box center [312, 745] width 596 height 99
click at [193, 702] on div at bounding box center [312, 745] width 596 height 99
click at [229, 583] on aside "Add segment I do not know what you're doing right here, Daniel Jones. You're tr…" at bounding box center [162, 351] width 324 height 630
drag, startPoint x: 257, startPoint y: 703, endPoint x: 188, endPoint y: 697, distance: 69.3
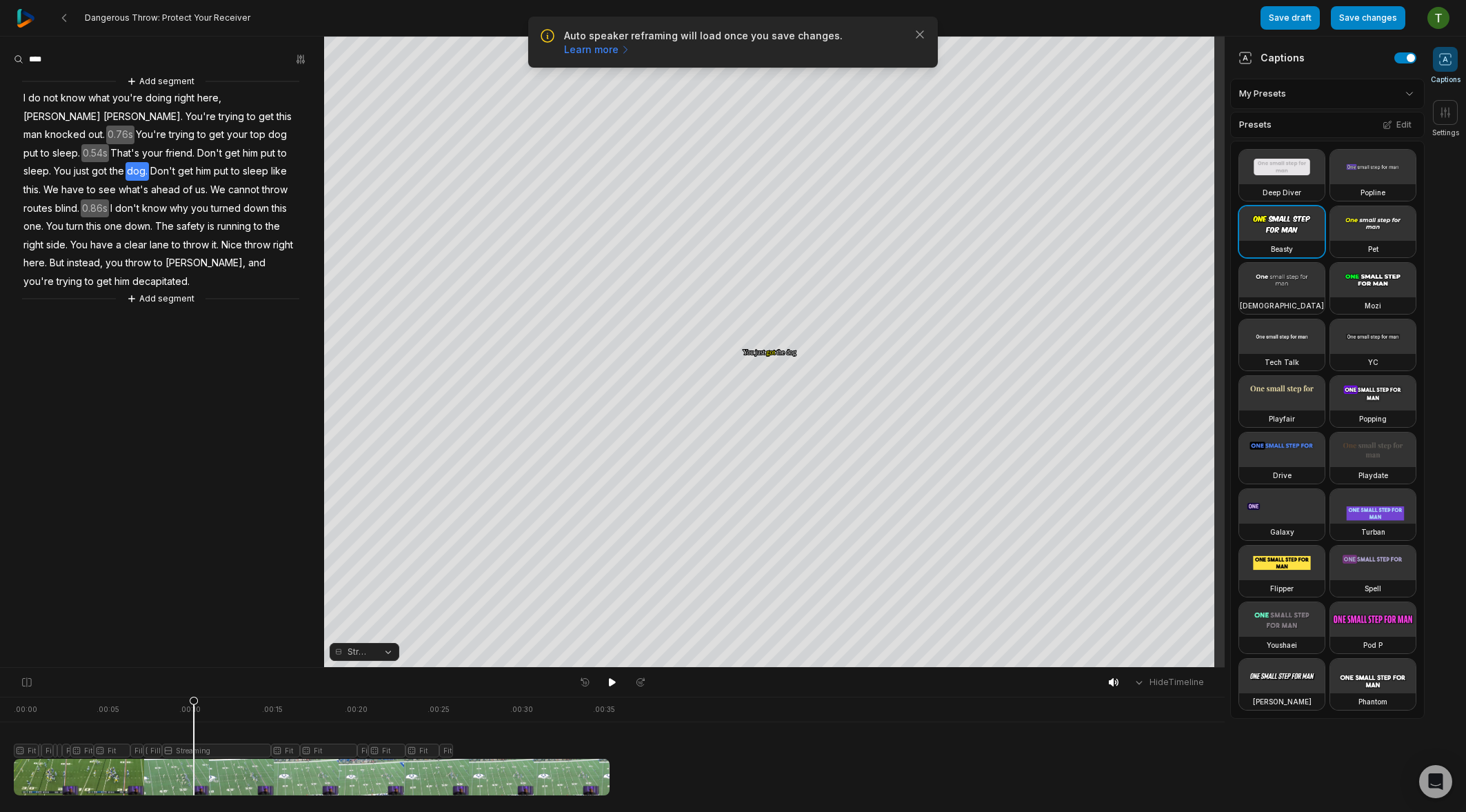
click at [190, 702] on icon at bounding box center [194, 748] width 8 height 104
click at [210, 746] on div at bounding box center [312, 745] width 596 height 99
click at [783, 325] on button "Crop" at bounding box center [773, 336] width 55 height 22
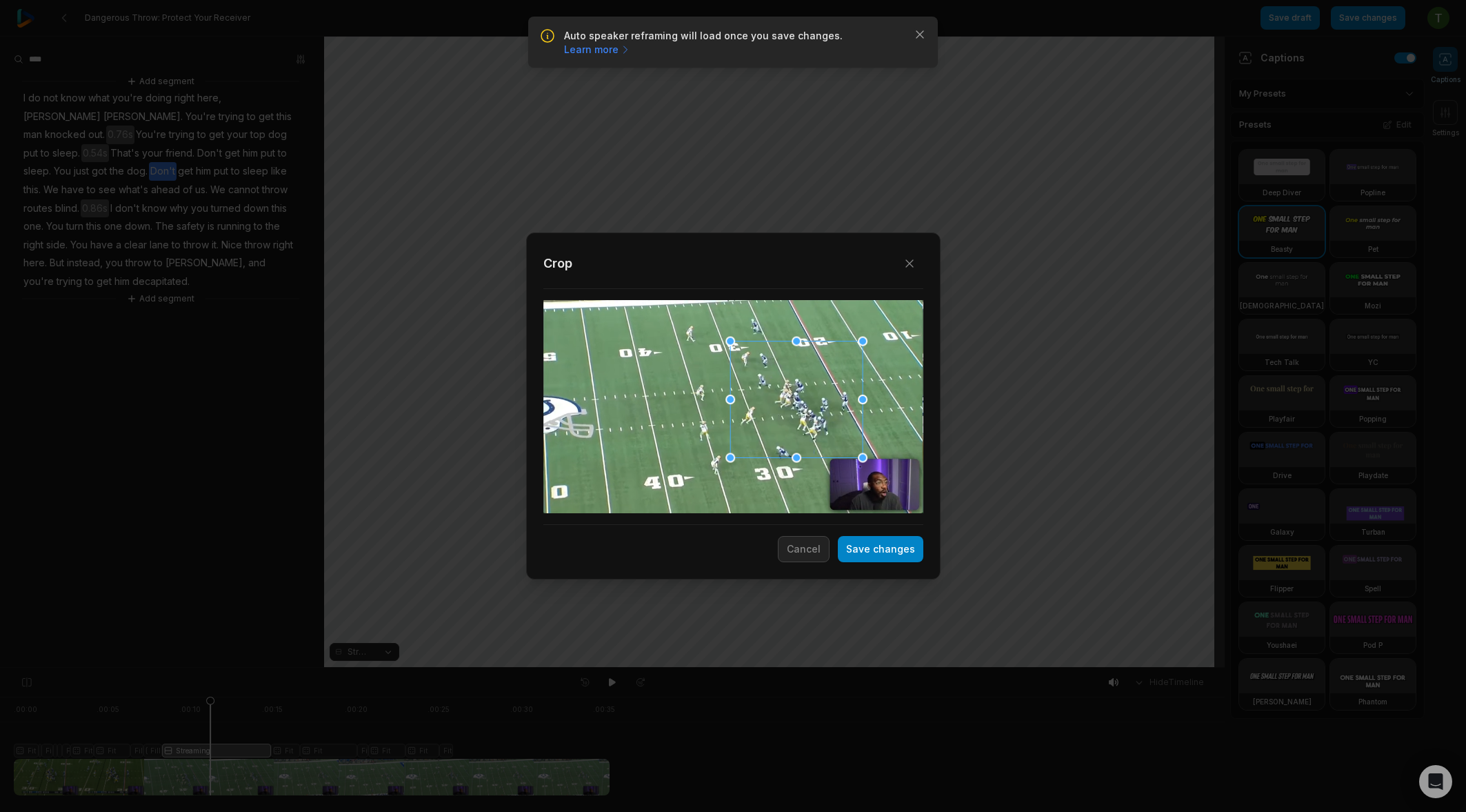
drag, startPoint x: 769, startPoint y: 440, endPoint x: 780, endPoint y: 441, distance: 11.0
click at [780, 441] on div at bounding box center [796, 398] width 132 height 116
click at [910, 551] on button "Save changes" at bounding box center [881, 548] width 86 height 26
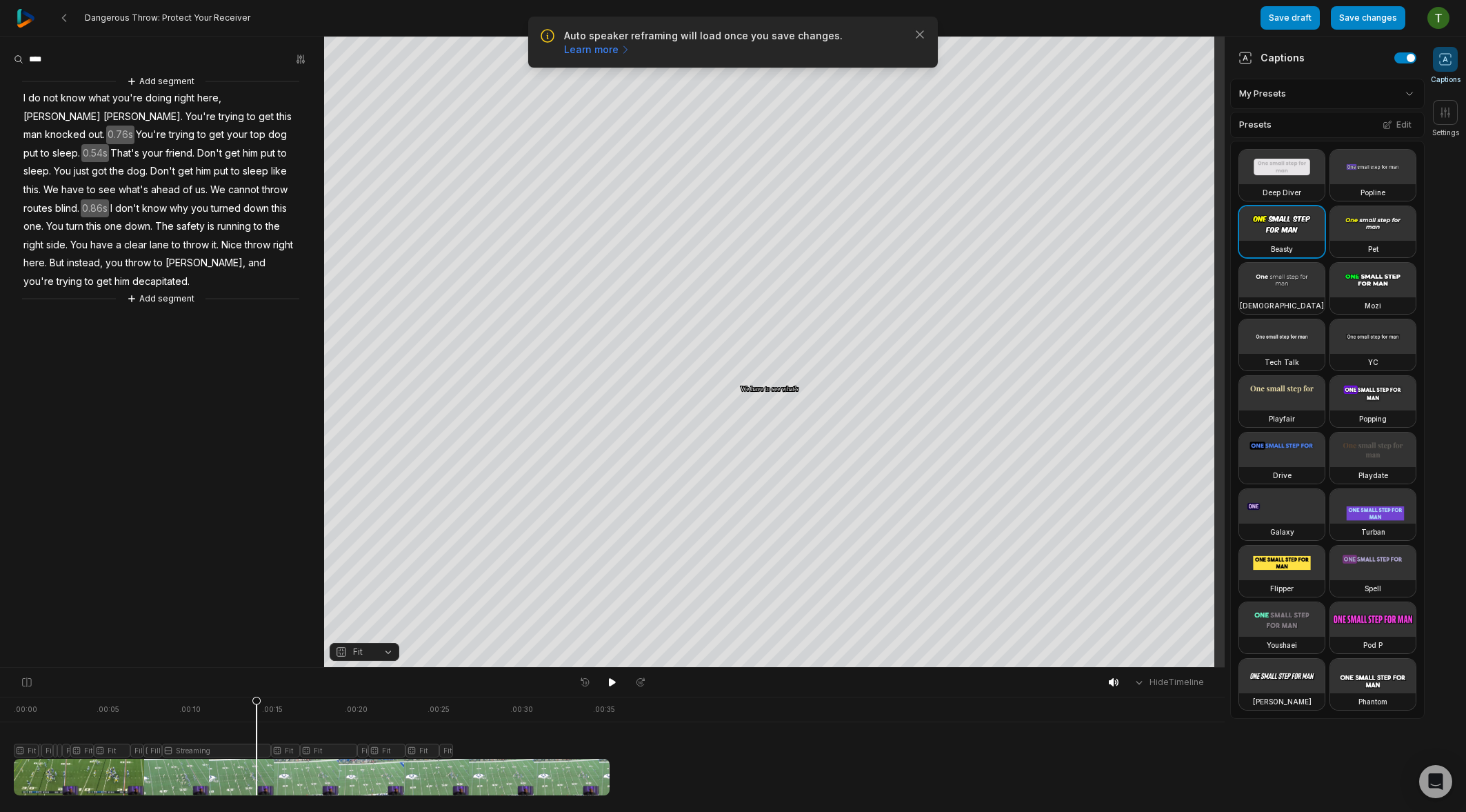
drag, startPoint x: 272, startPoint y: 700, endPoint x: 257, endPoint y: 691, distance: 17.5
click at [257, 691] on div "Hide Timeline . 00:00 . 00:05 . 00:10 . 00:15 . 00:20 . 00:25 . 00:30 . 00:35 F…" at bounding box center [612, 739] width 1225 height 145
click at [231, 751] on div at bounding box center [312, 745] width 596 height 99
drag, startPoint x: 232, startPoint y: 704, endPoint x: 245, endPoint y: 699, distance: 13.9
click at [245, 699] on icon at bounding box center [245, 748] width 8 height 104
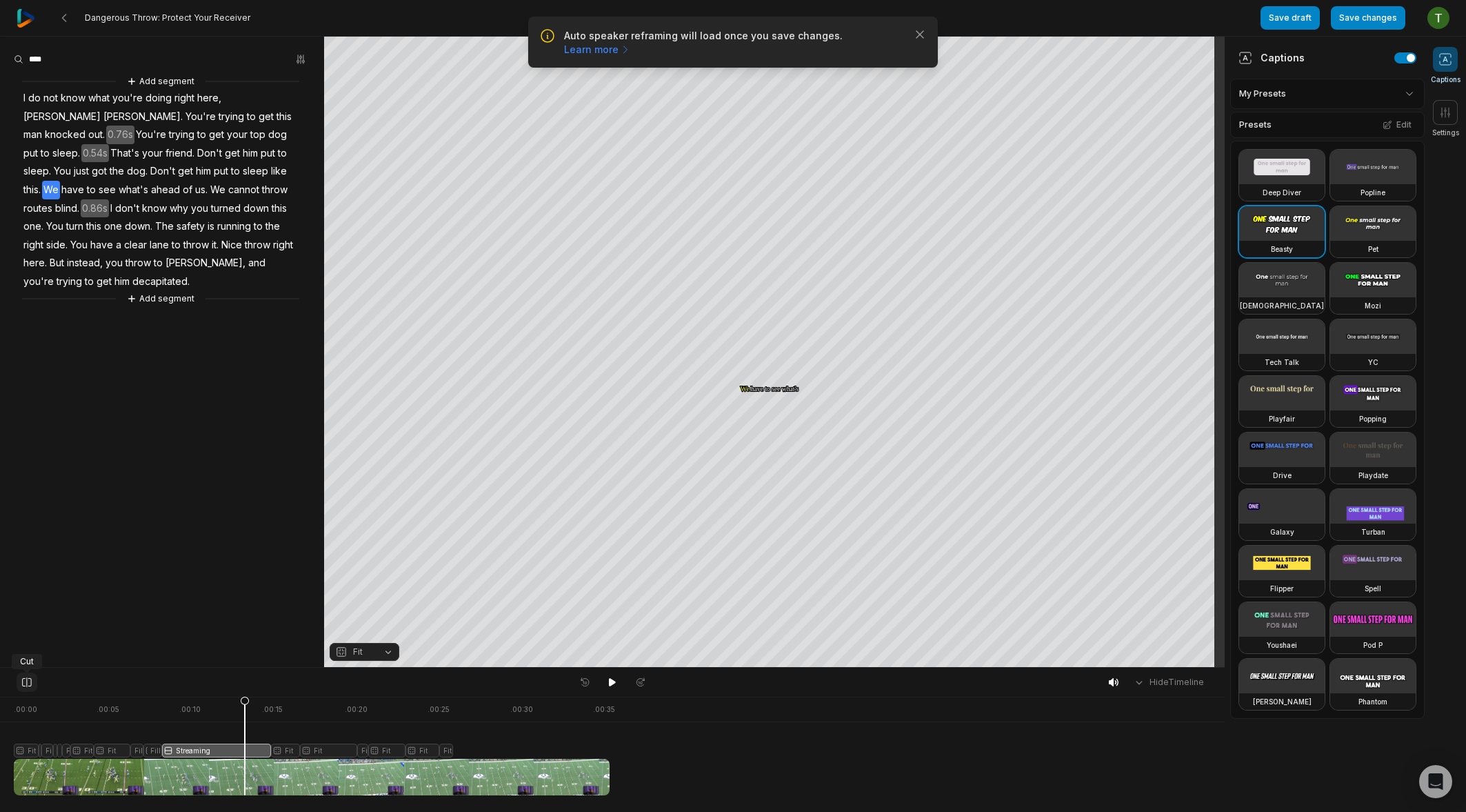
click at [25, 679] on icon at bounding box center [27, 682] width 12 height 11
click at [245, 699] on icon at bounding box center [249, 748] width 8 height 104
click at [251, 746] on div at bounding box center [312, 745] width 596 height 99
click at [273, 710] on icon at bounding box center [274, 748] width 8 height 104
click at [271, 751] on icon at bounding box center [273, 748] width 8 height 104
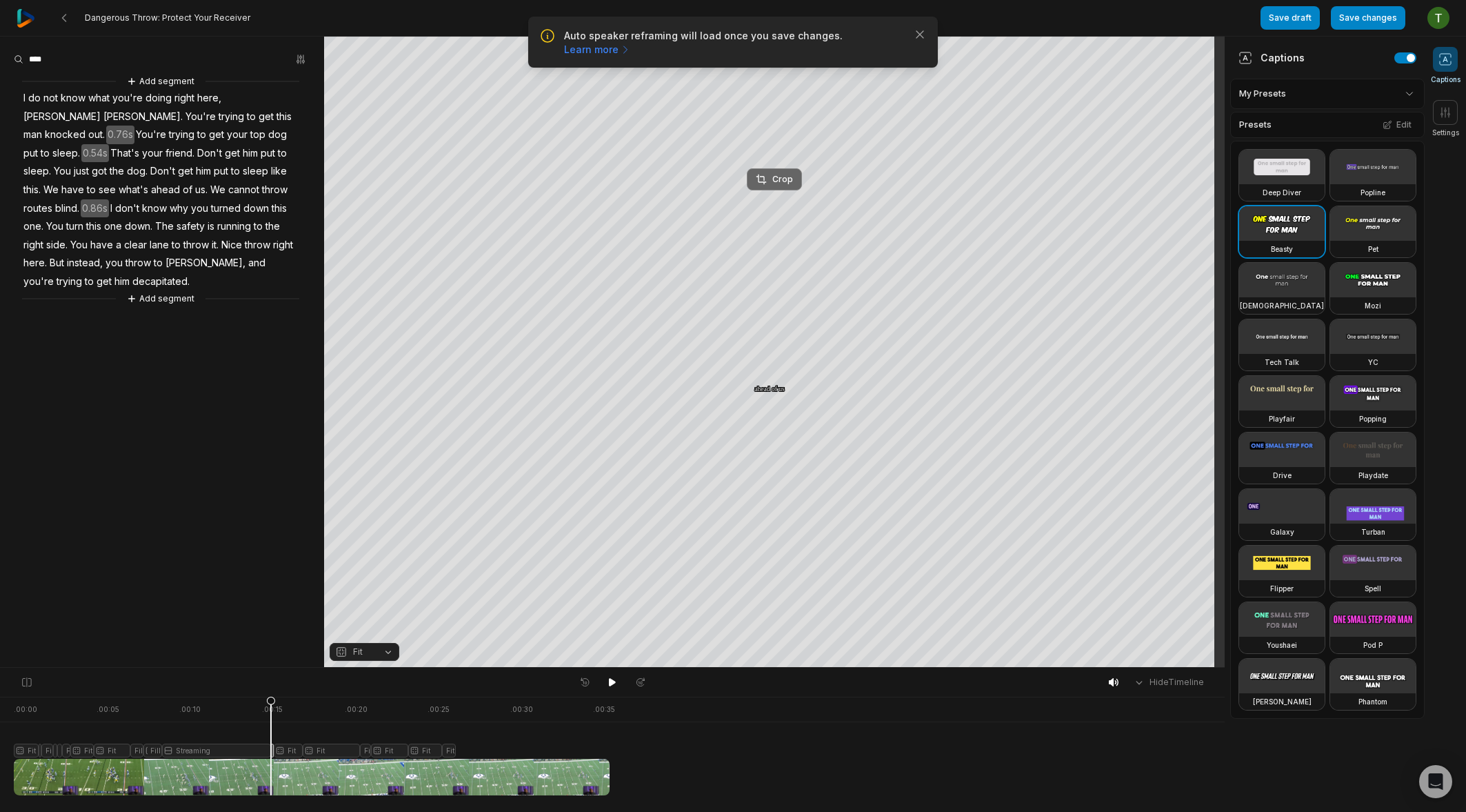
click at [773, 177] on div "Crop" at bounding box center [773, 179] width 37 height 12
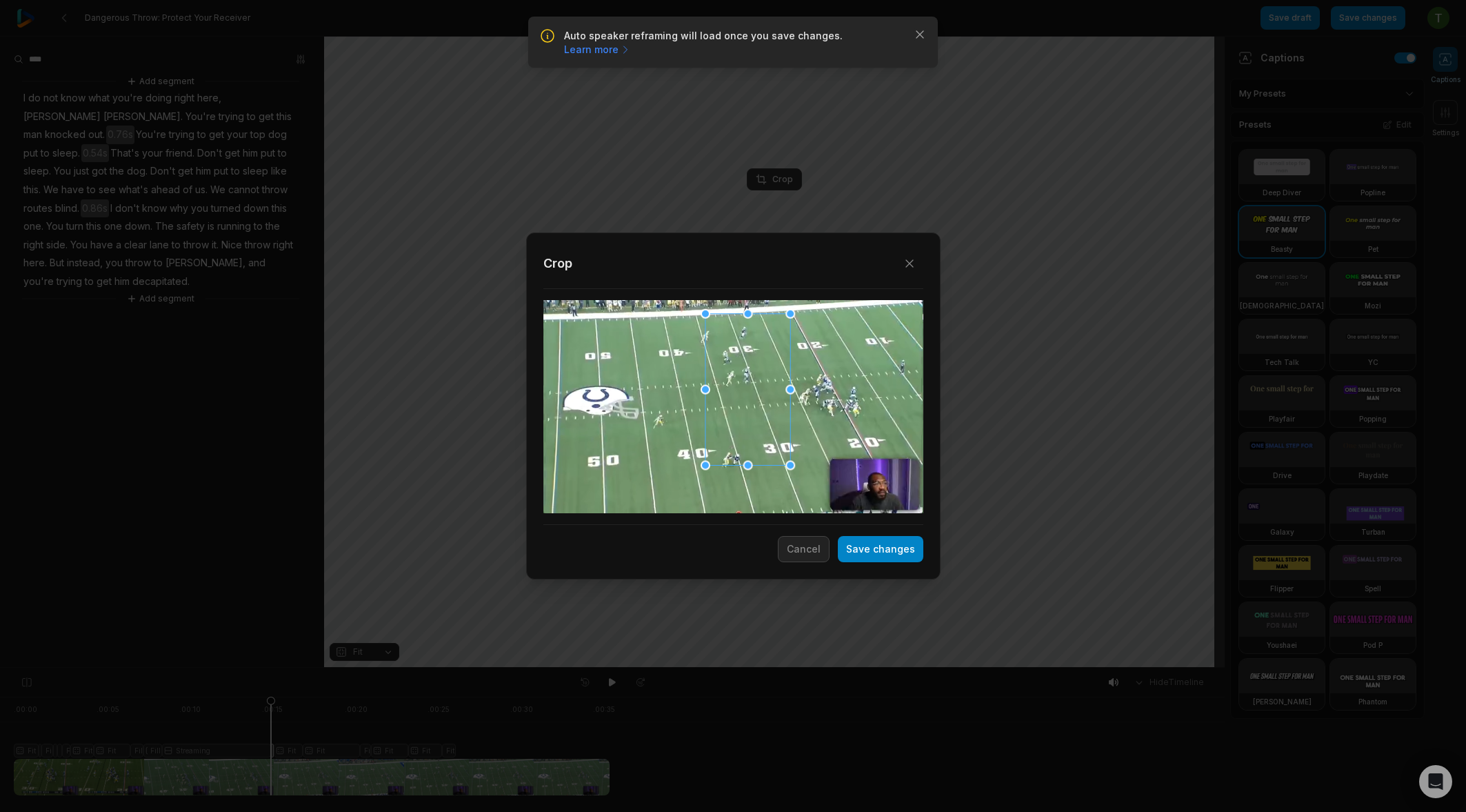
drag, startPoint x: 777, startPoint y: 432, endPoint x: 737, endPoint y: 437, distance: 40.3
click at [737, 437] on div at bounding box center [746, 389] width 85 height 151
click at [866, 555] on button "Save changes" at bounding box center [881, 548] width 86 height 26
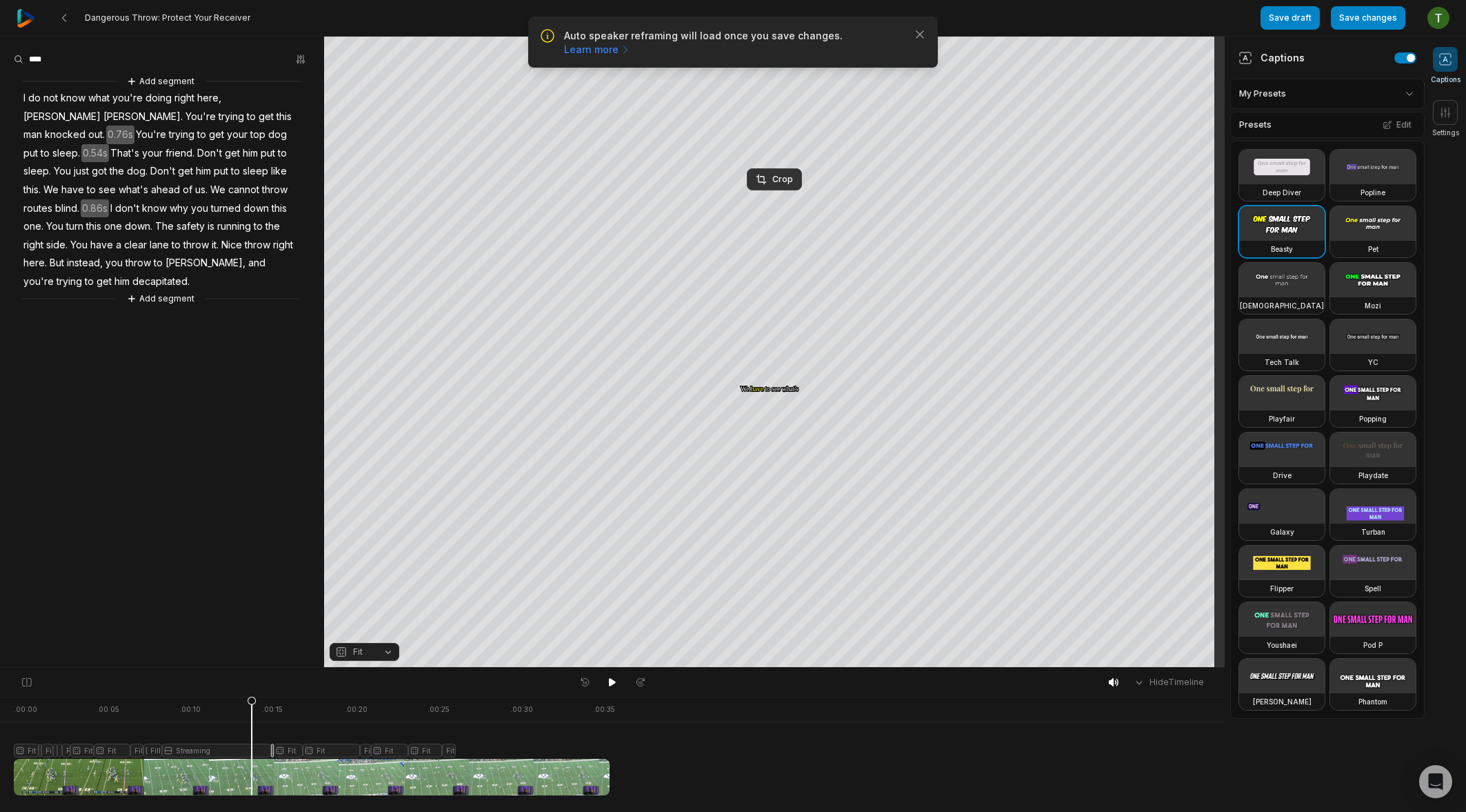
click at [252, 725] on div at bounding box center [312, 745] width 596 height 99
click at [365, 706] on icon at bounding box center [365, 748] width 8 height 104
click at [769, 183] on div "Crop" at bounding box center [773, 179] width 37 height 12
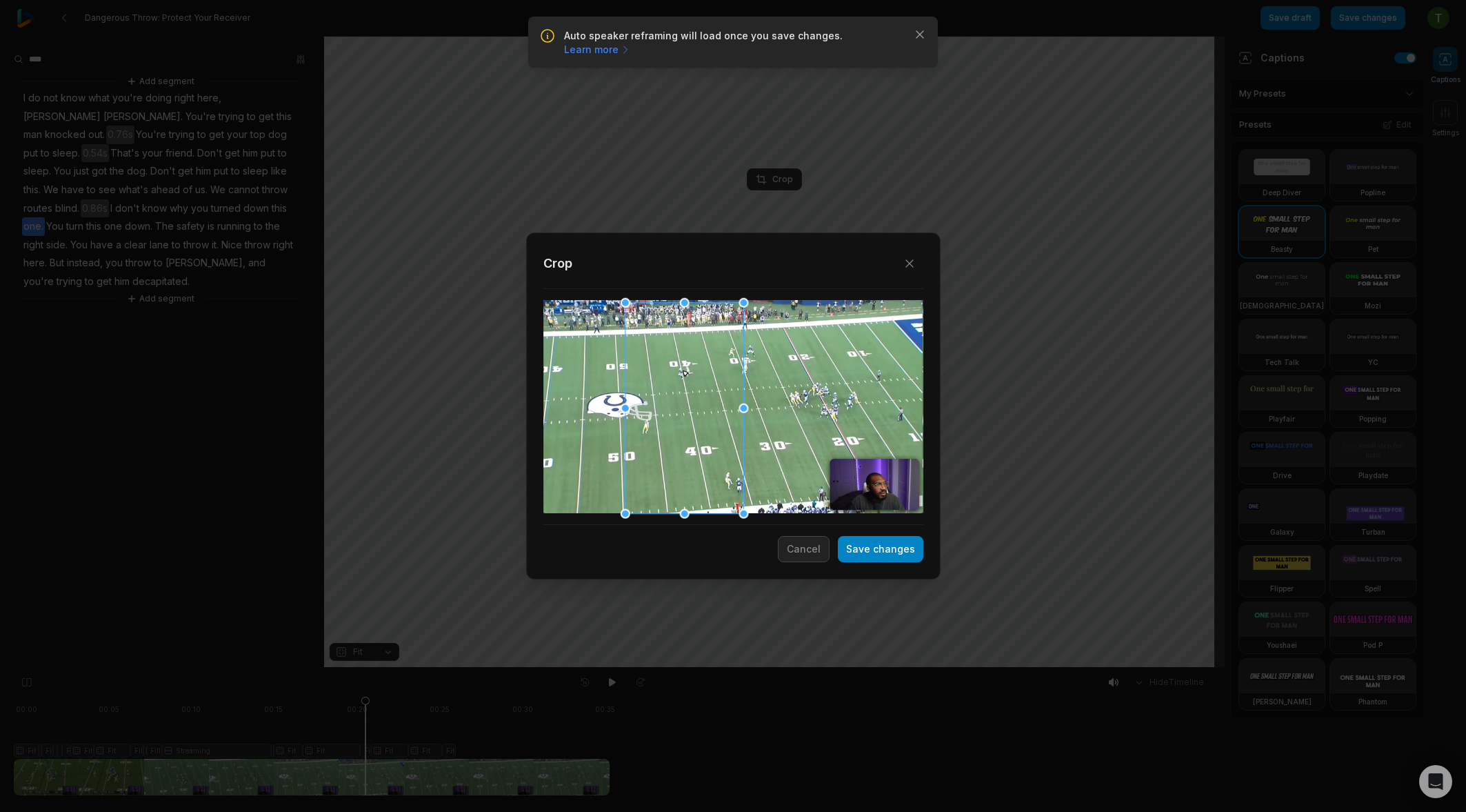
drag, startPoint x: 798, startPoint y: 428, endPoint x: 726, endPoint y: 428, distance: 72.0
click at [726, 428] on div at bounding box center [684, 407] width 118 height 211
click at [877, 551] on button "Save changes" at bounding box center [881, 548] width 86 height 26
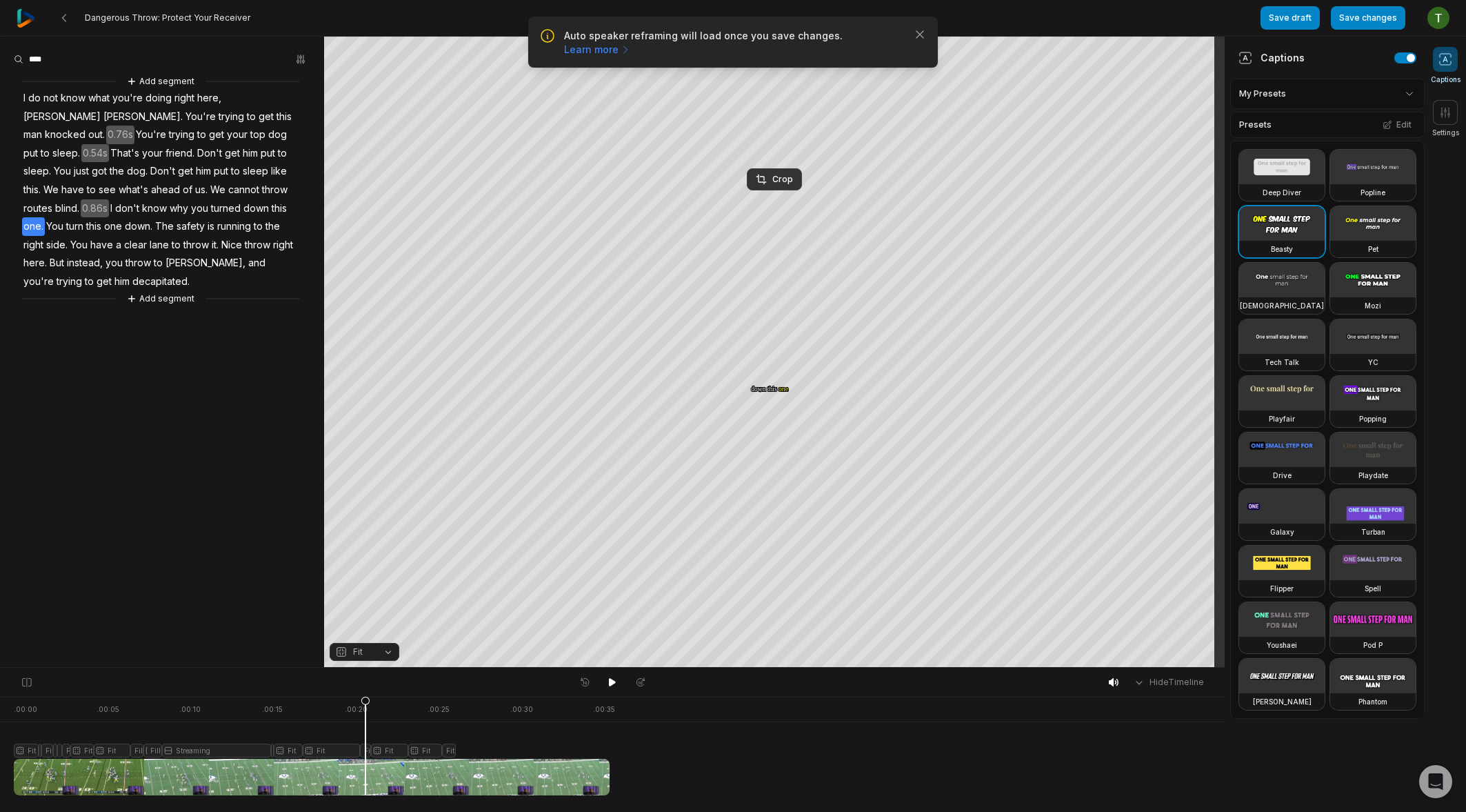
click at [334, 716] on div at bounding box center [312, 745] width 596 height 99
drag, startPoint x: 398, startPoint y: 703, endPoint x: 356, endPoint y: 697, distance: 42.4
click at [356, 697] on icon at bounding box center [356, 748] width 8 height 104
drag, startPoint x: 390, startPoint y: 704, endPoint x: 360, endPoint y: 703, distance: 30.0
click at [360, 703] on icon at bounding box center [360, 748] width 8 height 104
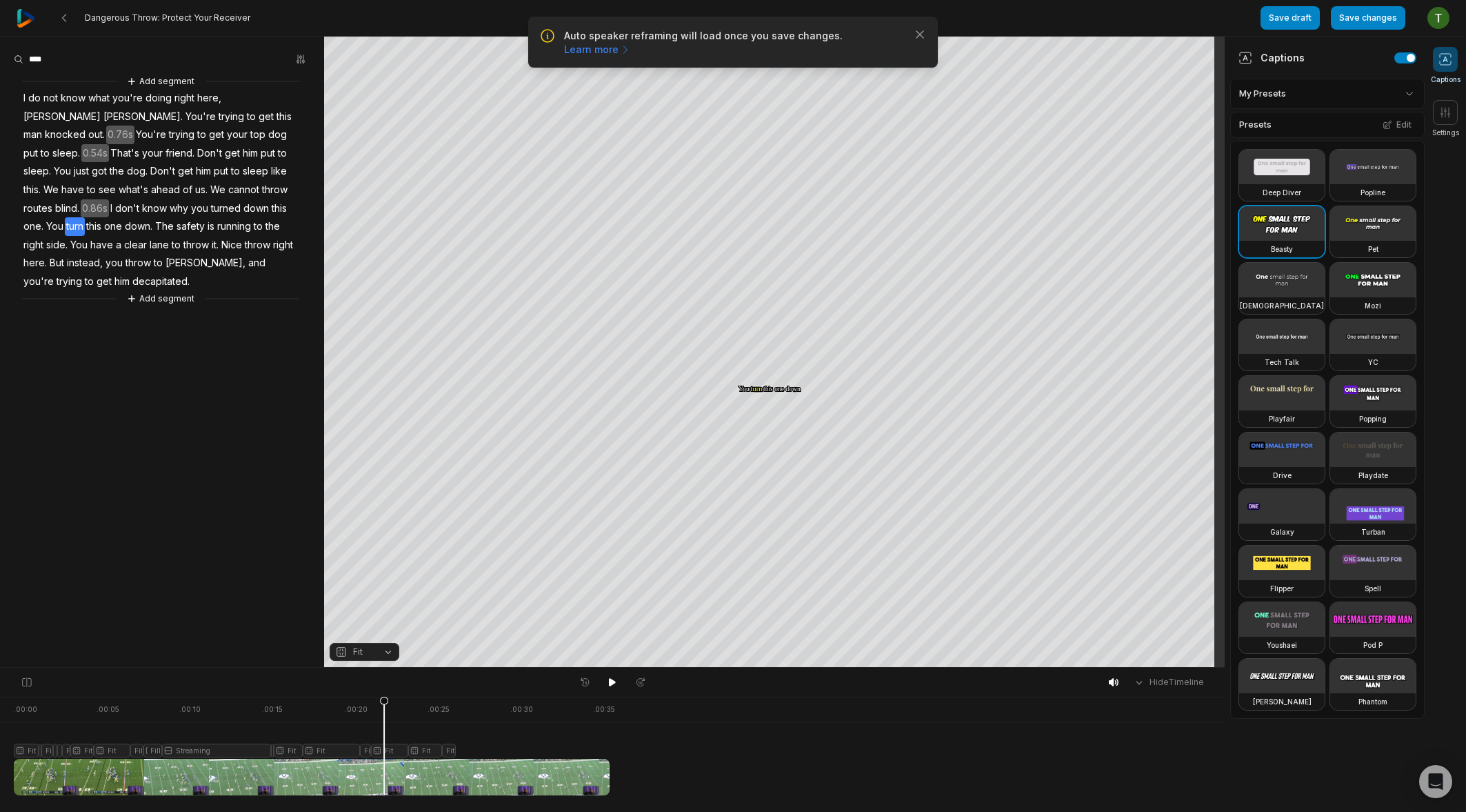
click at [384, 706] on icon at bounding box center [384, 748] width 8 height 104
drag, startPoint x: 408, startPoint y: 705, endPoint x: 358, endPoint y: 700, distance: 50.2
click at [358, 700] on icon at bounding box center [357, 748] width 8 height 104
click at [377, 748] on icon at bounding box center [377, 745] width 10 height 100
click at [376, 706] on icon at bounding box center [375, 748] width 8 height 104
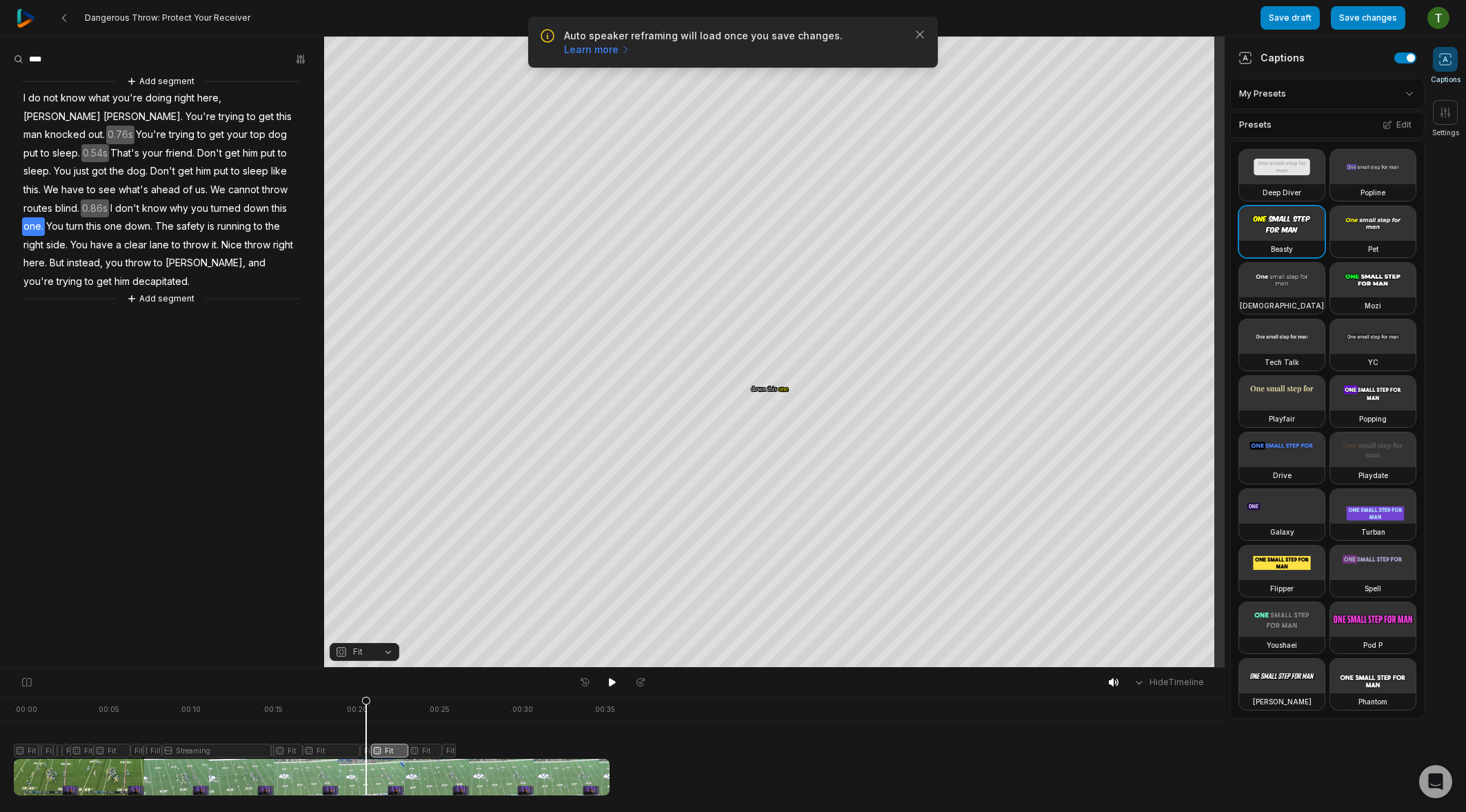
drag, startPoint x: 376, startPoint y: 706, endPoint x: 366, endPoint y: 704, distance: 10.2
click at [366, 704] on icon at bounding box center [366, 745] width 10 height 100
drag, startPoint x: 372, startPoint y: 703, endPoint x: 357, endPoint y: 704, distance: 15.0
click at [357, 704] on icon at bounding box center [357, 748] width 8 height 104
click at [376, 752] on icon at bounding box center [378, 748] width 8 height 104
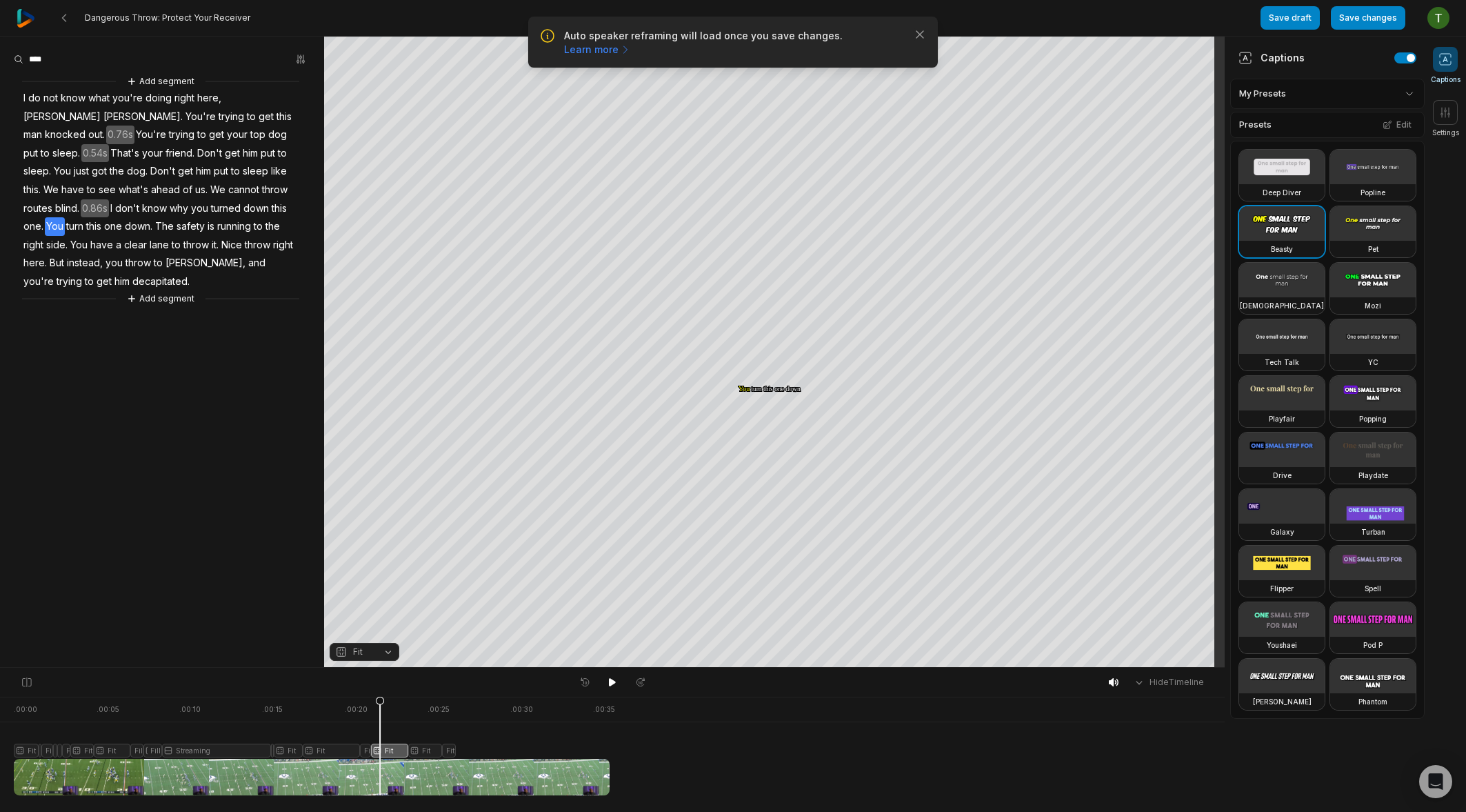
click at [380, 706] on icon at bounding box center [380, 745] width 10 height 100
click at [28, 684] on icon at bounding box center [27, 682] width 12 height 11
click at [762, 184] on icon at bounding box center [760, 179] width 11 height 11
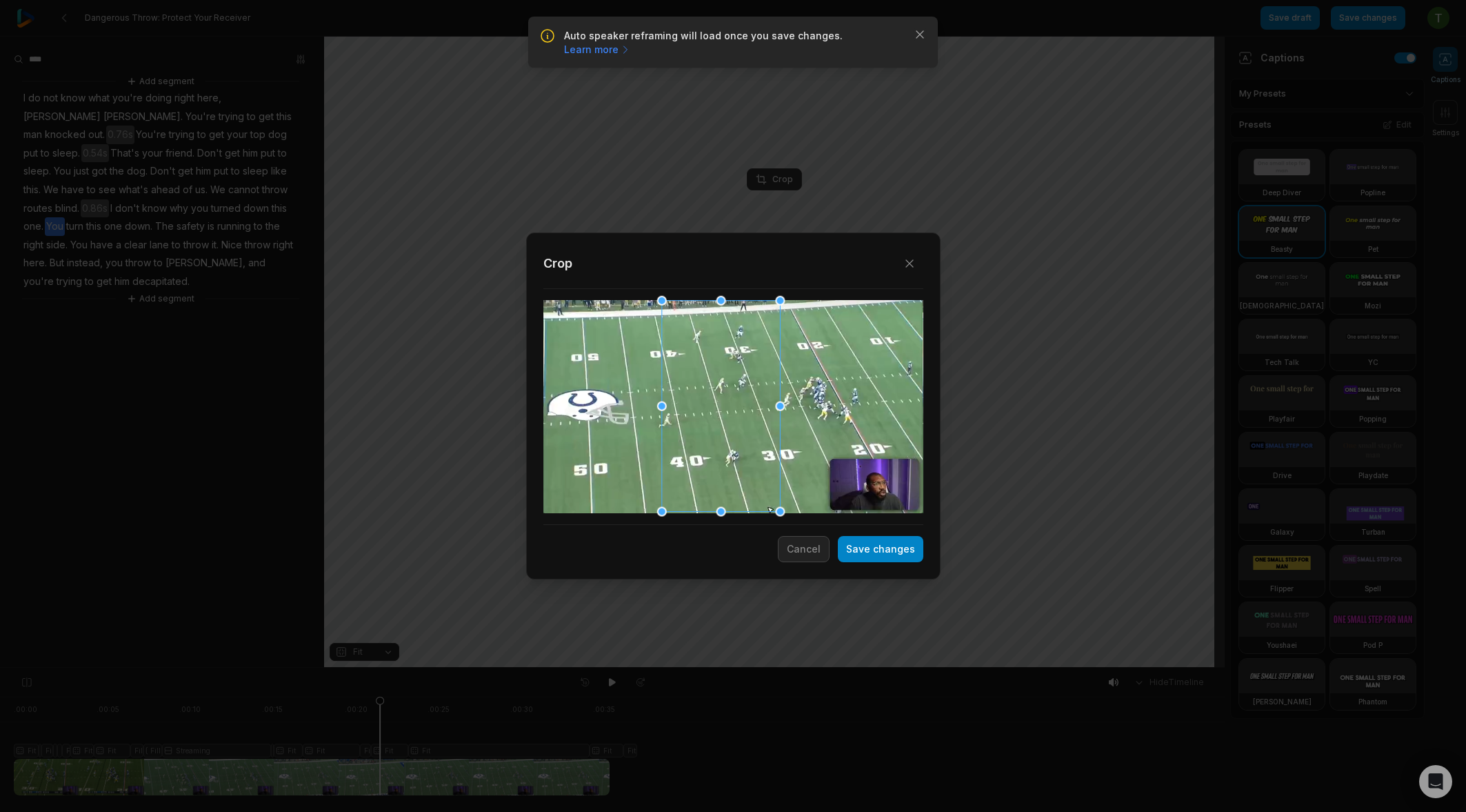
drag, startPoint x: 678, startPoint y: 450, endPoint x: 715, endPoint y: 447, distance: 37.1
click at [715, 447] on div at bounding box center [720, 405] width 118 height 211
click at [875, 553] on button "Save changes" at bounding box center [881, 548] width 86 height 26
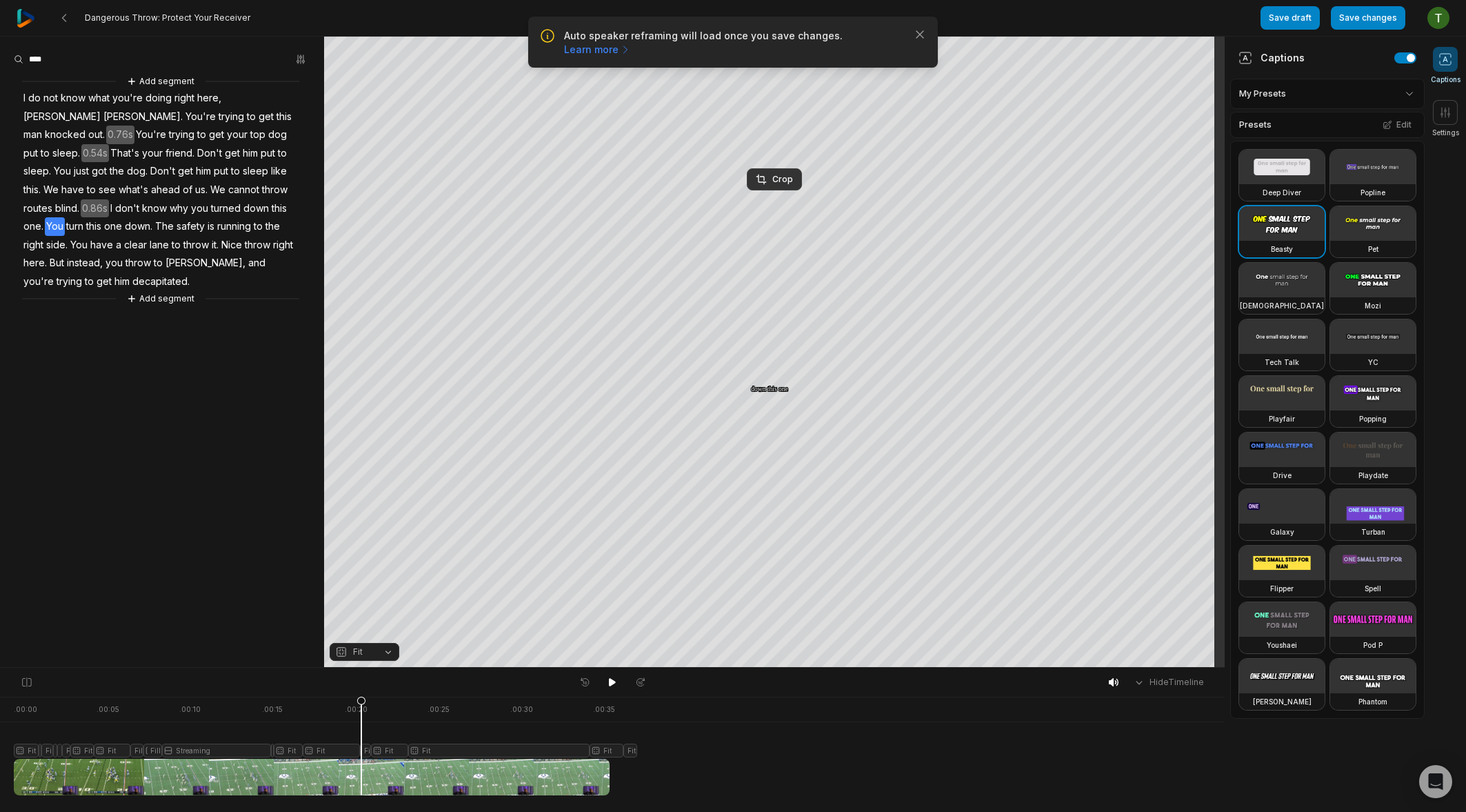
click at [361, 706] on div at bounding box center [312, 745] width 596 height 99
drag, startPoint x: 432, startPoint y: 702, endPoint x: 396, endPoint y: 702, distance: 36.0
click at [397, 702] on icon at bounding box center [399, 748] width 8 height 104
click at [421, 752] on icon at bounding box center [419, 748] width 8 height 104
drag, startPoint x: 421, startPoint y: 708, endPoint x: 404, endPoint y: 709, distance: 17.0
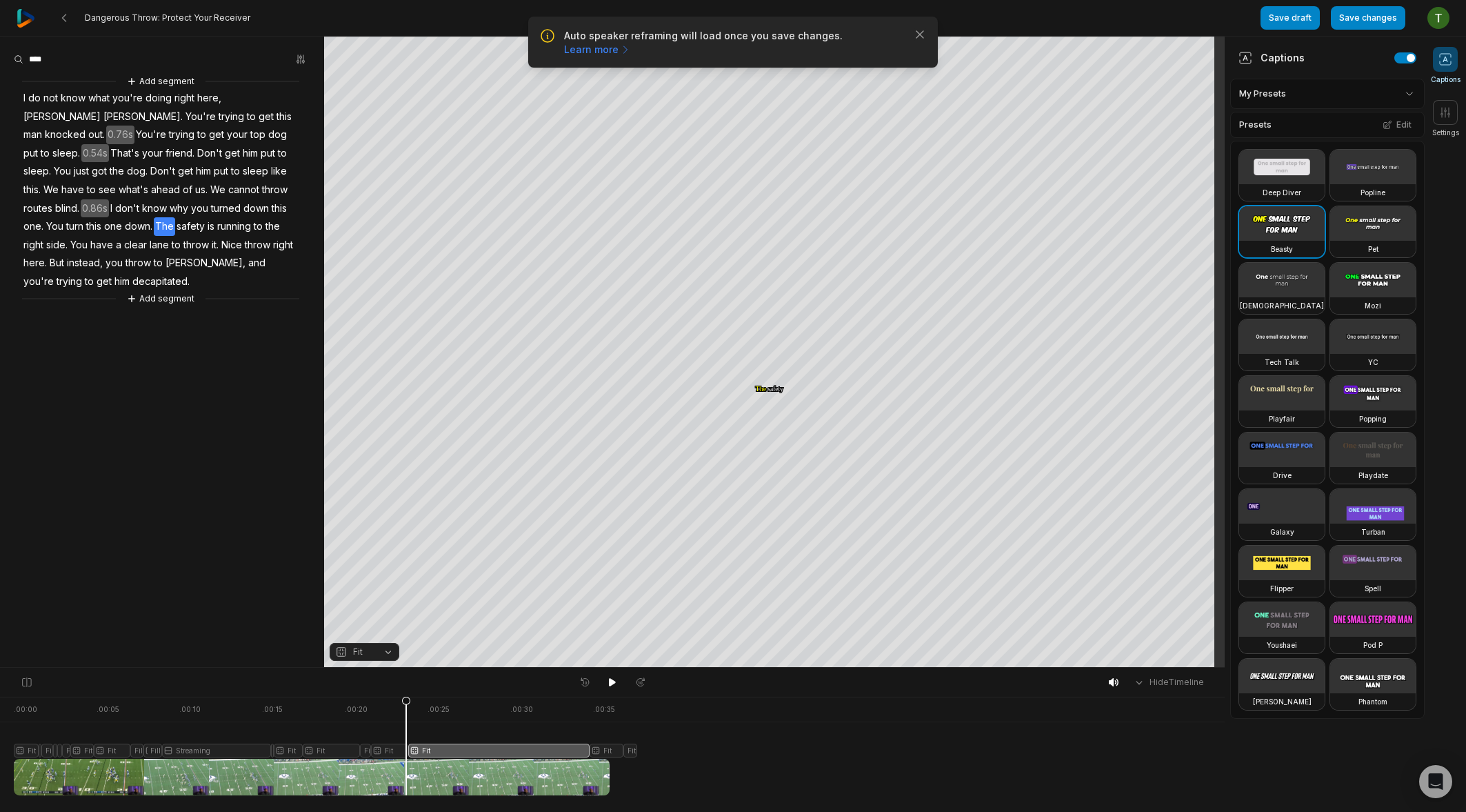
click at [404, 709] on icon at bounding box center [406, 745] width 10 height 100
click at [392, 710] on div at bounding box center [312, 745] width 596 height 99
click at [428, 750] on div at bounding box center [312, 745] width 596 height 99
drag, startPoint x: 428, startPoint y: 704, endPoint x: 408, endPoint y: 704, distance: 20.0
click at [408, 704] on icon at bounding box center [409, 748] width 8 height 104
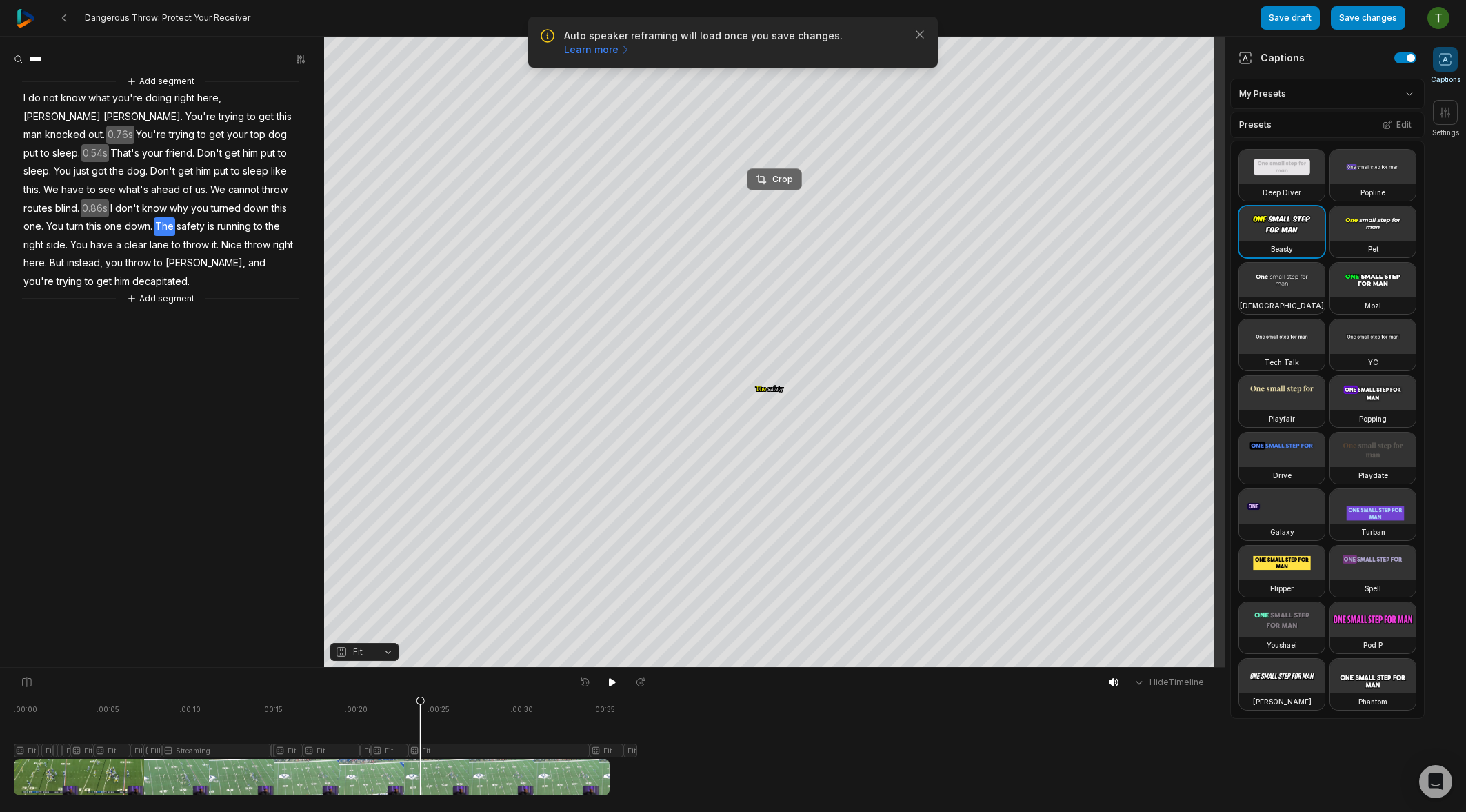
click at [778, 170] on button "Crop" at bounding box center [773, 179] width 55 height 22
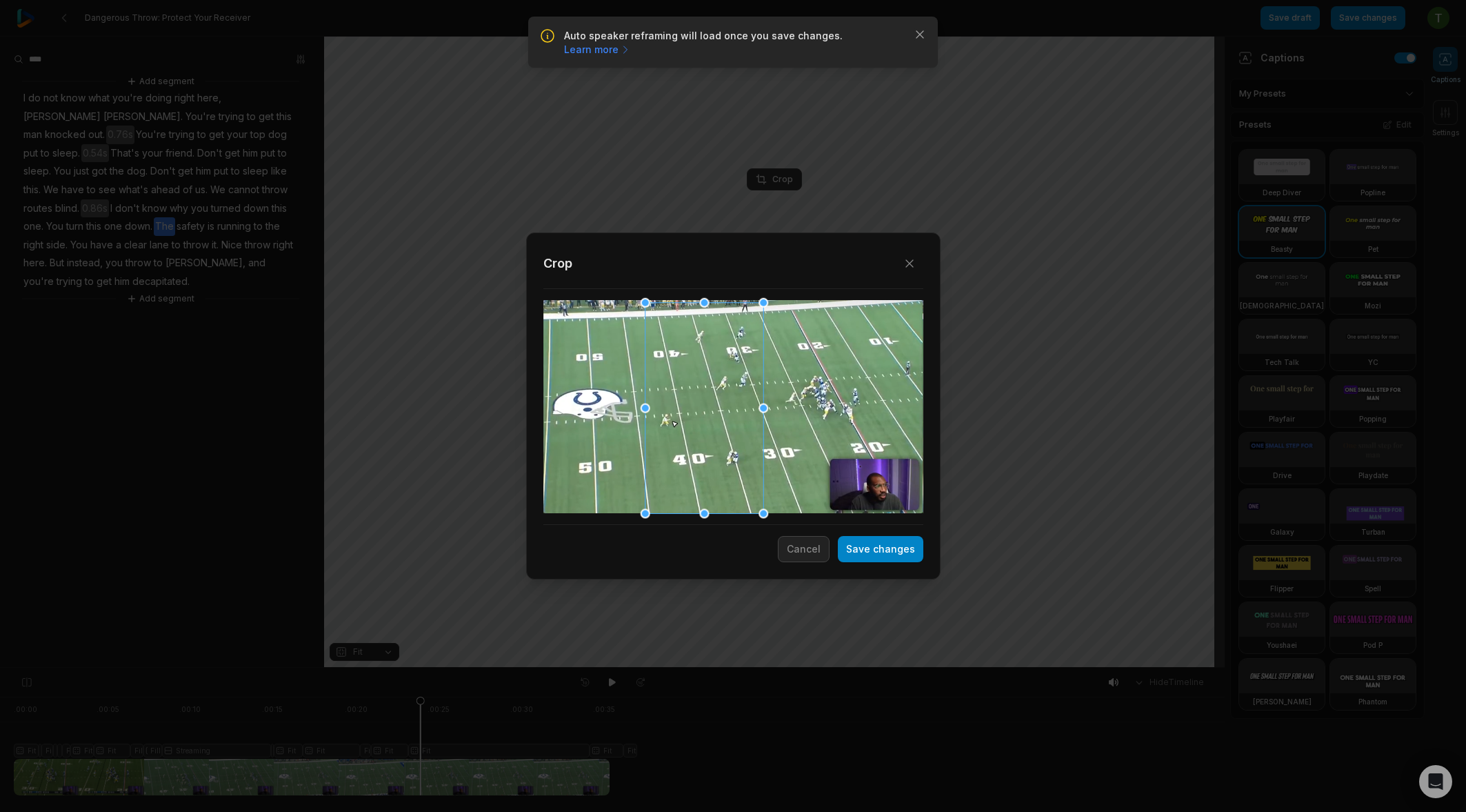
drag, startPoint x: 765, startPoint y: 413, endPoint x: 727, endPoint y: 423, distance: 39.3
click at [727, 423] on div at bounding box center [704, 407] width 118 height 211
click at [875, 558] on button "Save changes" at bounding box center [881, 548] width 86 height 26
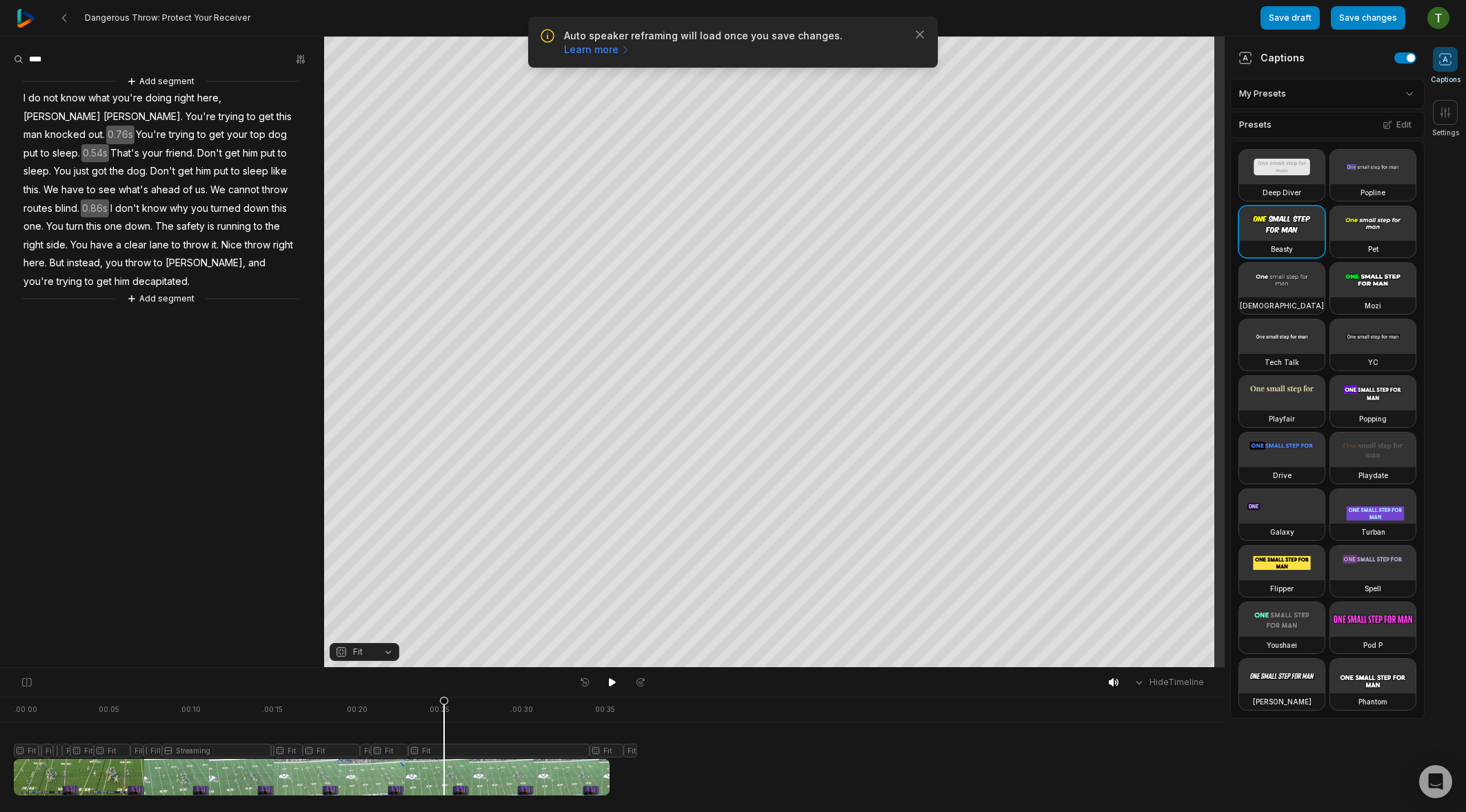
drag, startPoint x: 476, startPoint y: 705, endPoint x: 444, endPoint y: 704, distance: 32.0
click at [444, 704] on icon at bounding box center [444, 748] width 8 height 104
click at [456, 751] on icon at bounding box center [456, 745] width 10 height 100
click at [26, 679] on icon at bounding box center [27, 682] width 12 height 11
click at [784, 178] on button "Crop" at bounding box center [773, 179] width 55 height 22
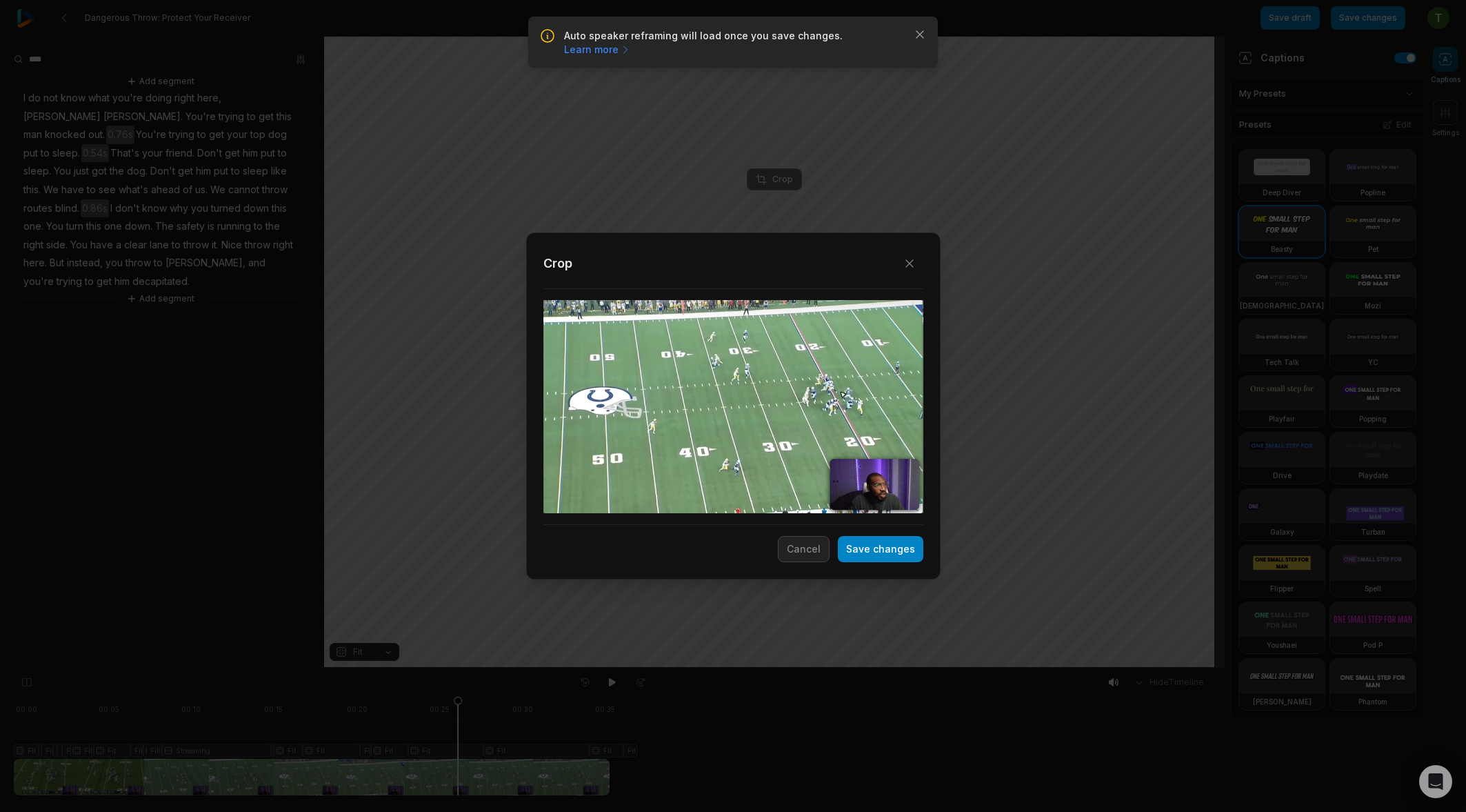
click at [784, 185] on div "Close Crop Save changes Cancel" at bounding box center [733, 406] width 1466 height 812
drag, startPoint x: 723, startPoint y: 435, endPoint x: 906, endPoint y: 429, distance: 183.1
click at [906, 668] on div "Close Crop Save changes Cancel" at bounding box center [733, 668] width 1466 height 0
click at [686, 444] on div at bounding box center [733, 406] width 380 height 214
drag, startPoint x: 791, startPoint y: 312, endPoint x: 808, endPoint y: 358, distance: 49.0
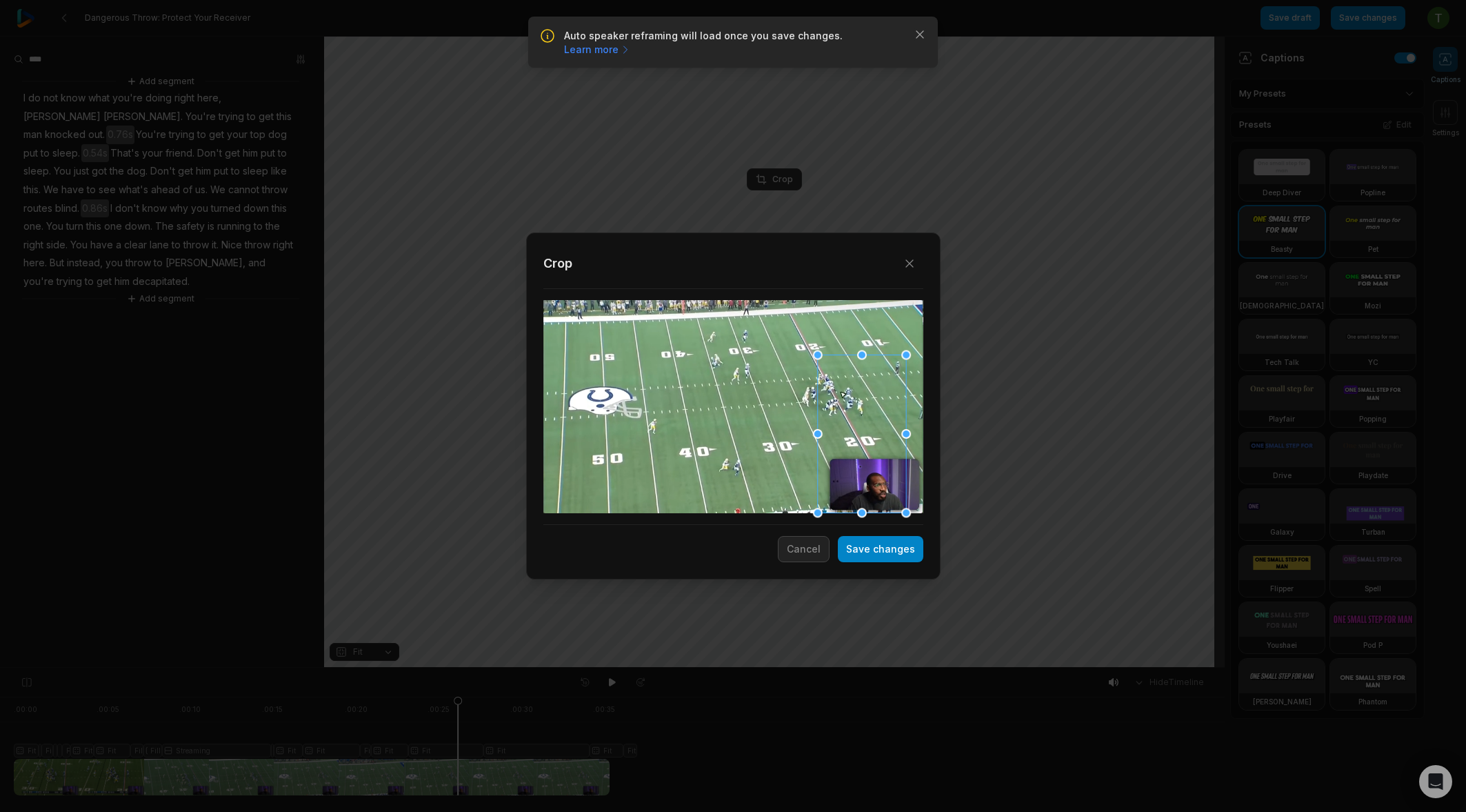
click at [808, 668] on div "Close Crop Save changes Cancel" at bounding box center [733, 668] width 1466 height 0
drag, startPoint x: 848, startPoint y: 392, endPoint x: 849, endPoint y: 402, distance: 10.0
click at [849, 402] on div at bounding box center [844, 434] width 89 height 158
click at [879, 544] on button "Save changes" at bounding box center [881, 548] width 86 height 26
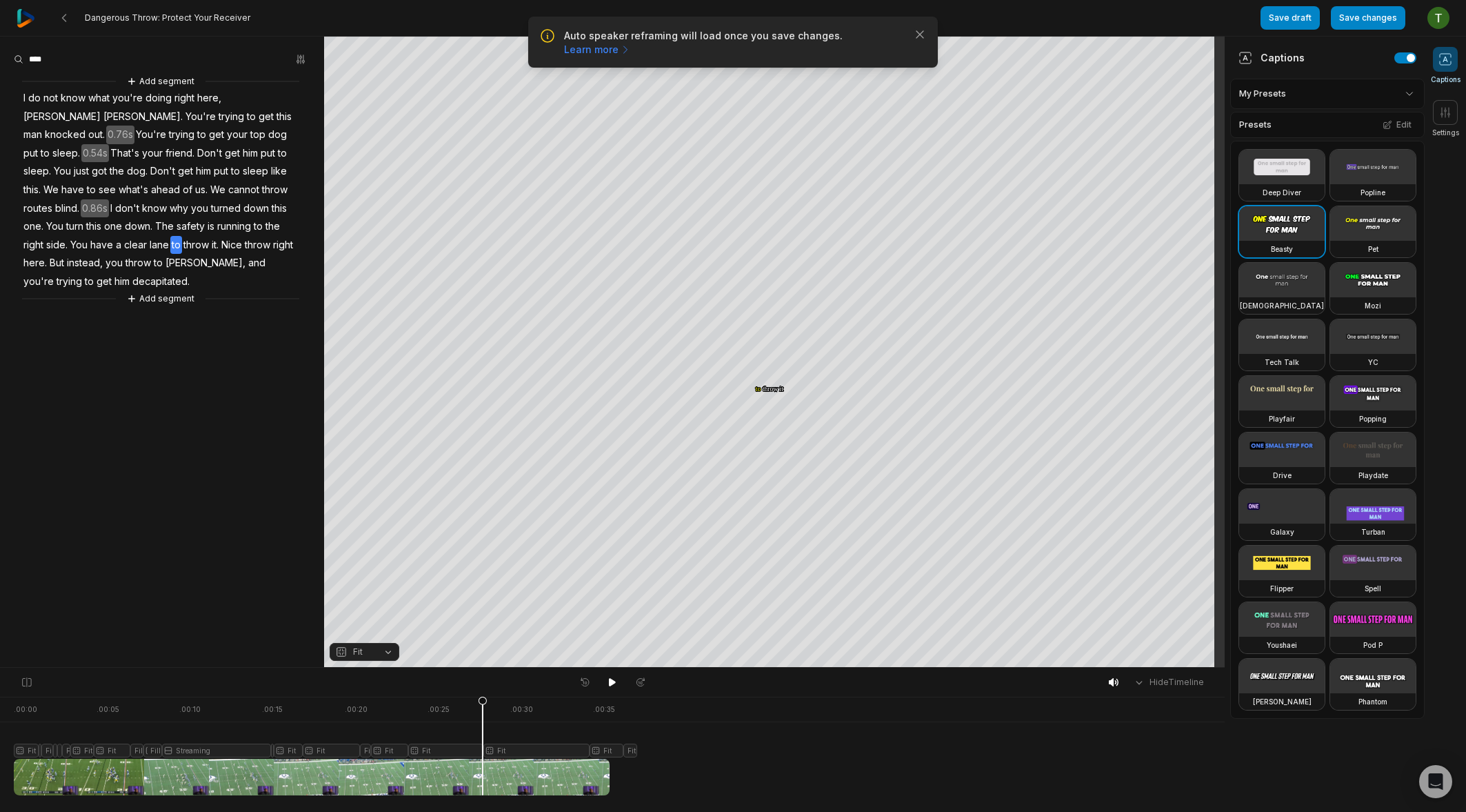
drag, startPoint x: 528, startPoint y: 704, endPoint x: 475, endPoint y: 702, distance: 53.0
click at [479, 702] on icon at bounding box center [483, 748] width 8 height 104
click at [607, 682] on icon at bounding box center [612, 682] width 11 height 11
drag, startPoint x: 69, startPoint y: 702, endPoint x: 17, endPoint y: 703, distance: 52.0
click at [17, 703] on icon at bounding box center [21, 748] width 8 height 104
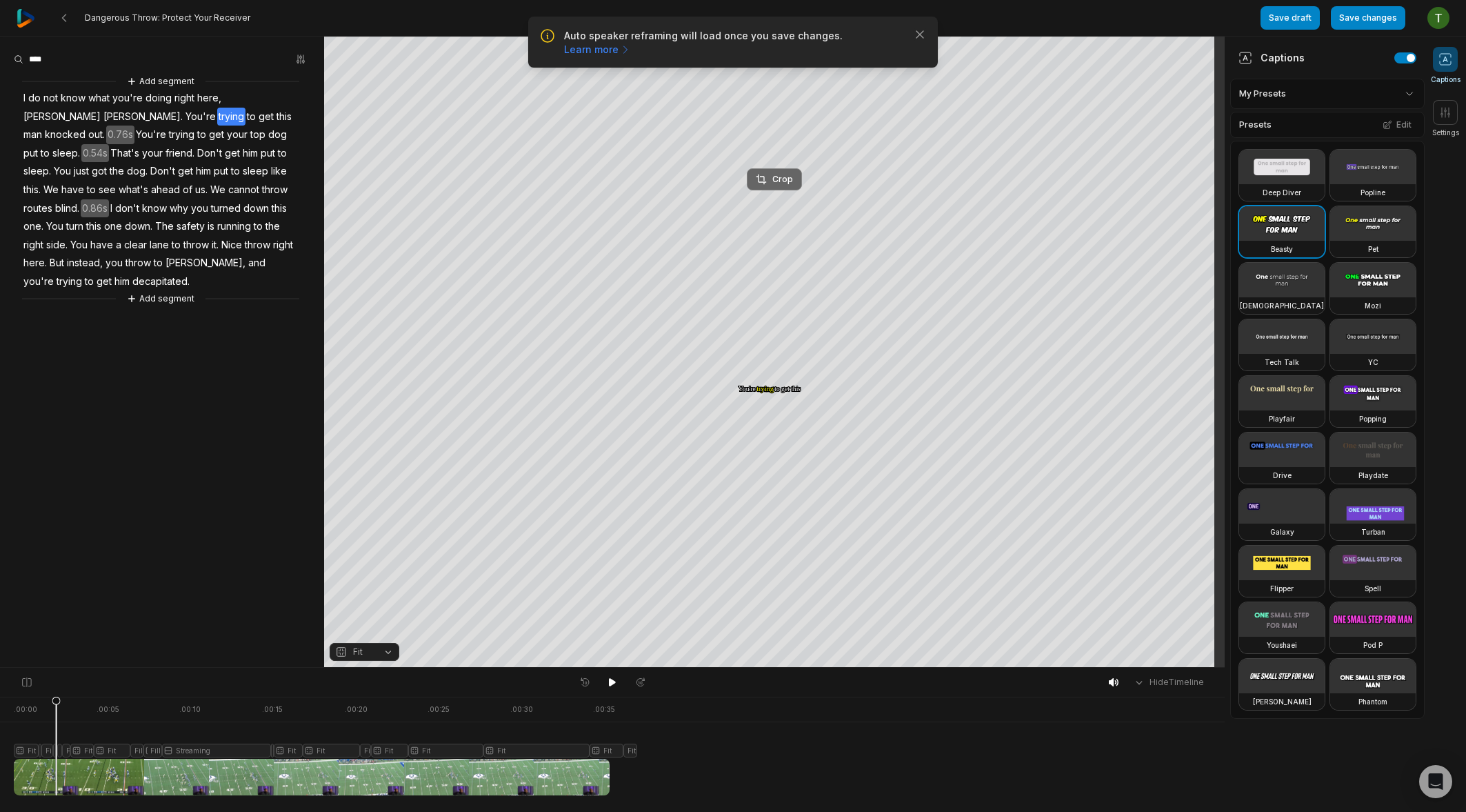
click at [785, 178] on div "Crop" at bounding box center [773, 179] width 37 height 12
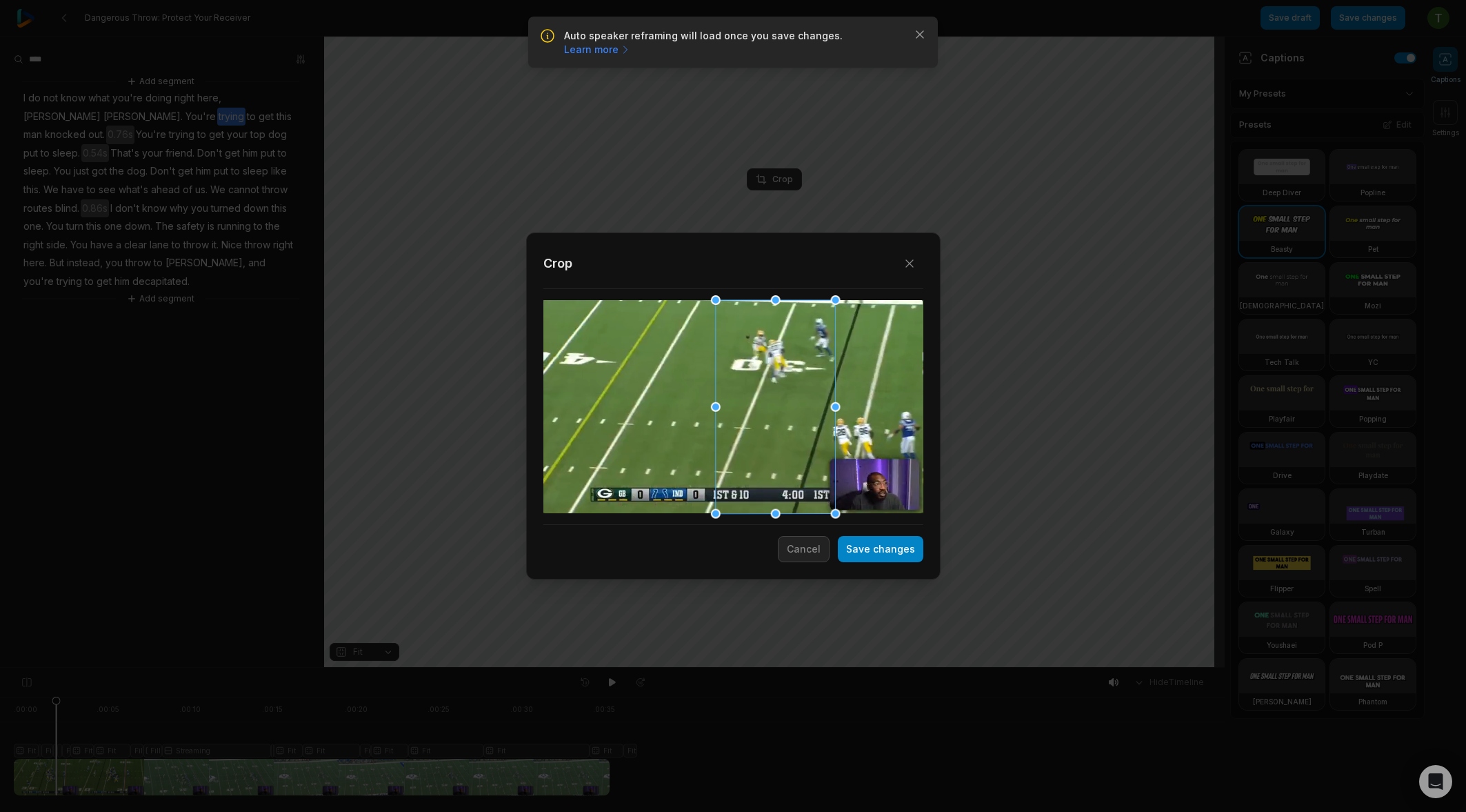
drag, startPoint x: 735, startPoint y: 414, endPoint x: 771, endPoint y: 415, distance: 36.0
click at [771, 415] on div at bounding box center [775, 406] width 120 height 214
click at [866, 547] on button "Save changes" at bounding box center [881, 548] width 86 height 26
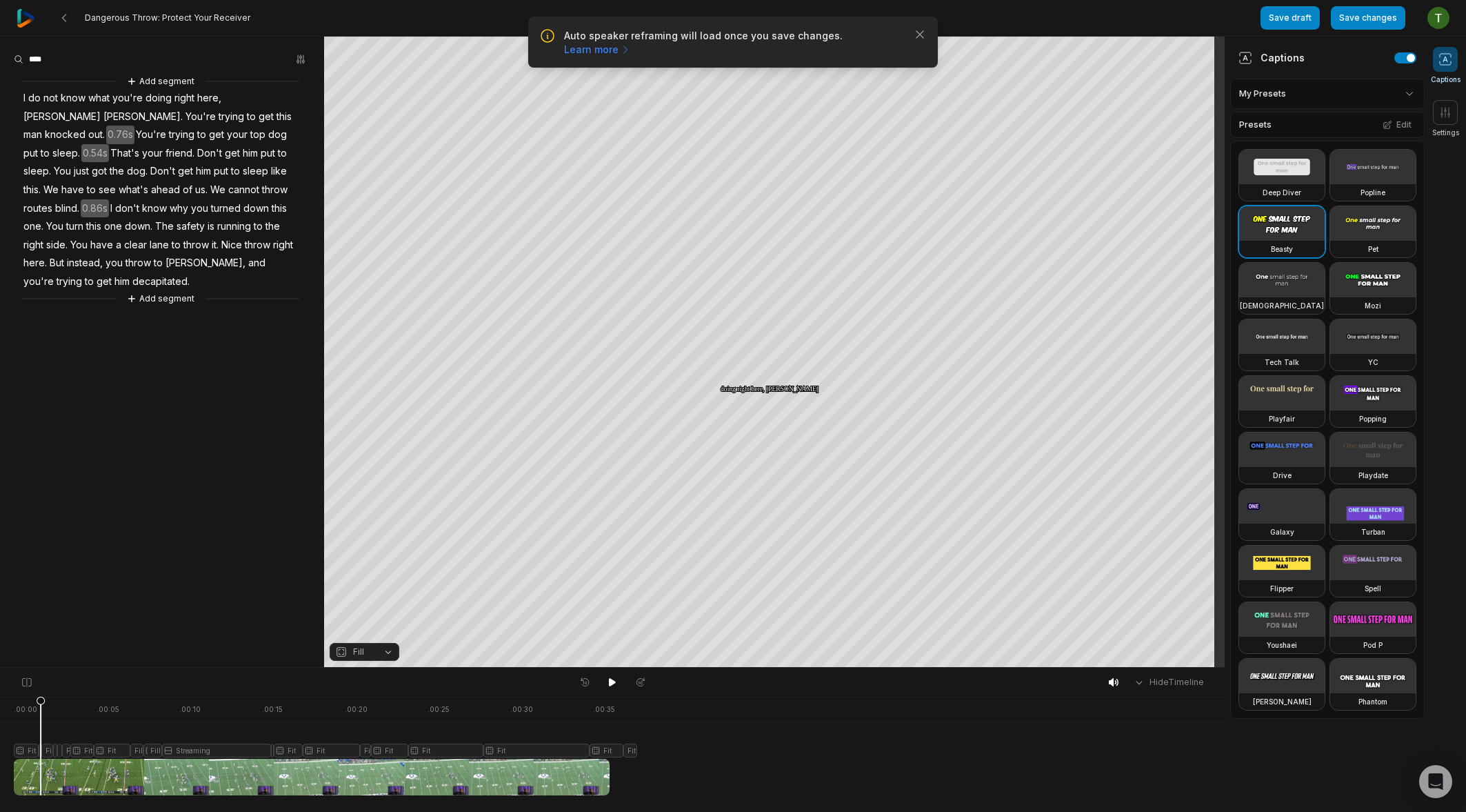
drag, startPoint x: 85, startPoint y: 708, endPoint x: 38, endPoint y: 709, distance: 47.0
click at [37, 710] on icon at bounding box center [41, 748] width 8 height 104
drag, startPoint x: 71, startPoint y: 702, endPoint x: 33, endPoint y: 710, distance: 38.8
click at [33, 710] on icon at bounding box center [34, 748] width 8 height 104
click at [355, 661] on div "Fit" at bounding box center [364, 652] width 70 height 19
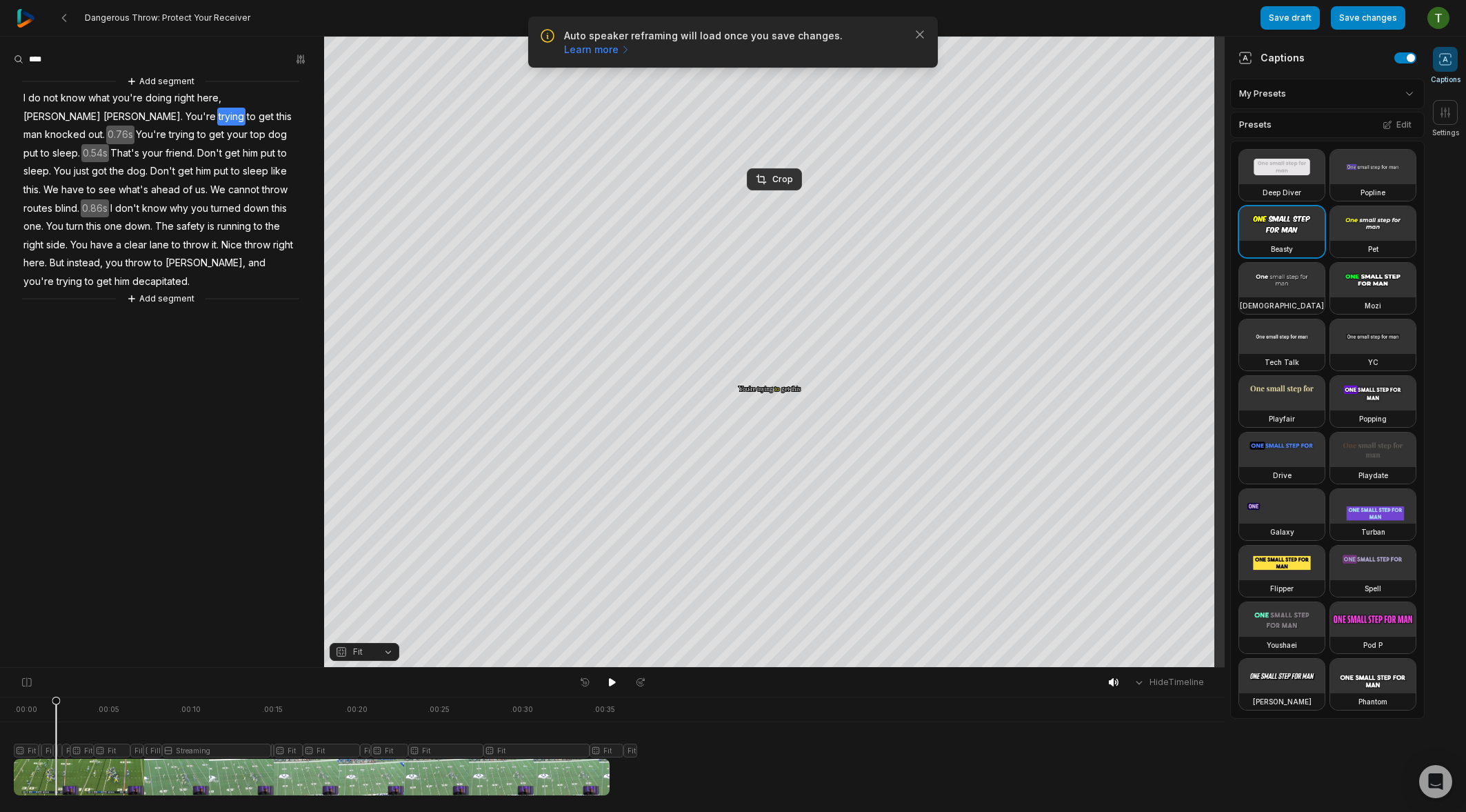
click at [358, 656] on span "Fit" at bounding box center [358, 652] width 10 height 12
click at [368, 628] on div "Fill" at bounding box center [364, 630] width 70 height 18
drag, startPoint x: 87, startPoint y: 702, endPoint x: 46, endPoint y: 708, distance: 41.4
click at [46, 708] on div at bounding box center [312, 745] width 596 height 99
drag, startPoint x: 76, startPoint y: 702, endPoint x: 62, endPoint y: 700, distance: 14.1
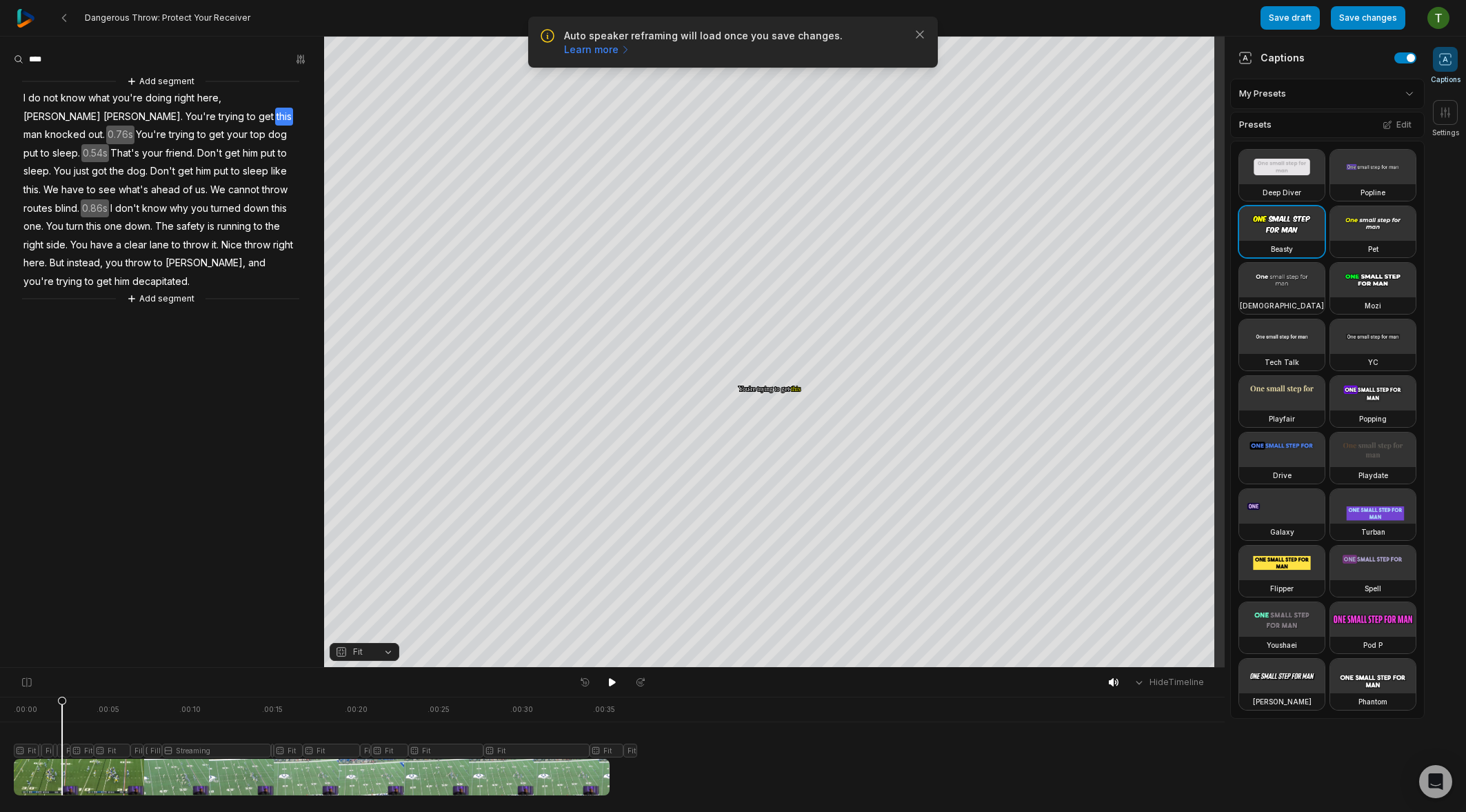
click at [62, 700] on icon at bounding box center [62, 748] width 8 height 104
drag, startPoint x: 66, startPoint y: 701, endPoint x: 162, endPoint y: 620, distance: 125.6
click at [60, 702] on div at bounding box center [312, 745] width 596 height 99
click at [768, 174] on div "Crop" at bounding box center [773, 179] width 37 height 12
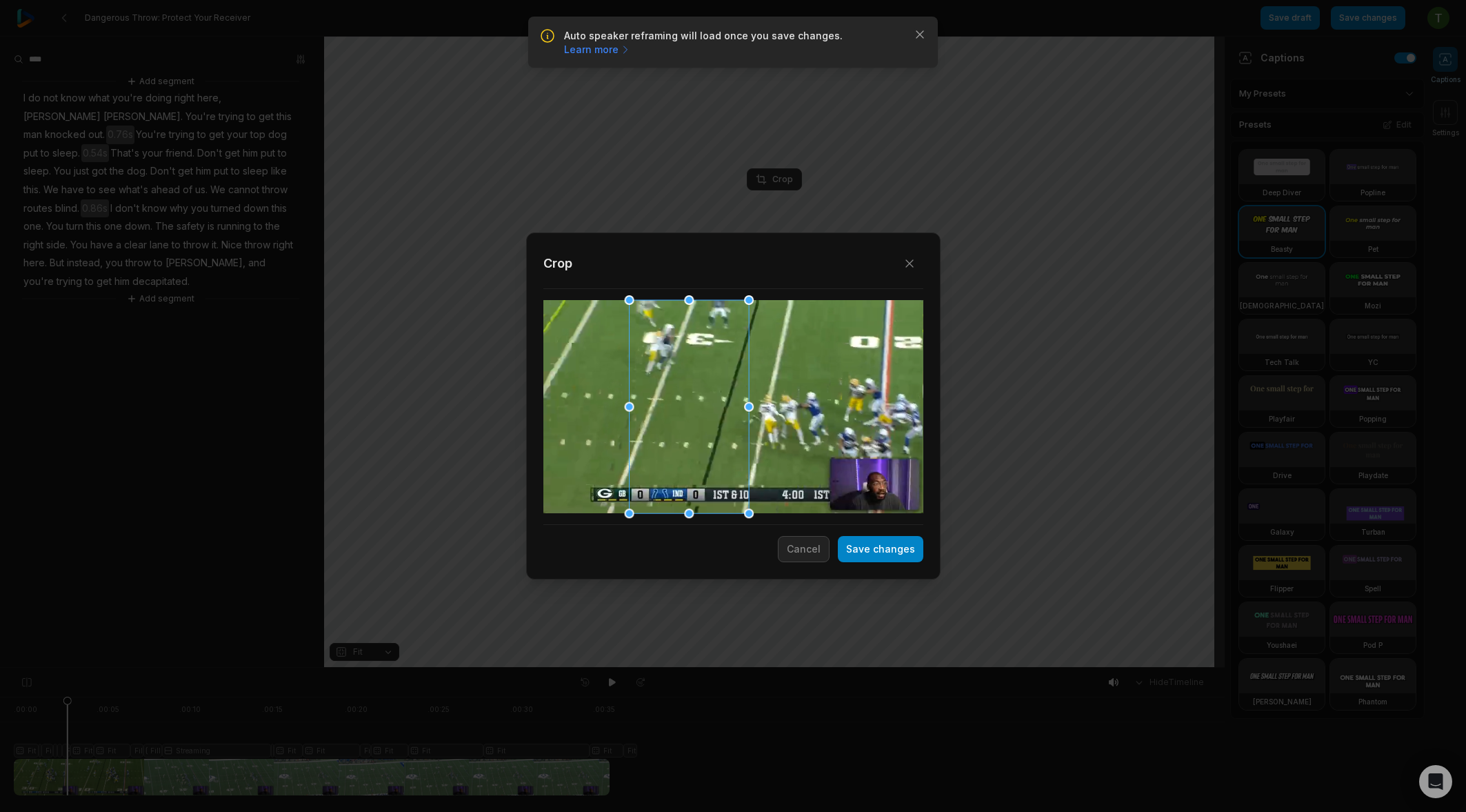
drag, startPoint x: 825, startPoint y: 412, endPoint x: 690, endPoint y: 389, distance: 136.9
click at [690, 389] on div at bounding box center [689, 406] width 120 height 213
click at [885, 540] on button "Save changes" at bounding box center [881, 548] width 86 height 26
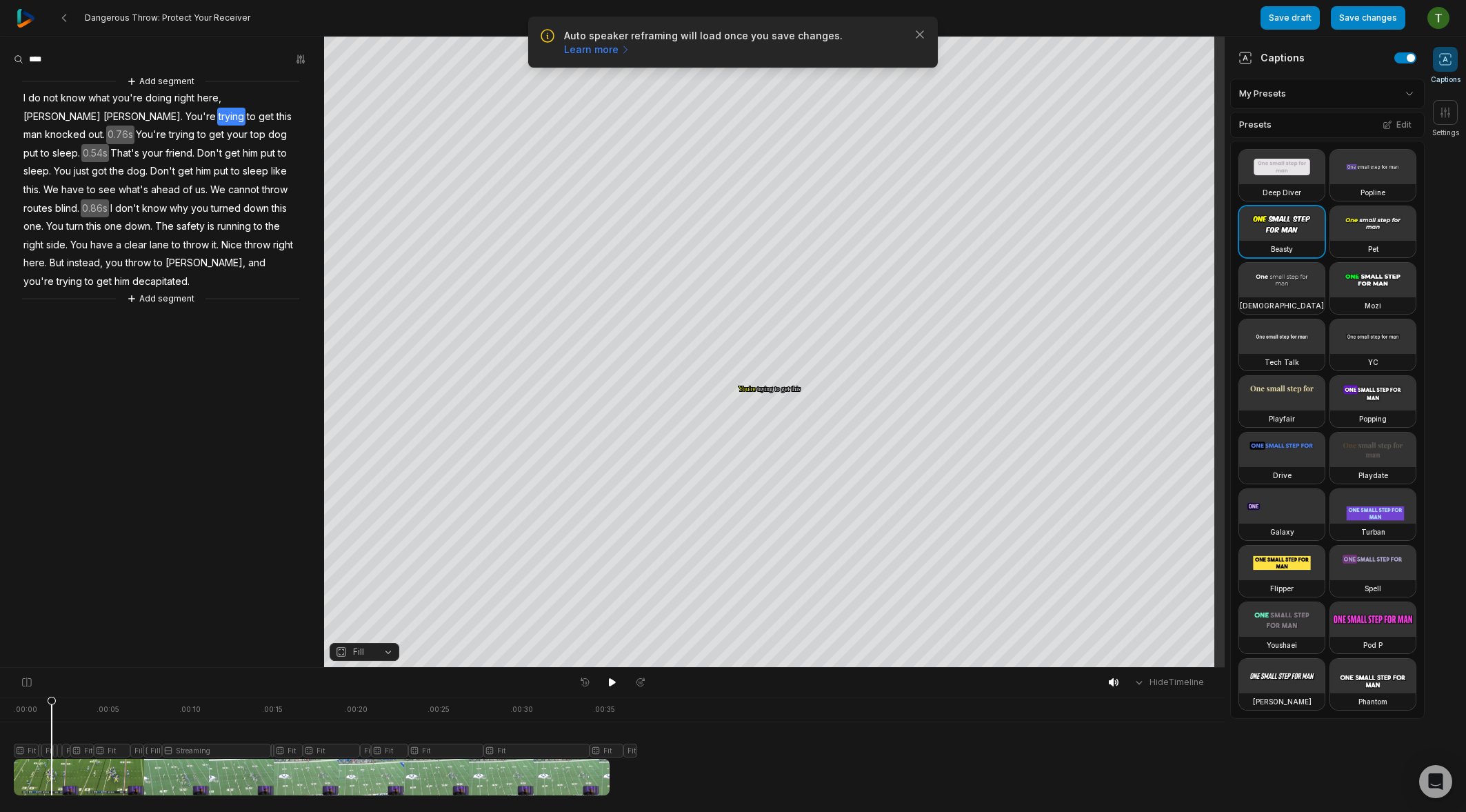
drag, startPoint x: 64, startPoint y: 706, endPoint x: 45, endPoint y: 710, distance: 19.4
click at [47, 710] on icon at bounding box center [52, 745] width 10 height 100
click at [64, 706] on icon at bounding box center [64, 748] width 8 height 104
click at [785, 183] on div "Crop" at bounding box center [773, 179] width 37 height 12
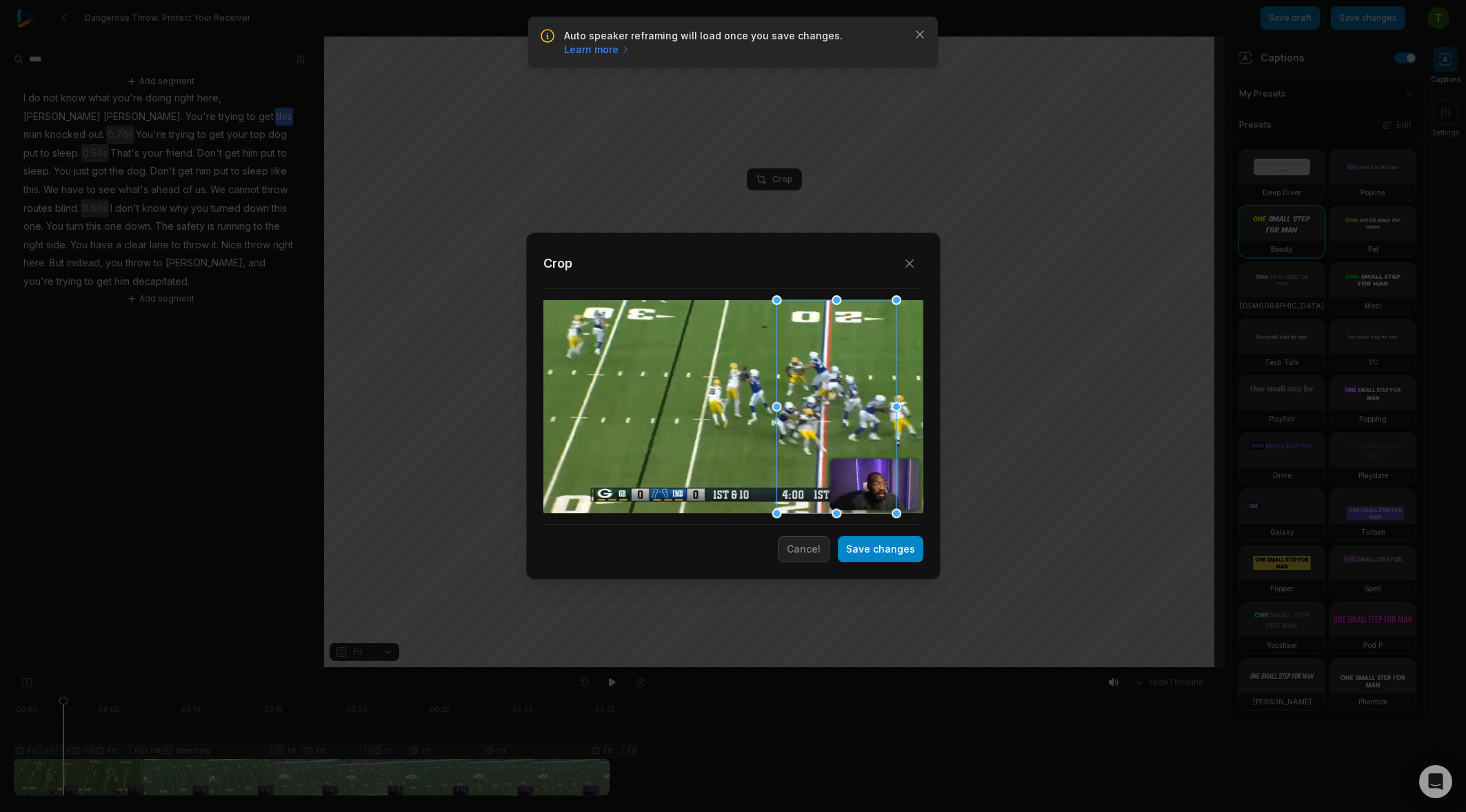
drag, startPoint x: 693, startPoint y: 431, endPoint x: 925, endPoint y: 404, distance: 233.6
click at [925, 404] on div "Close Crop Save changes Cancel" at bounding box center [733, 405] width 414 height 347
drag, startPoint x: 845, startPoint y: 416, endPoint x: 909, endPoint y: 444, distance: 69.9
click at [909, 444] on div at bounding box center [851, 406] width 120 height 213
drag, startPoint x: 851, startPoint y: 423, endPoint x: 866, endPoint y: 460, distance: 39.9
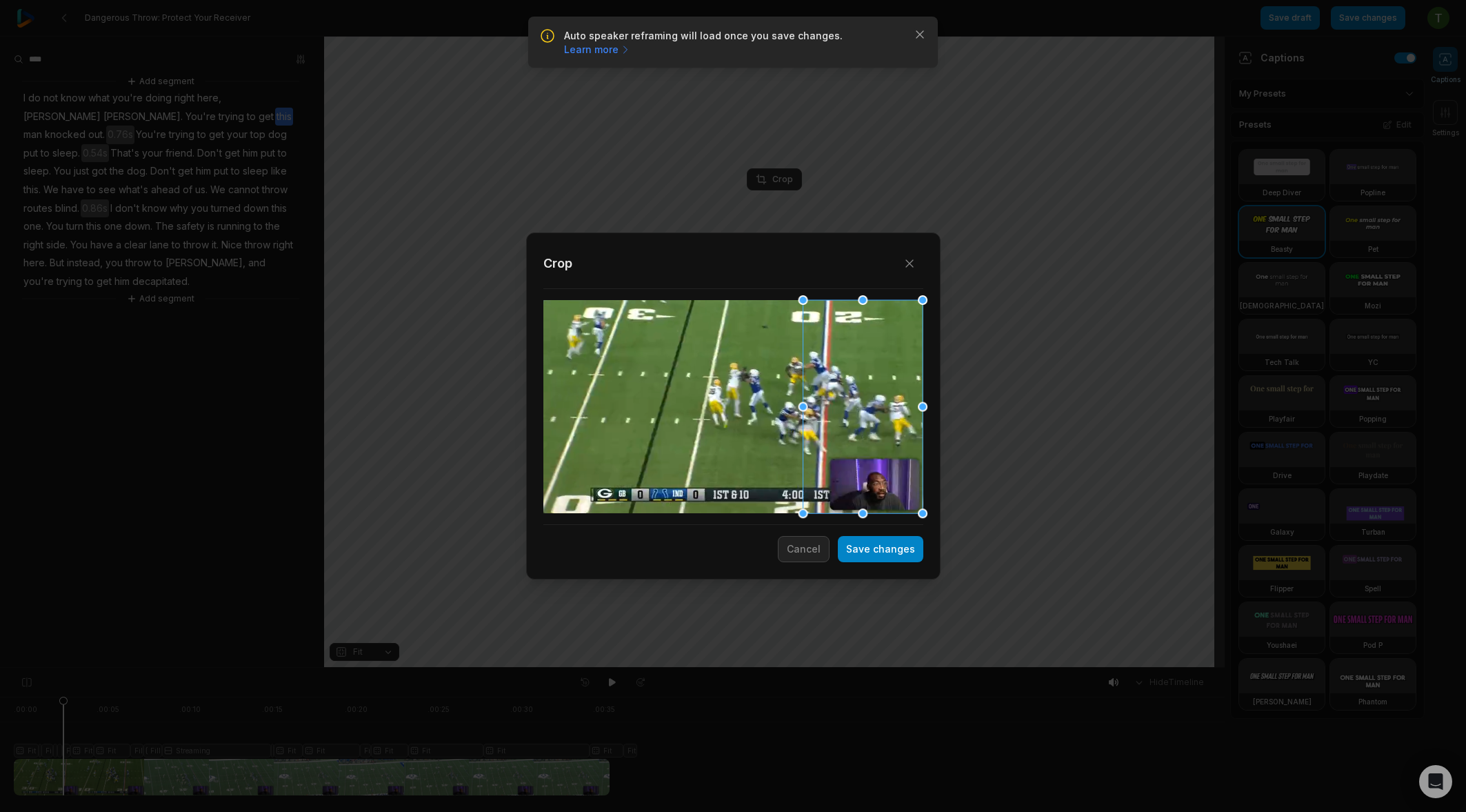
click at [866, 460] on div at bounding box center [862, 406] width 120 height 213
click at [896, 552] on button "Save changes" at bounding box center [881, 548] width 86 height 26
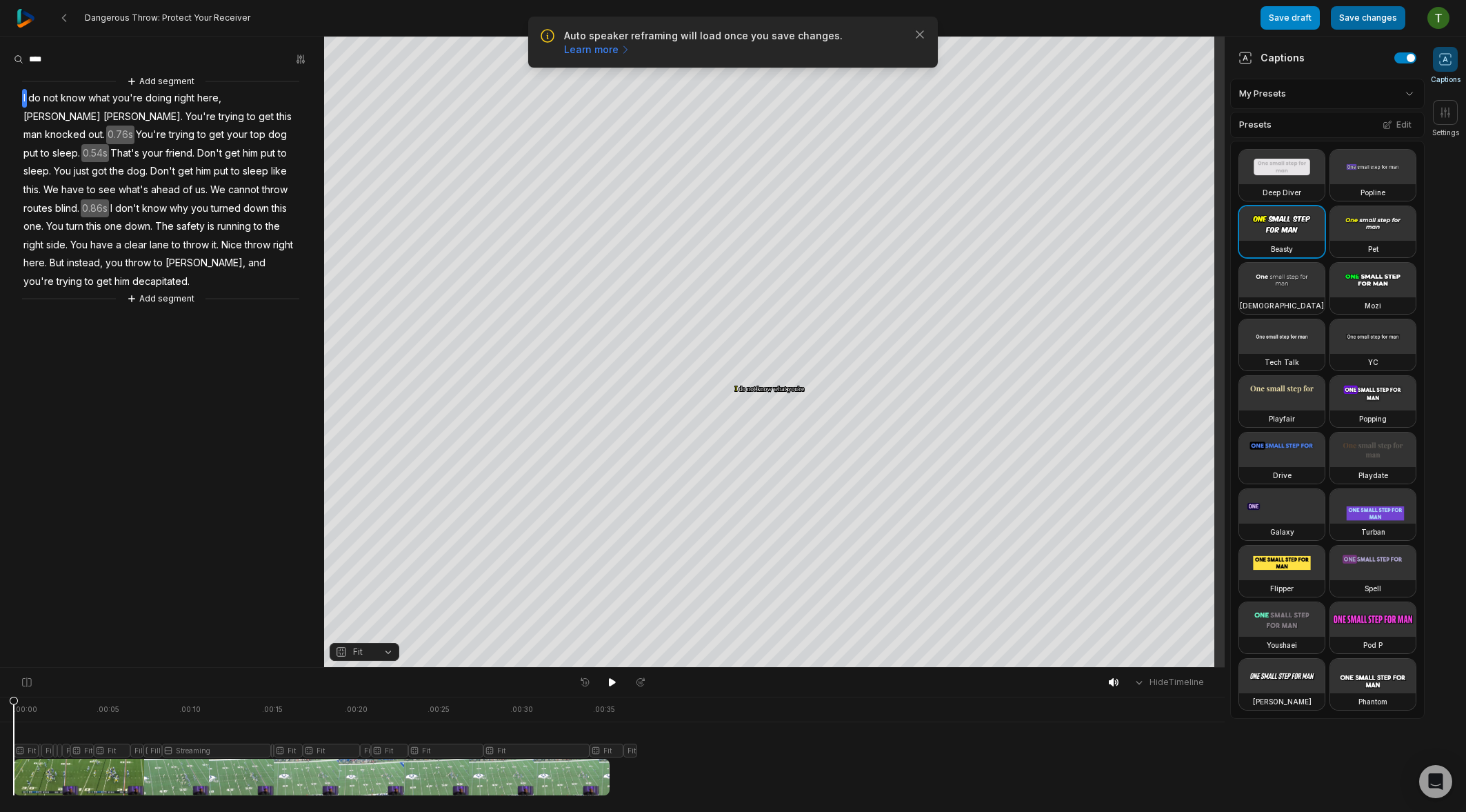
click at [1381, 27] on button "Save changes" at bounding box center [1367, 18] width 75 height 24
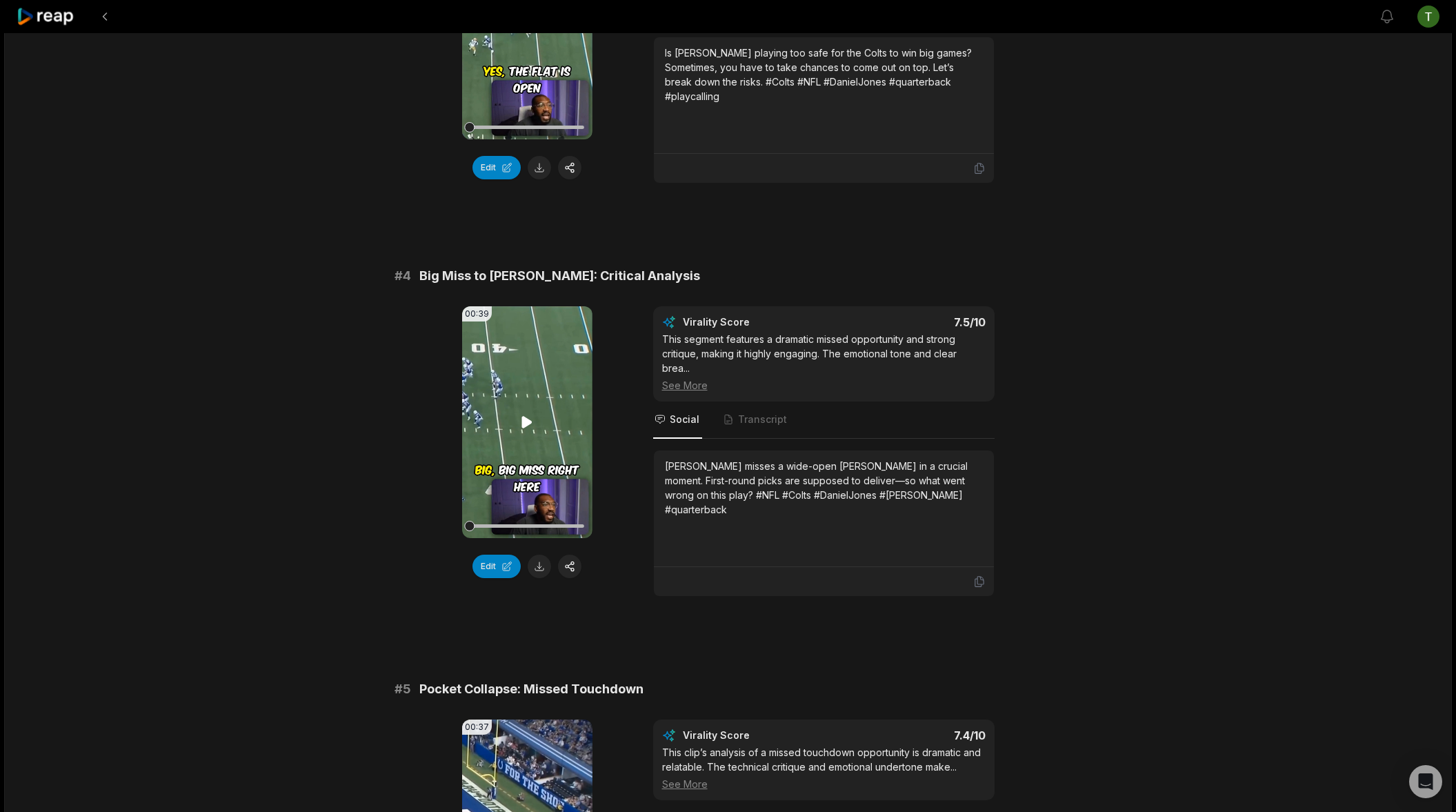
scroll to position [2138, 0]
